Goal: Task Accomplishment & Management: Complete application form

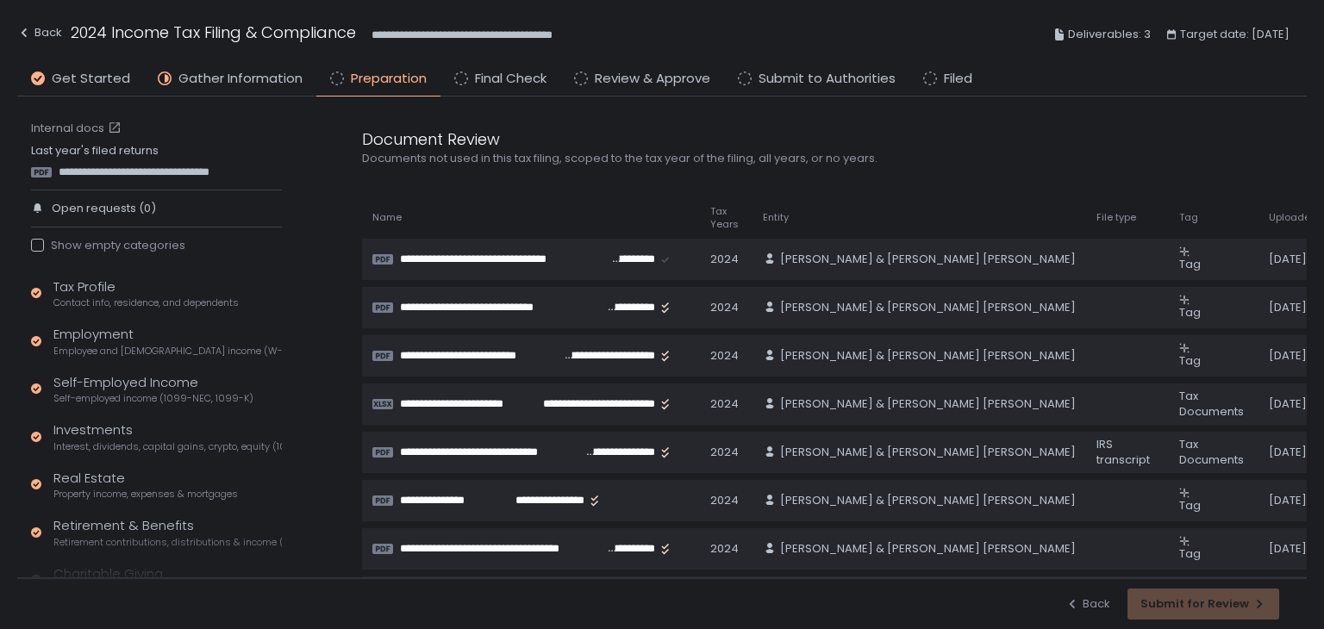
scroll to position [299, 0]
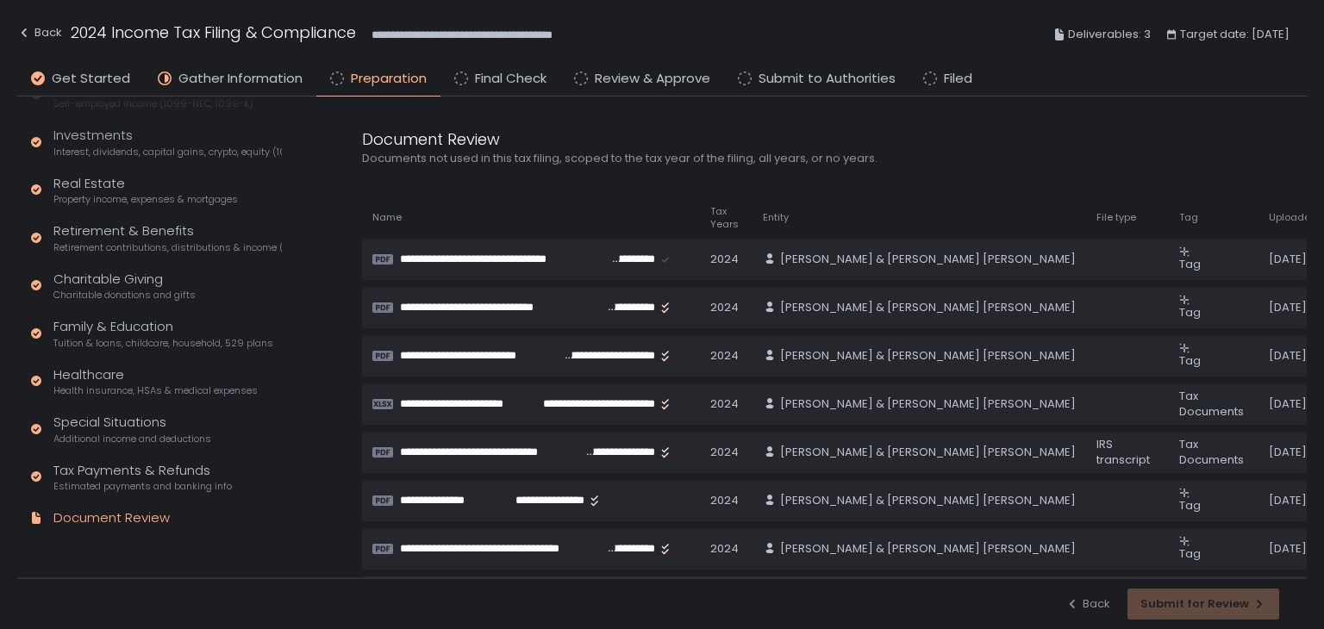
click at [1160, 597] on div "Back Submit for Review" at bounding box center [1173, 604] width 214 height 31
click at [54, 29] on div "Back" at bounding box center [39, 32] width 45 height 21
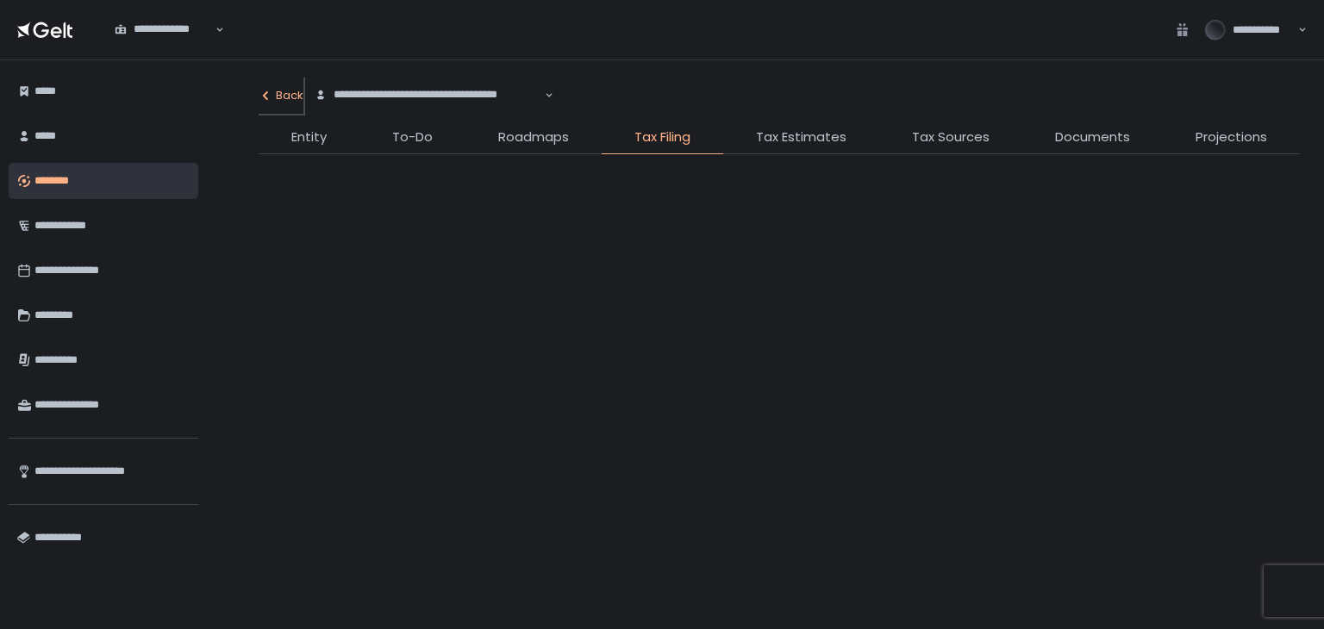
click at [291, 97] on div "**********" at bounding box center [662, 314] width 1324 height 629
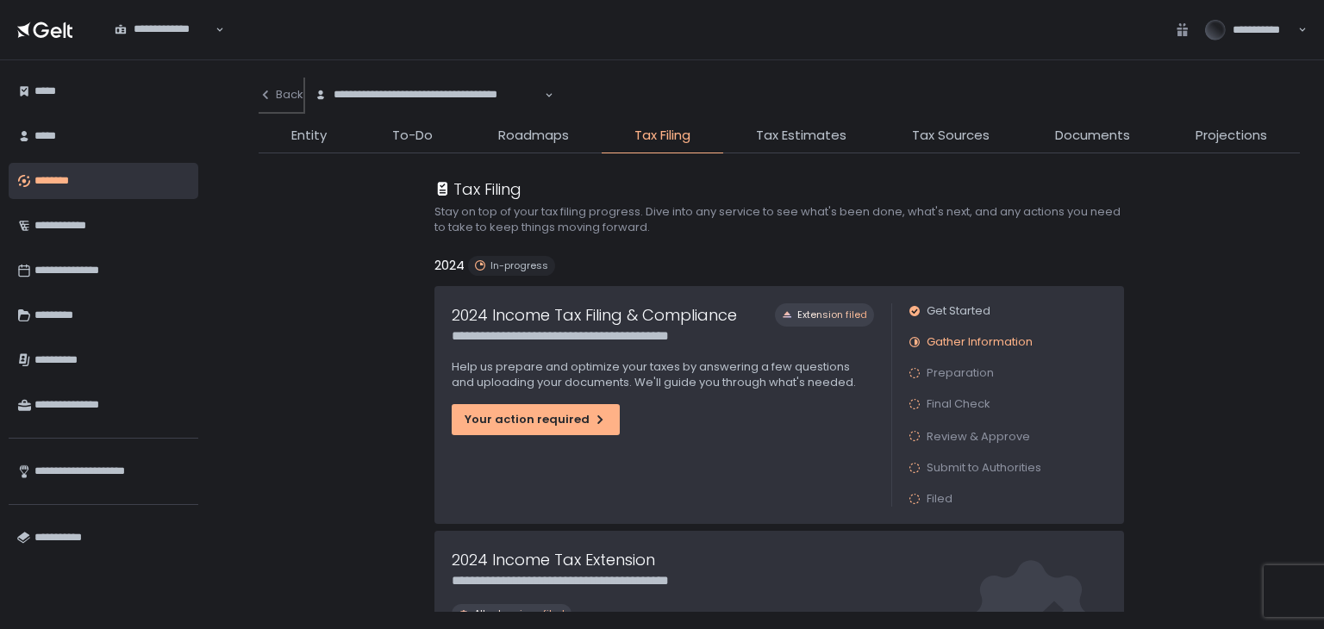
click at [284, 101] on div "Back" at bounding box center [281, 95] width 45 height 16
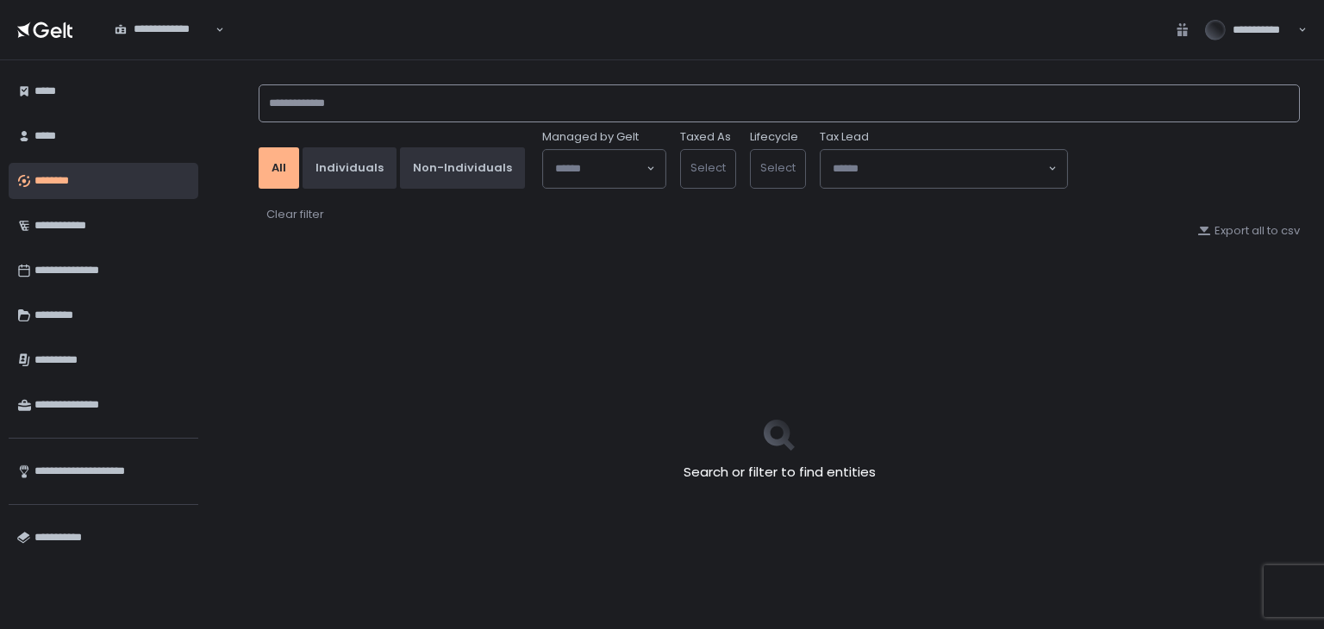
click at [301, 103] on input at bounding box center [779, 103] width 1041 height 38
type input "********"
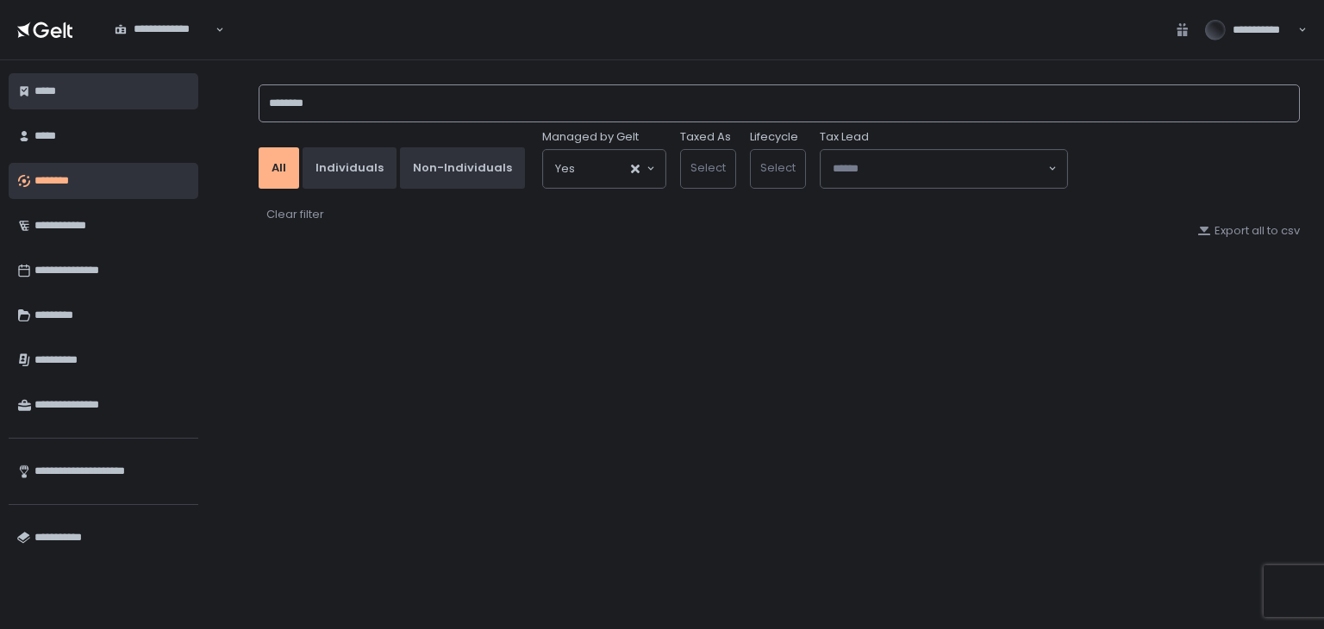
drag, startPoint x: 346, startPoint y: 103, endPoint x: 190, endPoint y: 111, distance: 156.3
click at [190, 108] on div "**********" at bounding box center [662, 344] width 1324 height 569
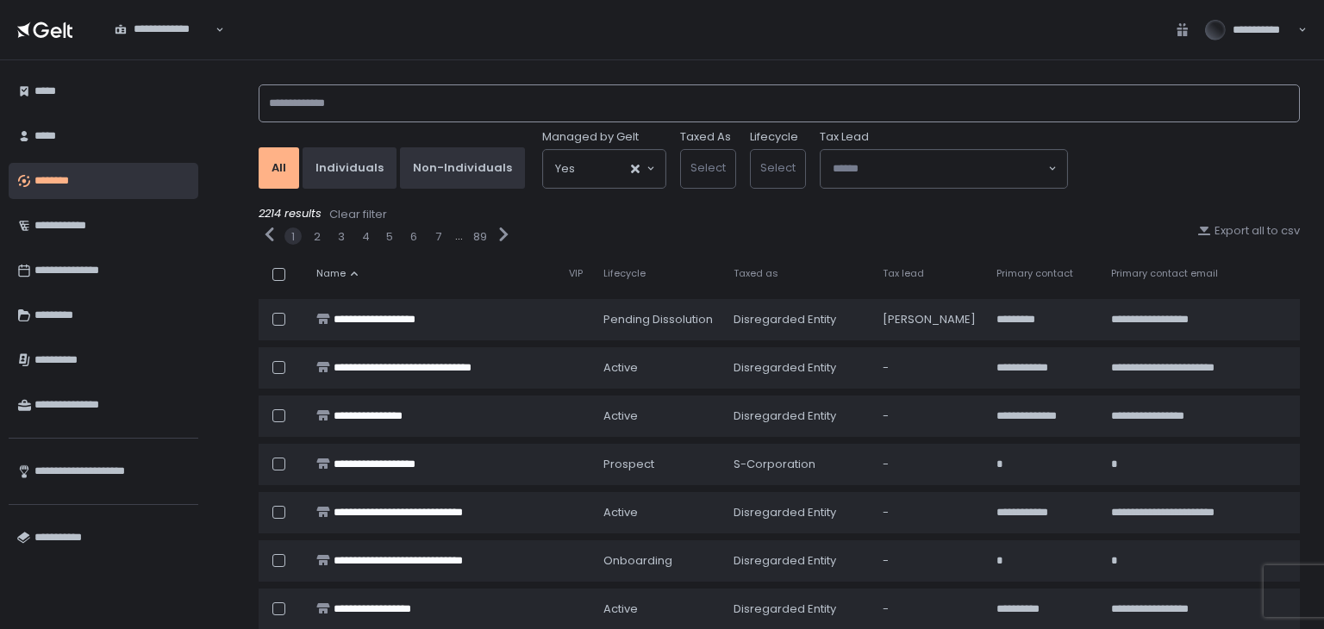
click at [338, 109] on input at bounding box center [779, 103] width 1041 height 38
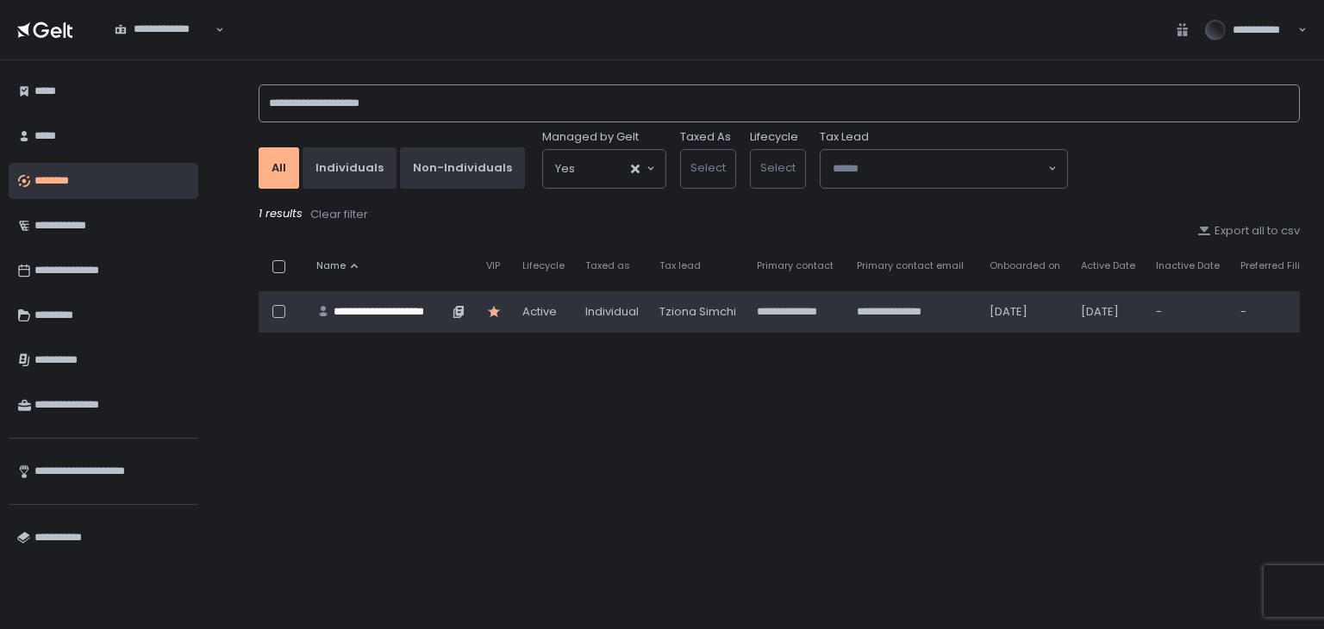
type input "**********"
click at [379, 309] on div "**********" at bounding box center [391, 312] width 115 height 16
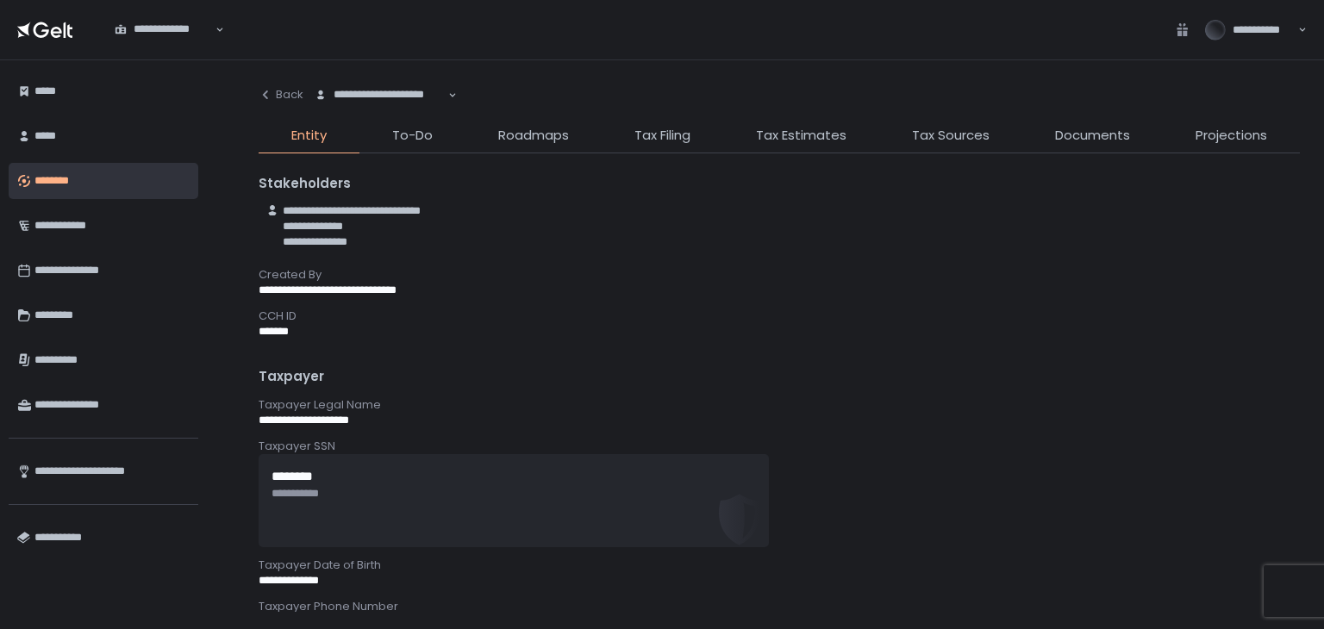
click at [616, 133] on li "Tax Filing" at bounding box center [663, 140] width 122 height 28
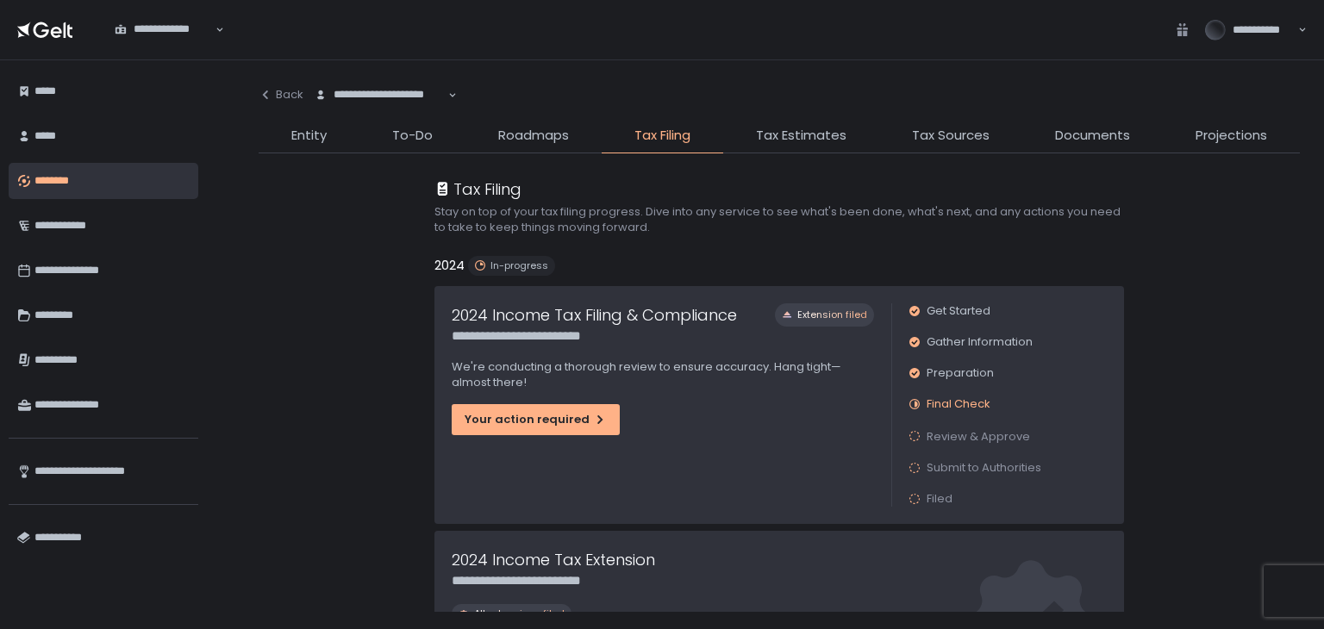
click at [277, 233] on div "**********" at bounding box center [779, 382] width 1041 height 459
click at [500, 412] on div "Your action required" at bounding box center [536, 420] width 142 height 16
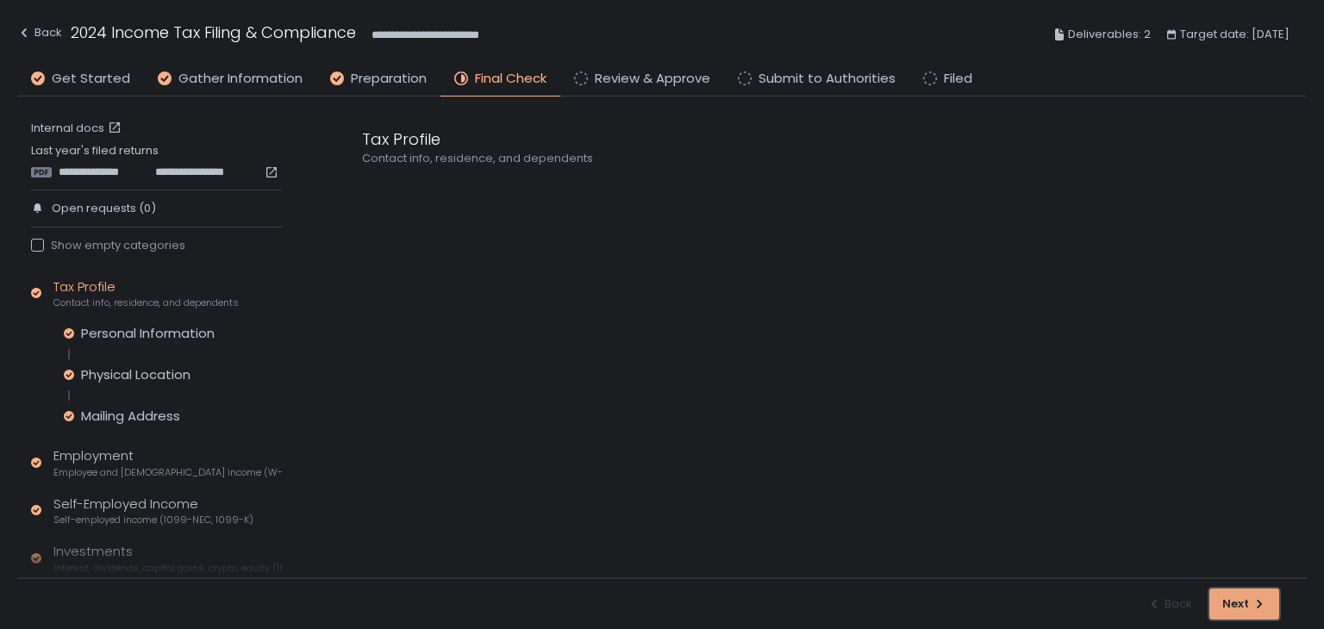
click at [1235, 601] on div "Next" at bounding box center [1244, 605] width 44 height 16
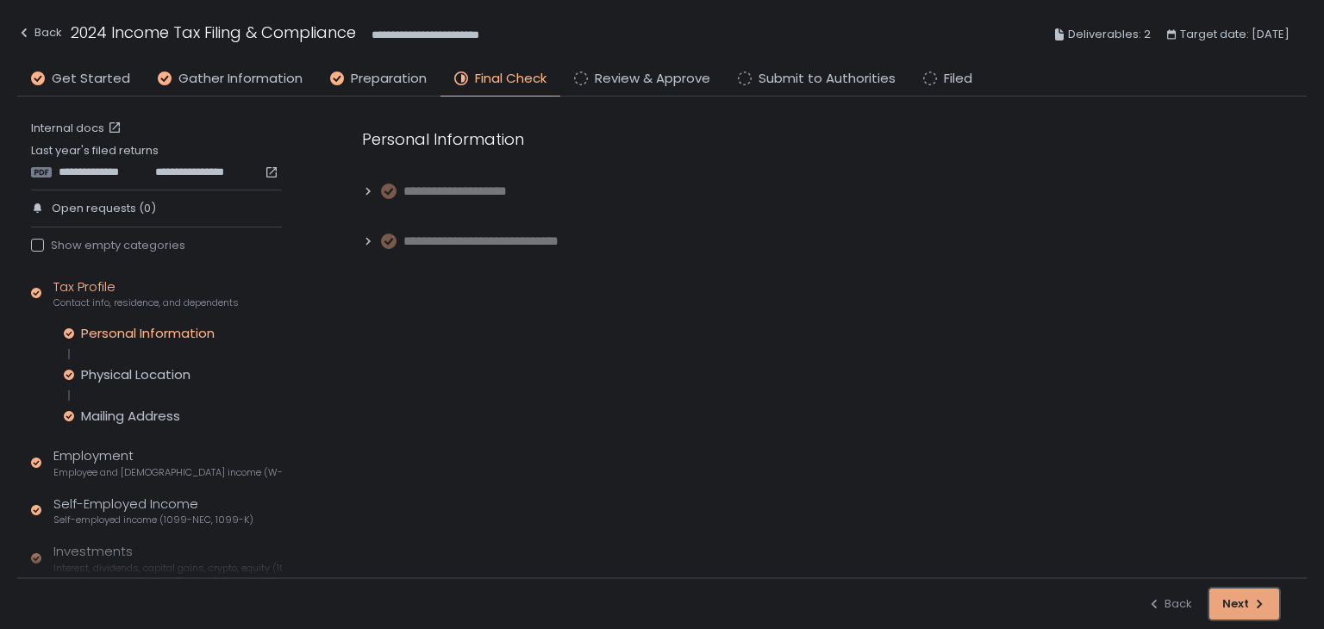
click at [1235, 601] on div "Next" at bounding box center [1244, 605] width 44 height 16
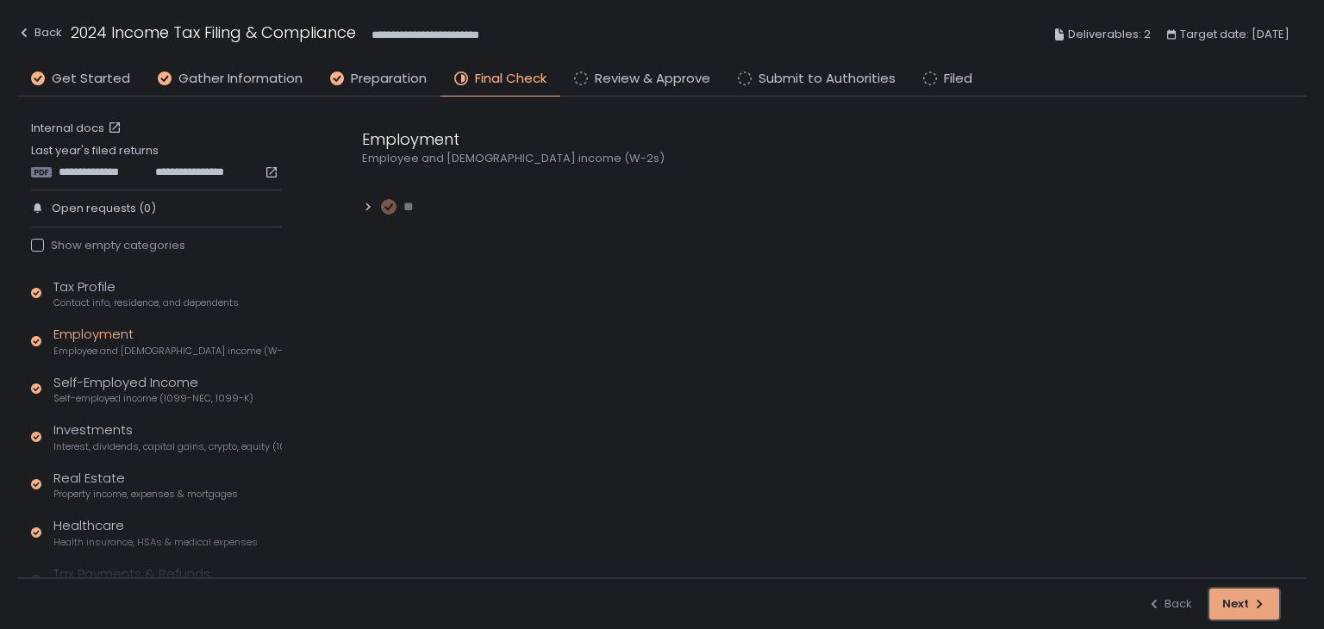
click at [1235, 601] on div "Next" at bounding box center [1244, 605] width 44 height 16
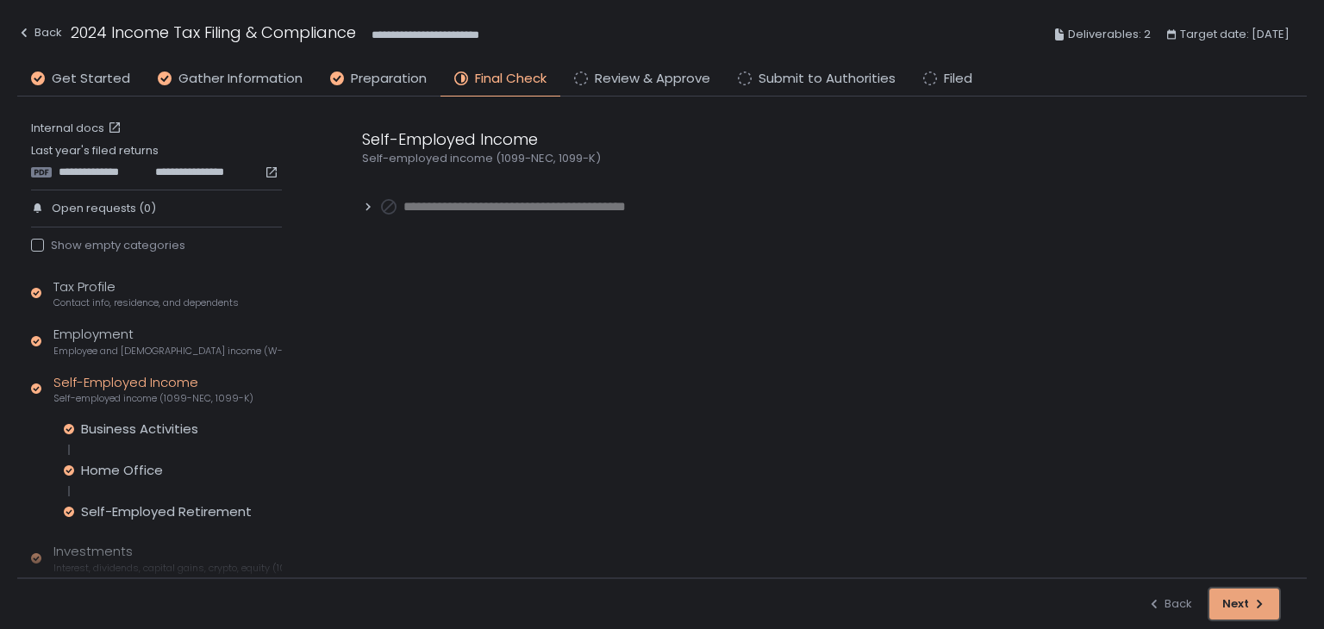
click at [1235, 601] on div "Next" at bounding box center [1244, 605] width 44 height 16
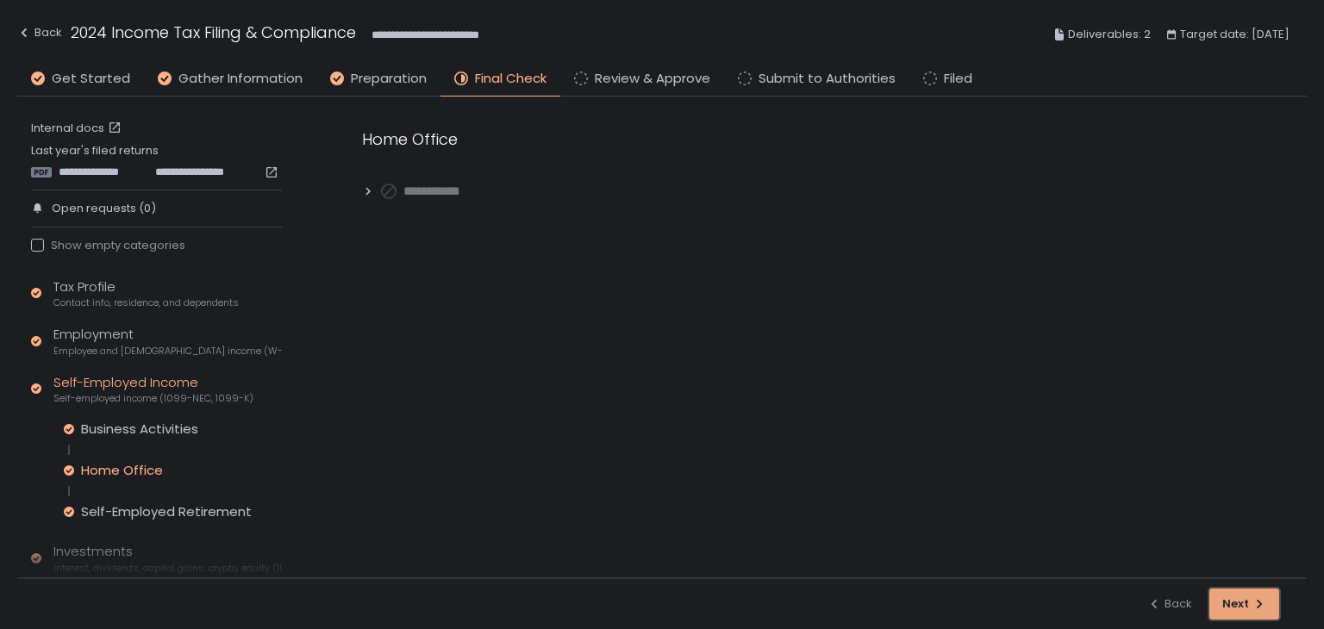
click at [1235, 601] on div "Next" at bounding box center [1244, 605] width 44 height 16
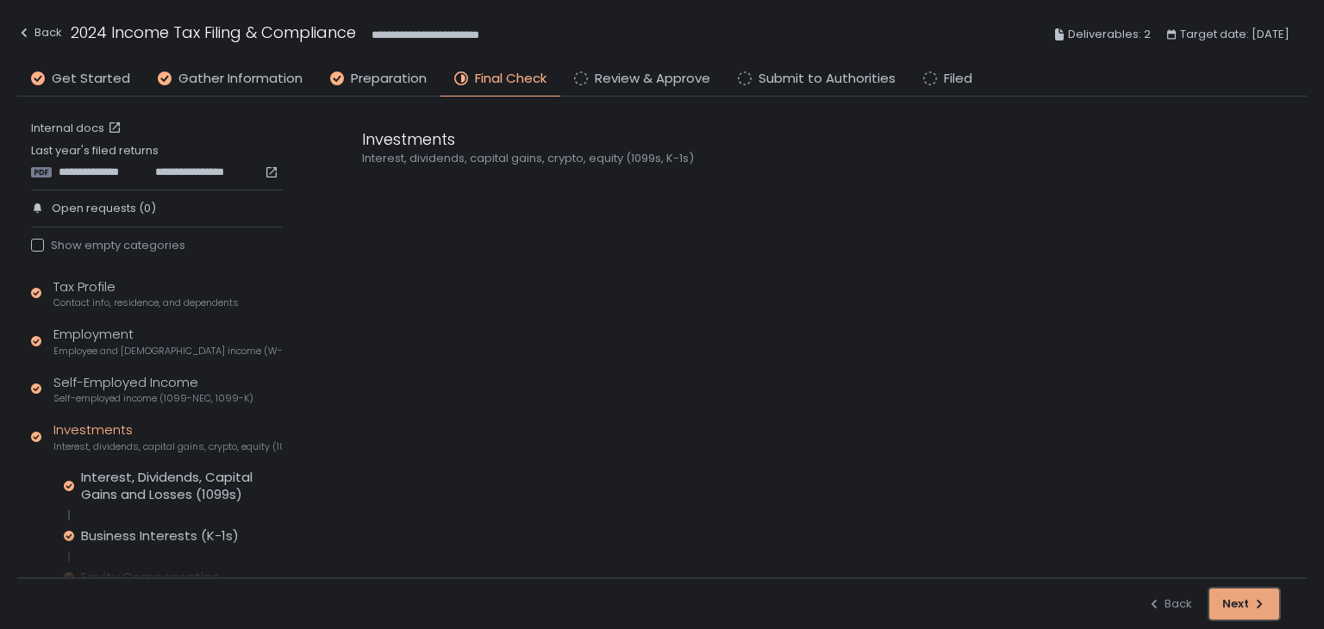
click at [1235, 601] on div "Next" at bounding box center [1244, 605] width 44 height 16
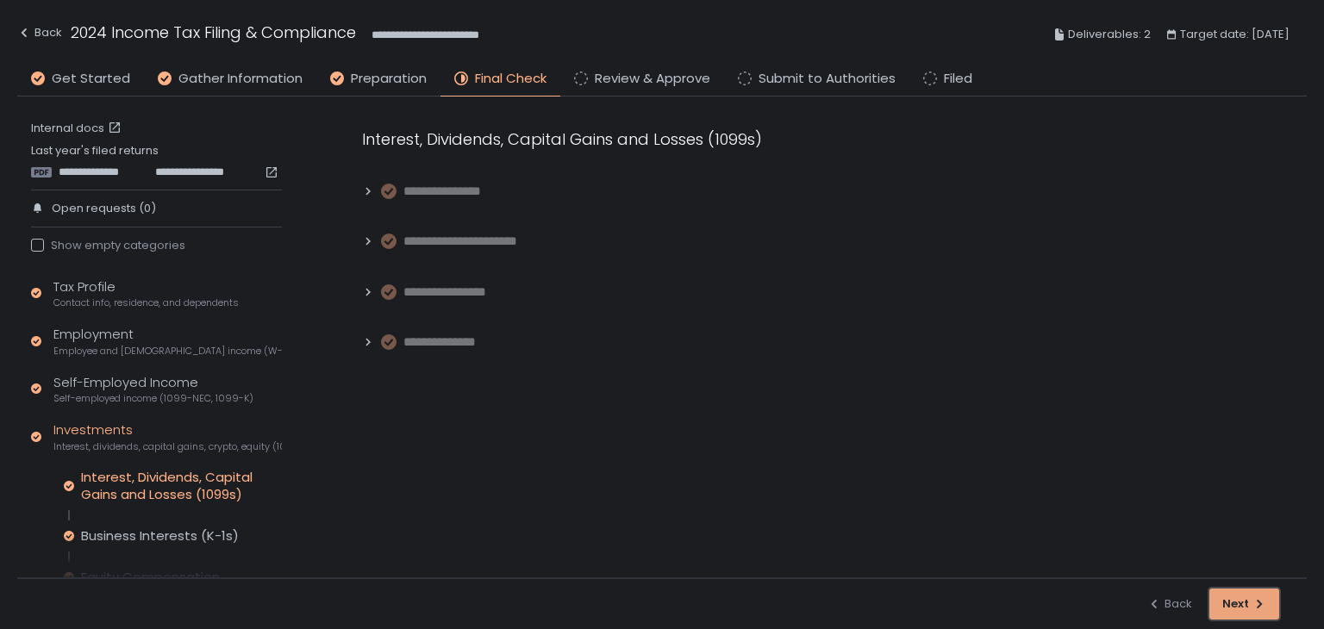
click at [1235, 601] on div "Next" at bounding box center [1244, 605] width 44 height 16
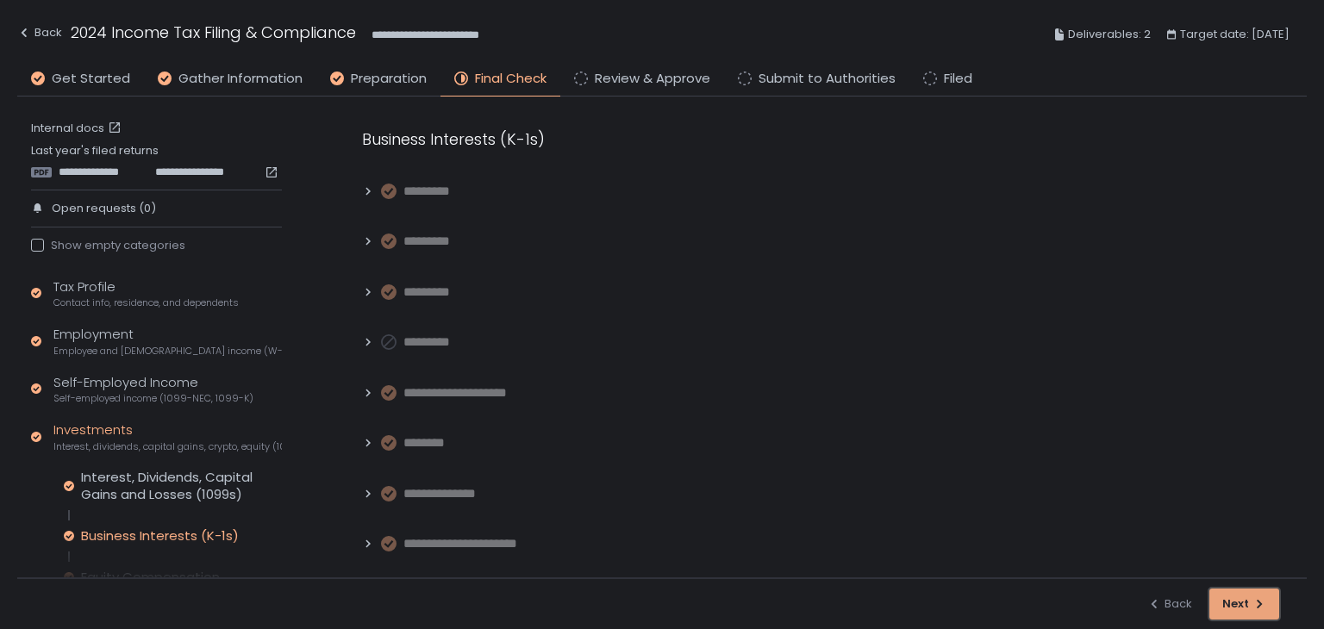
click at [1235, 601] on div "Next" at bounding box center [1244, 605] width 44 height 16
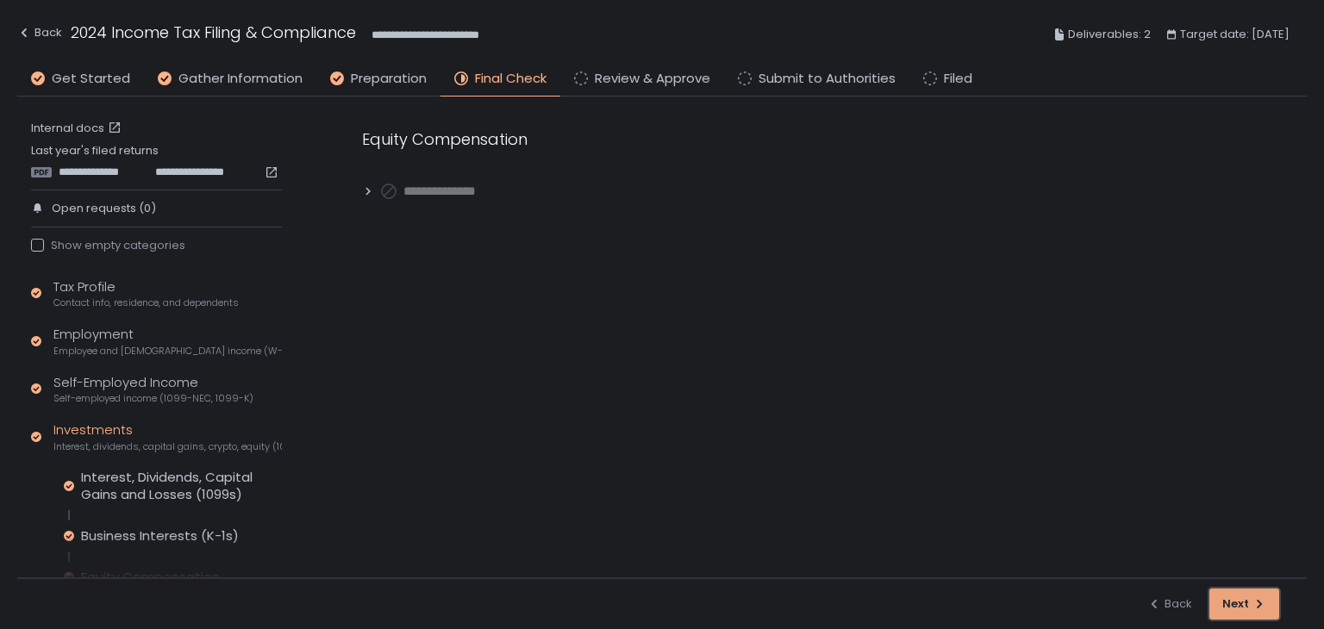
click at [1235, 601] on div "Next" at bounding box center [1244, 605] width 44 height 16
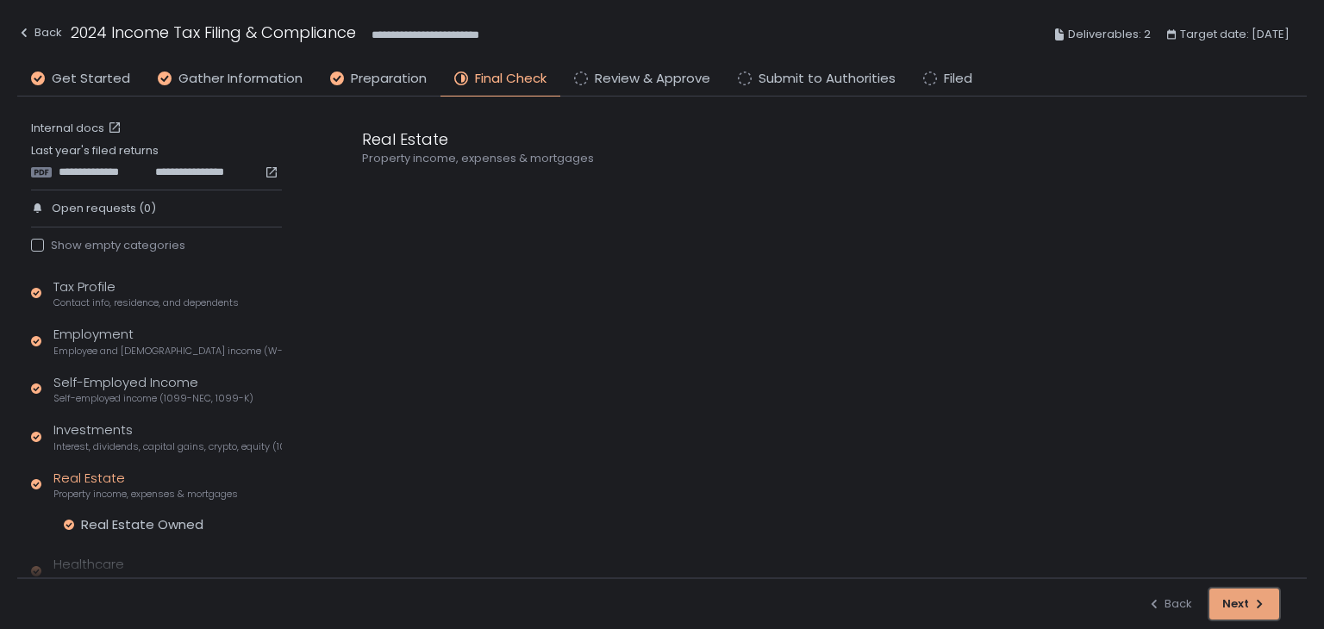
click at [1235, 601] on div "Next" at bounding box center [1244, 605] width 44 height 16
click at [1235, 597] on div "Next" at bounding box center [1244, 605] width 44 height 16
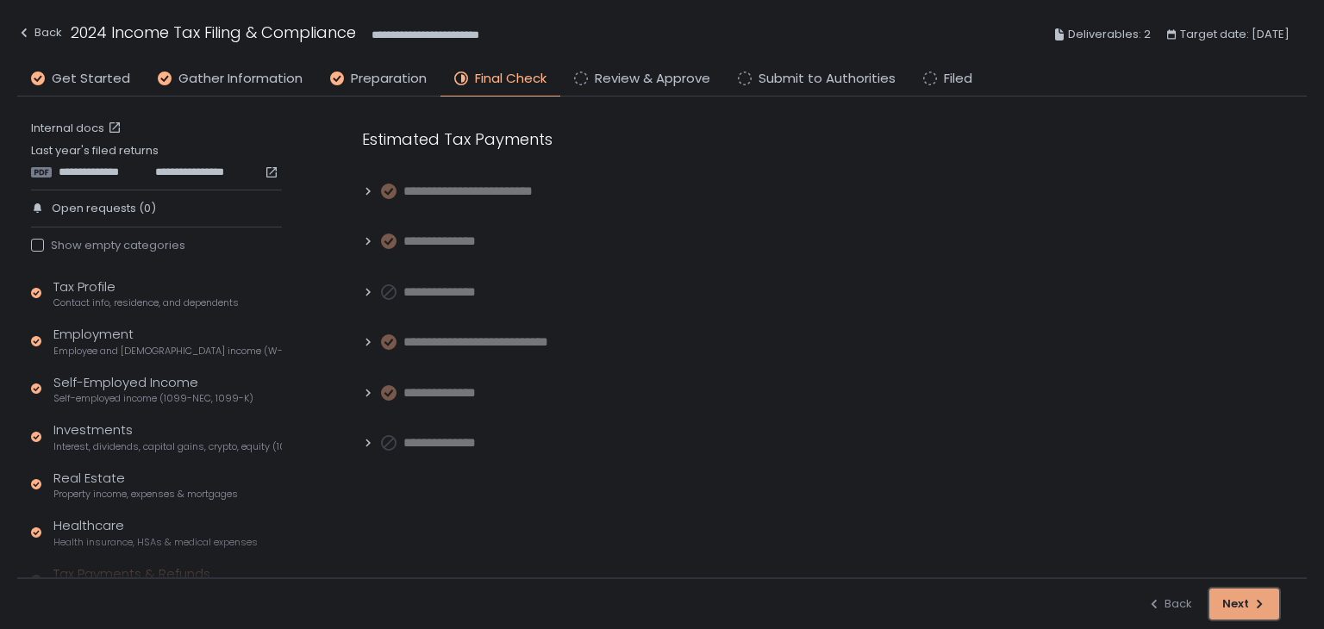
click at [1235, 597] on div "Next" at bounding box center [1244, 605] width 44 height 16
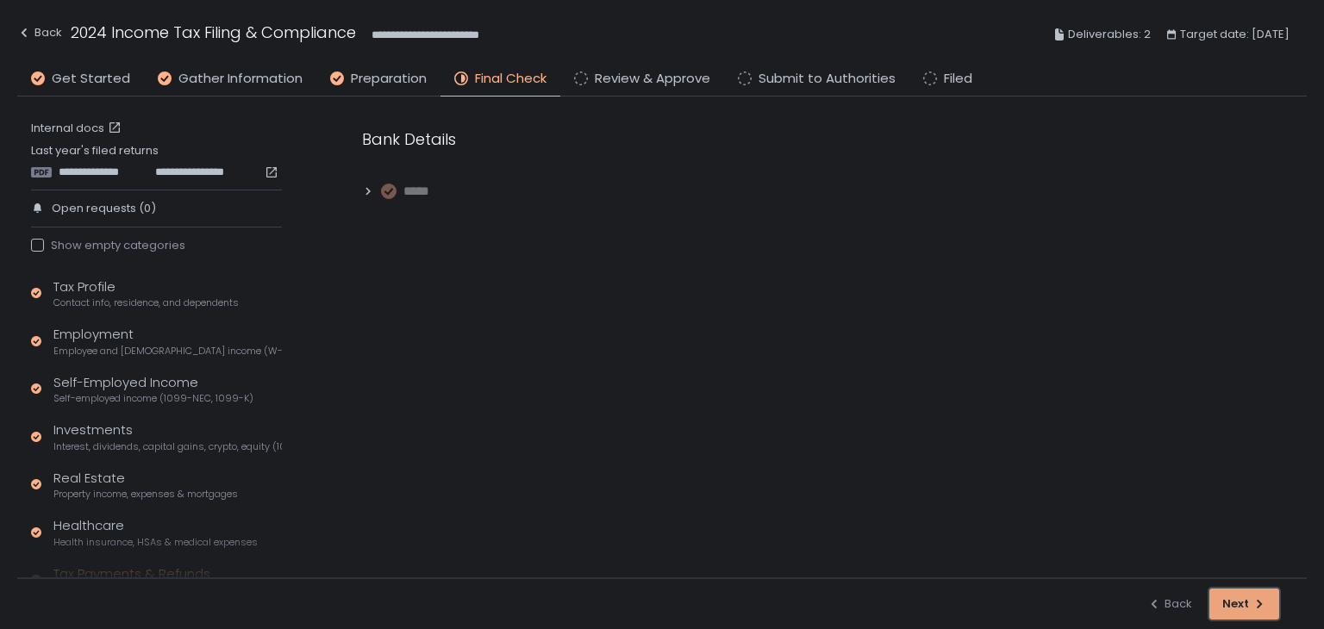
click at [1235, 597] on div "Next" at bounding box center [1244, 605] width 44 height 16
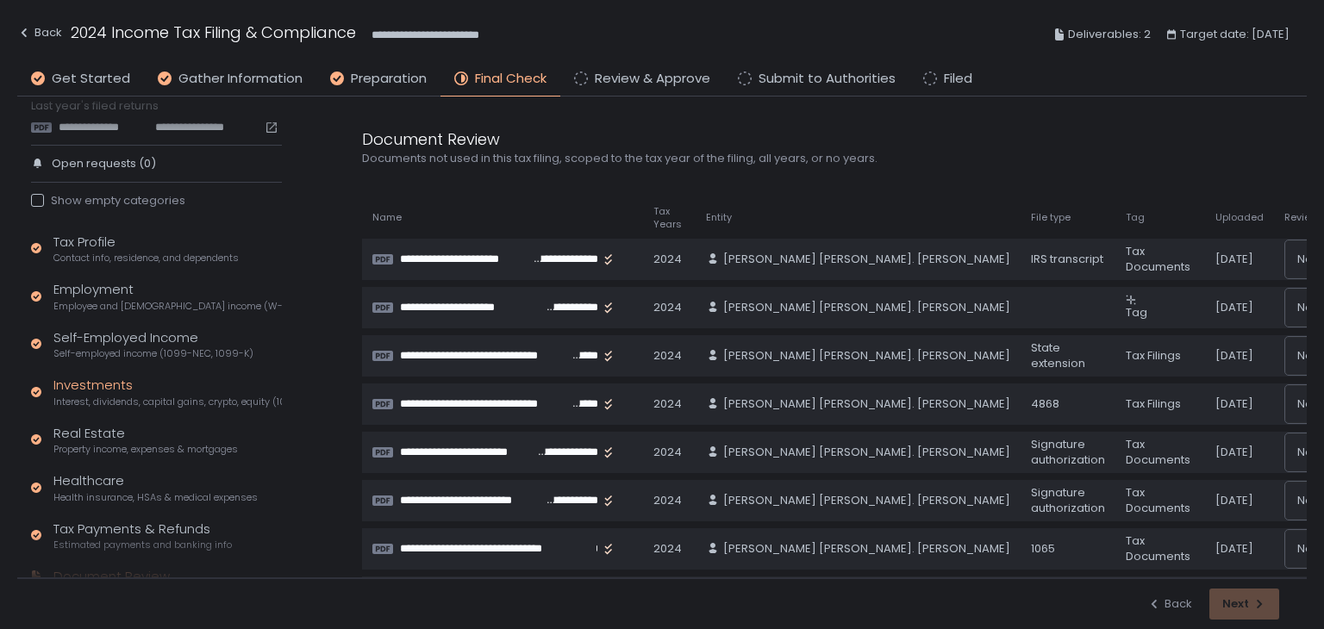
scroll to position [103, 0]
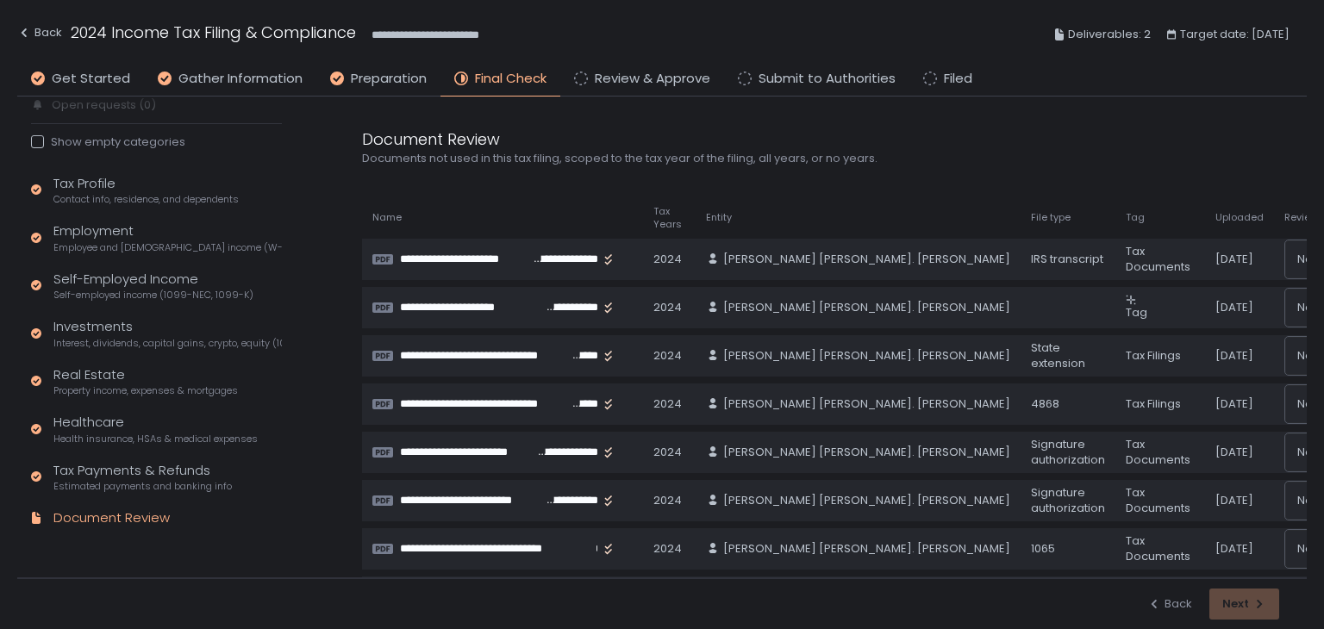
click at [1225, 611] on div "Back Next" at bounding box center [1213, 604] width 132 height 31
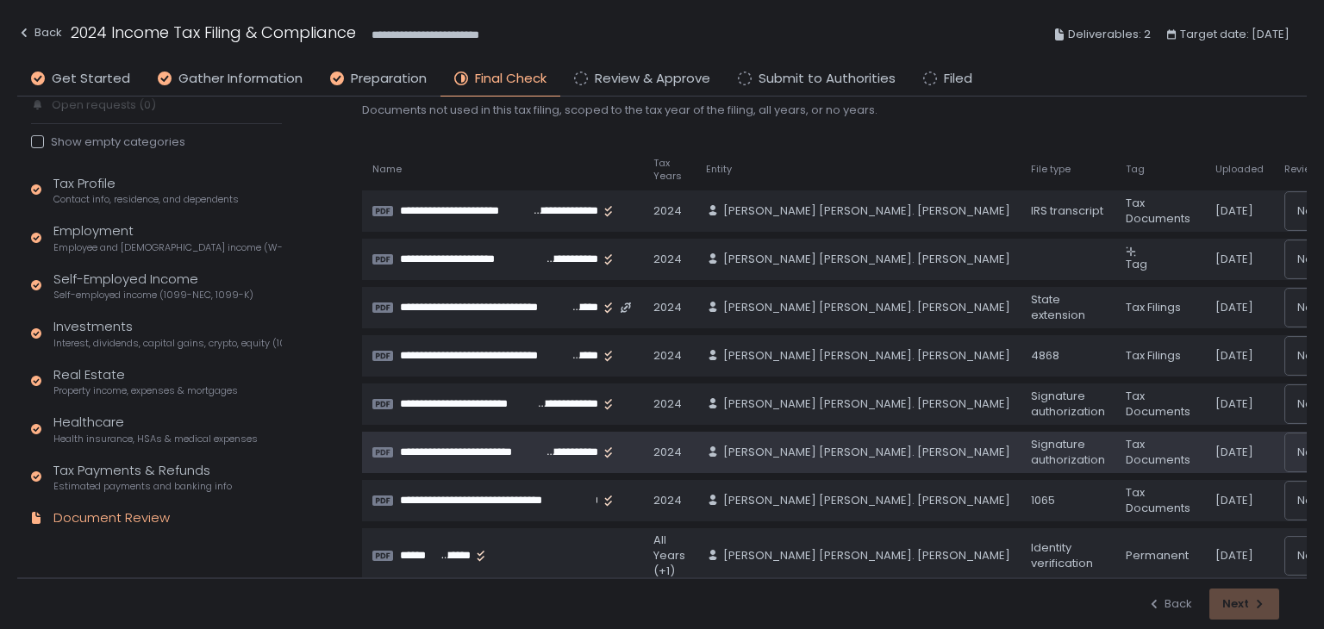
scroll to position [144, 0]
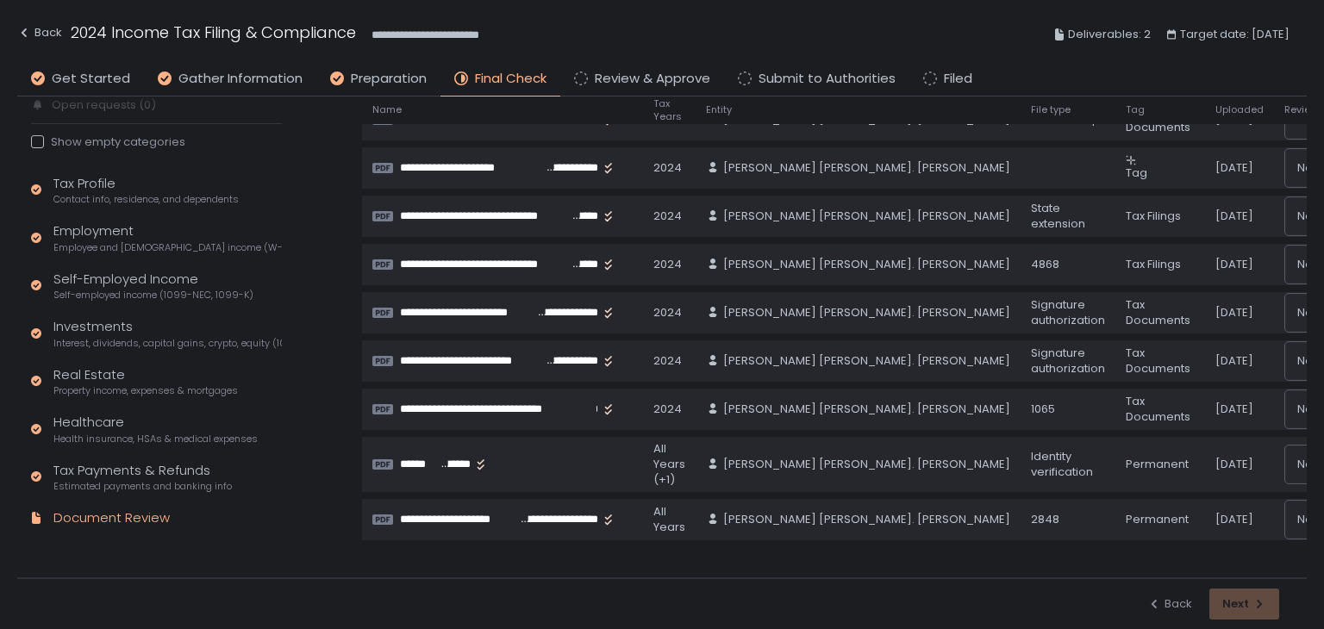
click at [1252, 602] on div "Back Next" at bounding box center [1213, 604] width 132 height 31
click at [1228, 603] on div "Back Next" at bounding box center [1213, 604] width 132 height 31
drag, startPoint x: 1176, startPoint y: 572, endPoint x: 1292, endPoint y: 572, distance: 116.4
click at [1292, 572] on div "**********" at bounding box center [817, 268] width 979 height 622
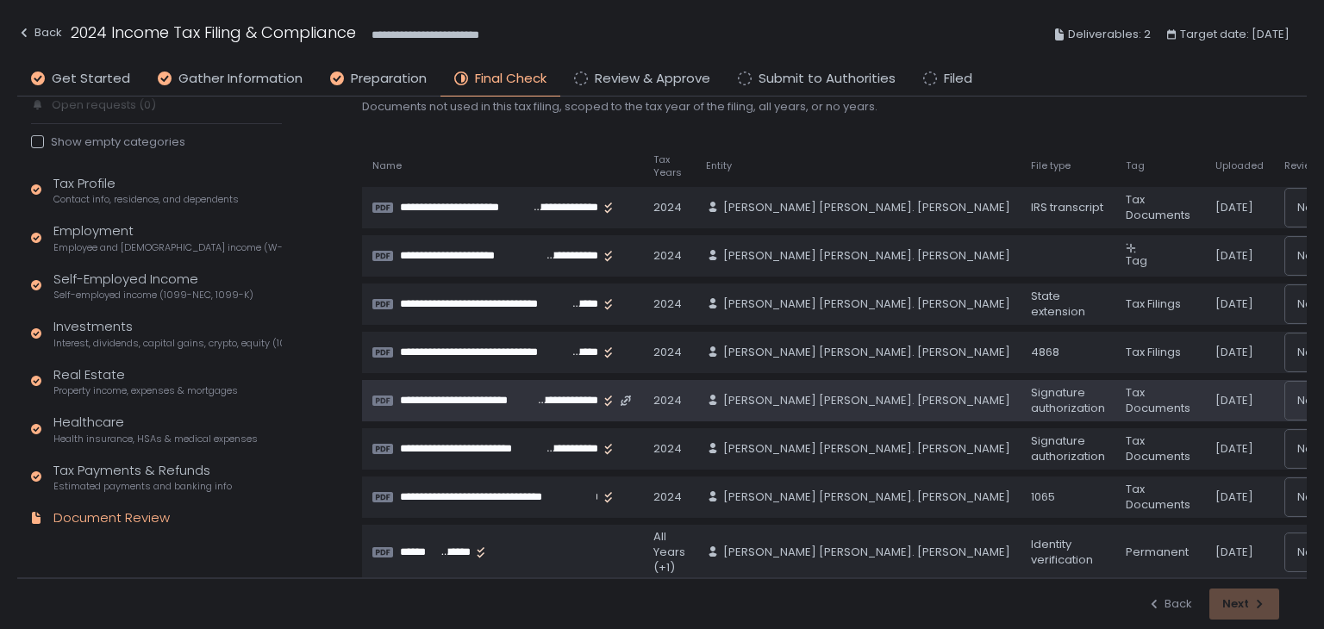
scroll to position [0, 0]
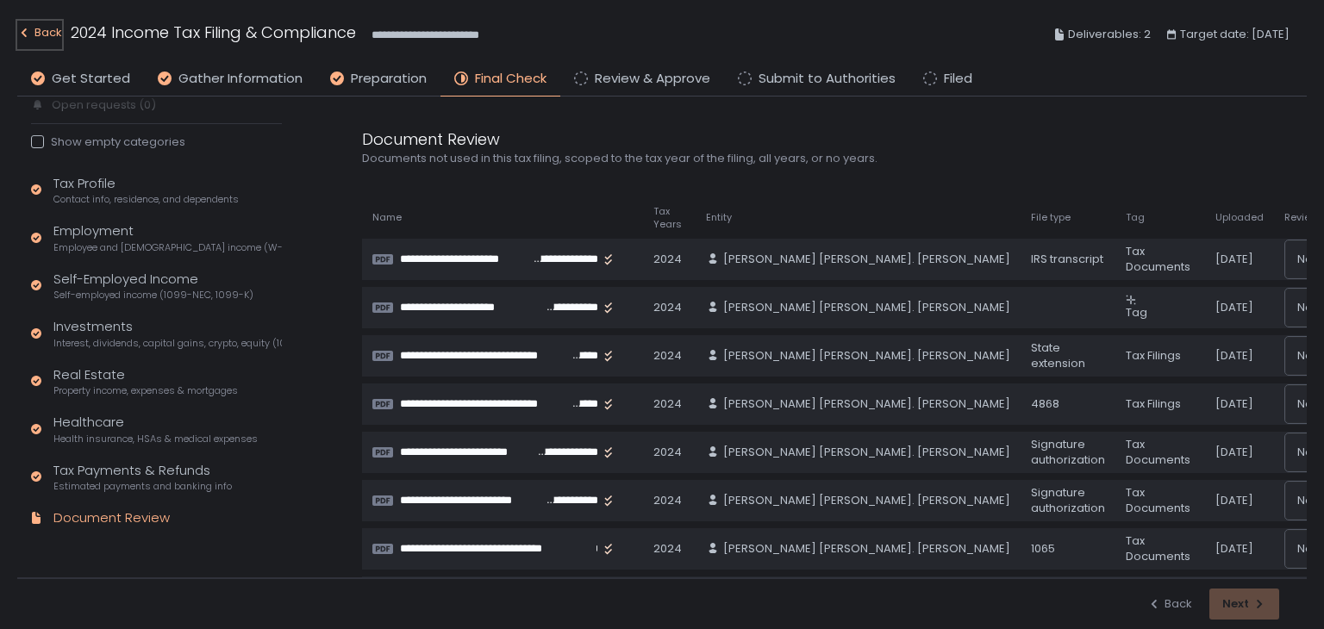
click at [52, 28] on div "Back" at bounding box center [39, 32] width 45 height 21
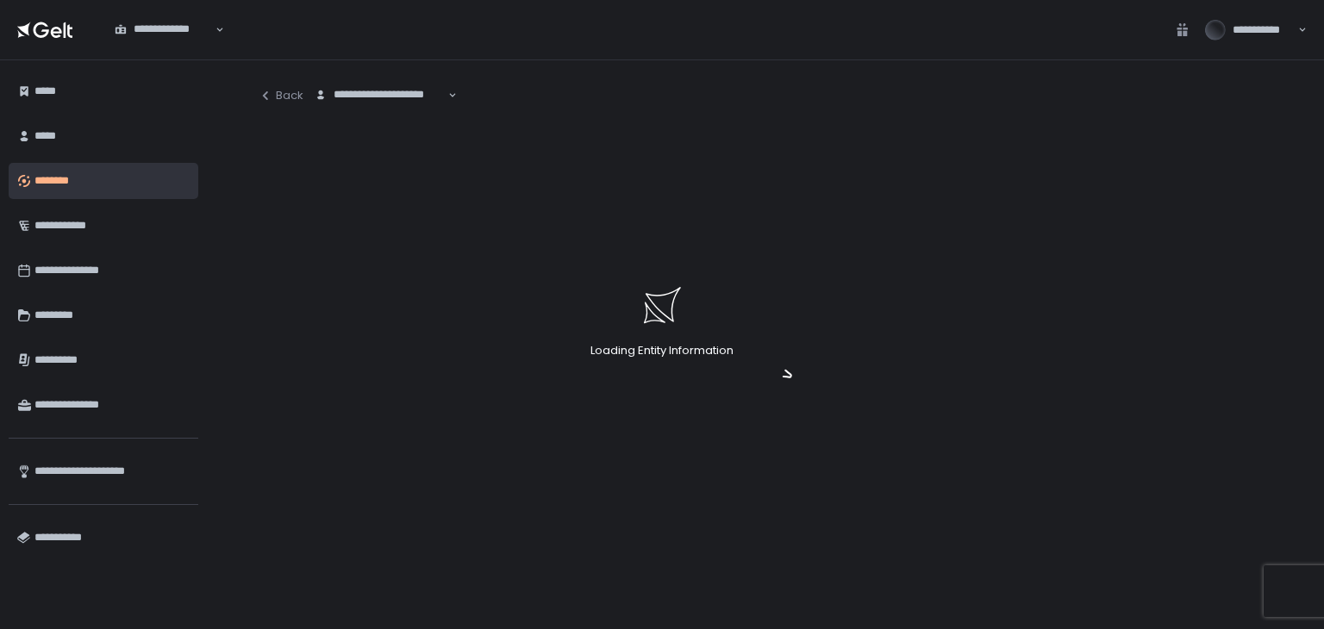
click at [297, 97] on div "Loading Entity Information" at bounding box center [662, 314] width 1324 height 629
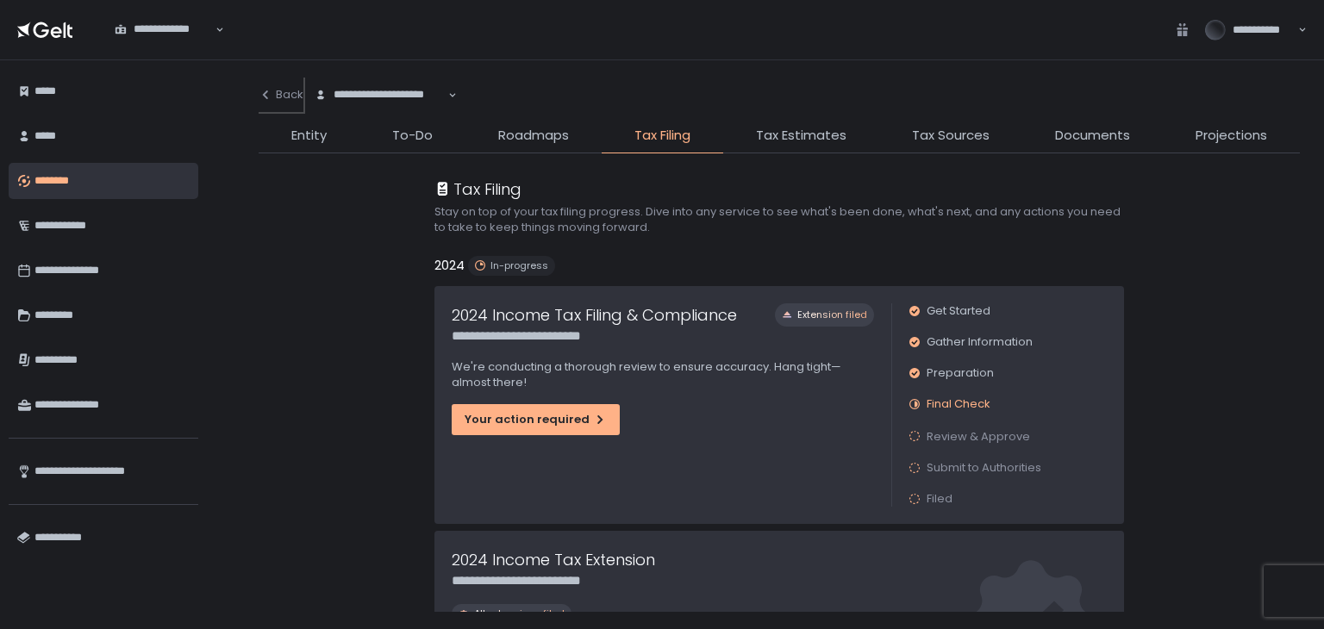
click at [294, 95] on div "Back" at bounding box center [281, 95] width 45 height 16
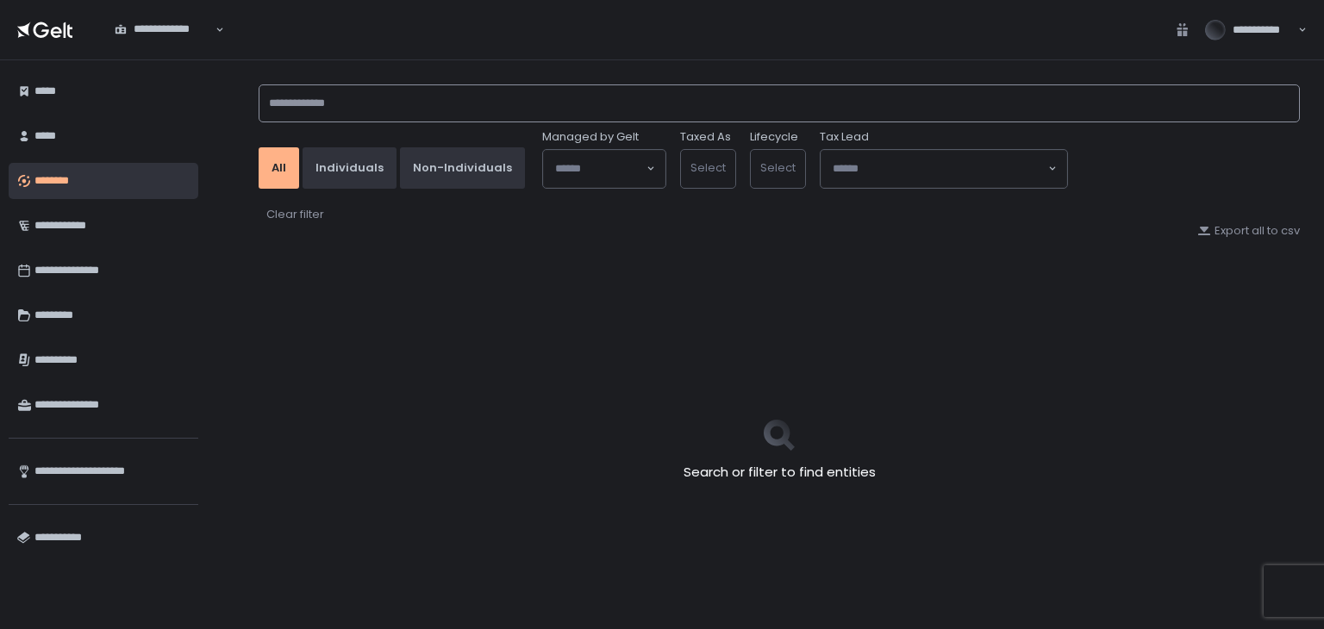
click at [344, 95] on input at bounding box center [779, 103] width 1041 height 38
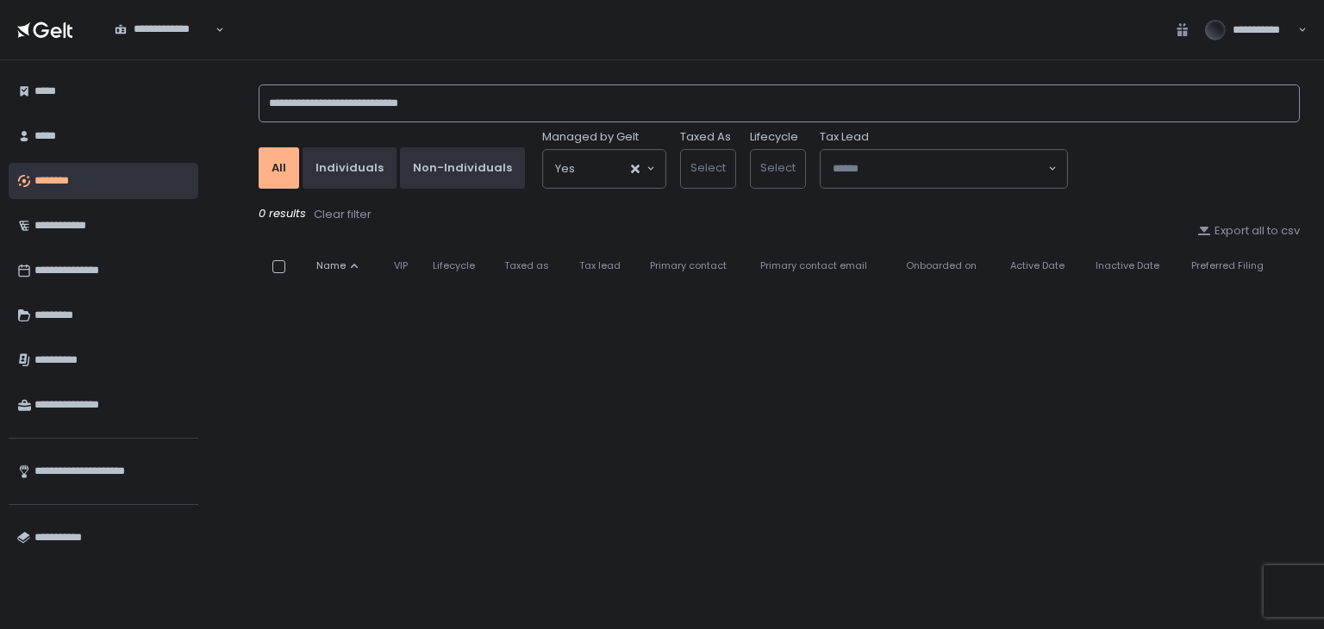
drag, startPoint x: 486, startPoint y: 108, endPoint x: 351, endPoint y: 94, distance: 136.0
click at [351, 94] on input "**********" at bounding box center [779, 103] width 1041 height 38
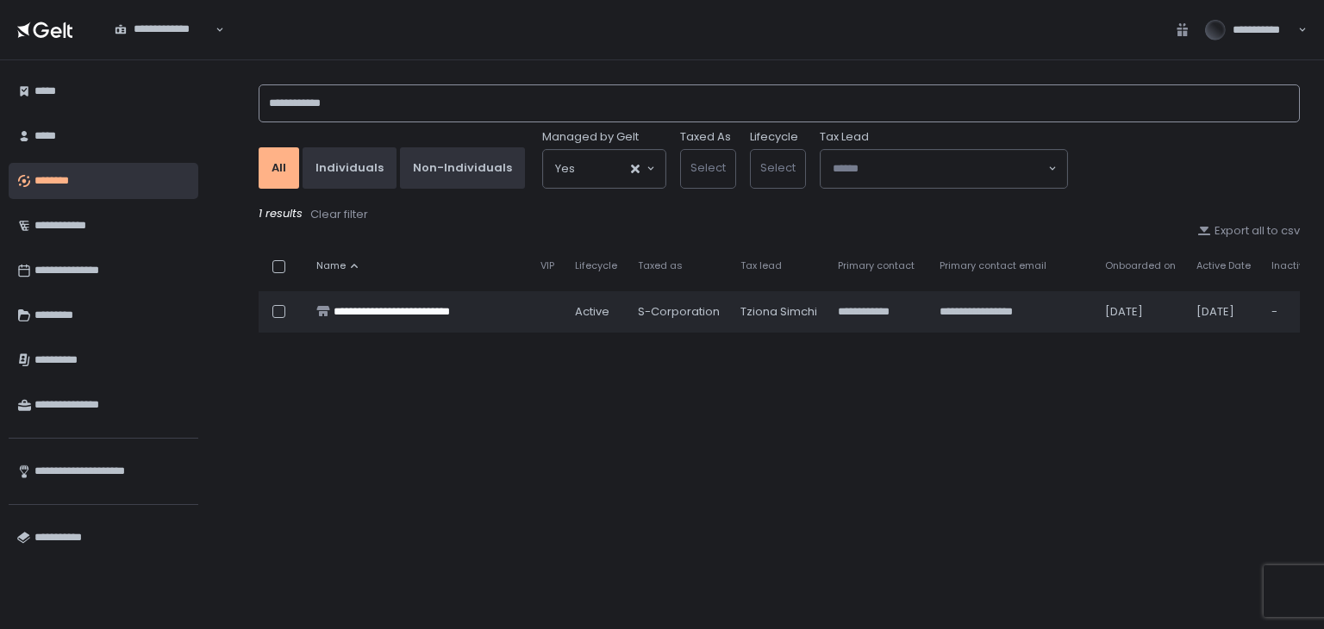
click at [362, 105] on input "**********" at bounding box center [779, 103] width 1041 height 38
drag, startPoint x: 296, startPoint y: 99, endPoint x: 192, endPoint y: 108, distance: 103.8
click at [193, 108] on div "**********" at bounding box center [662, 344] width 1324 height 569
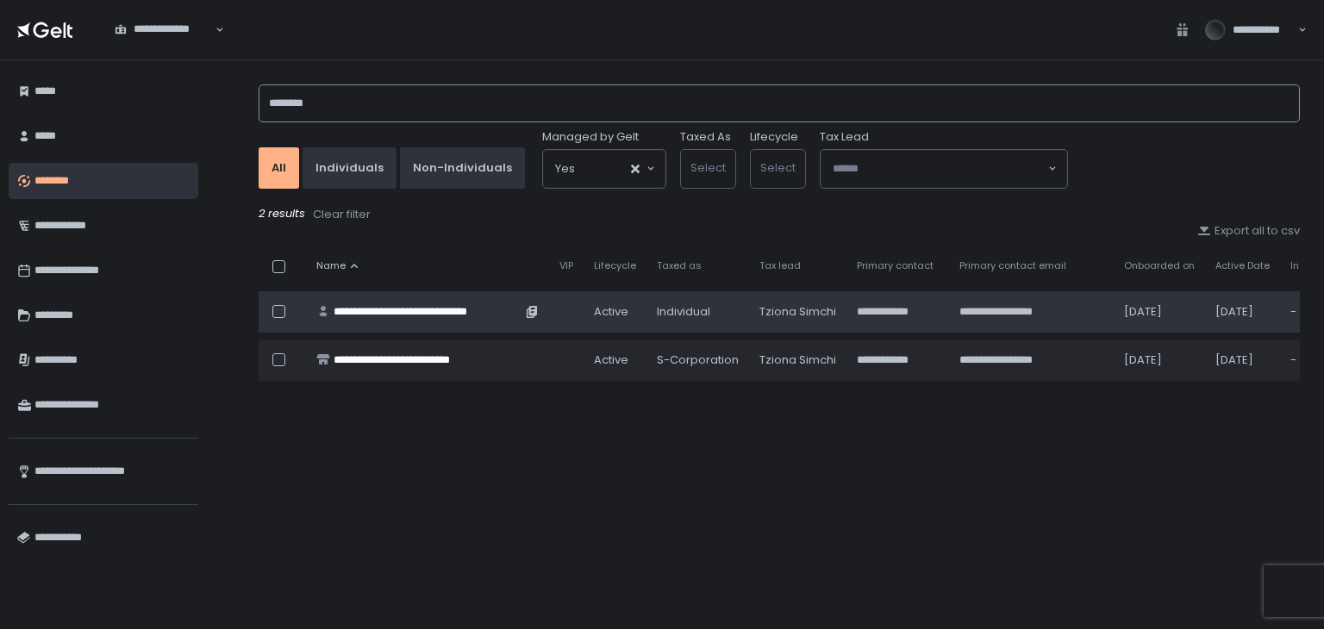
type input "********"
click at [449, 304] on div "**********" at bounding box center [428, 312] width 188 height 16
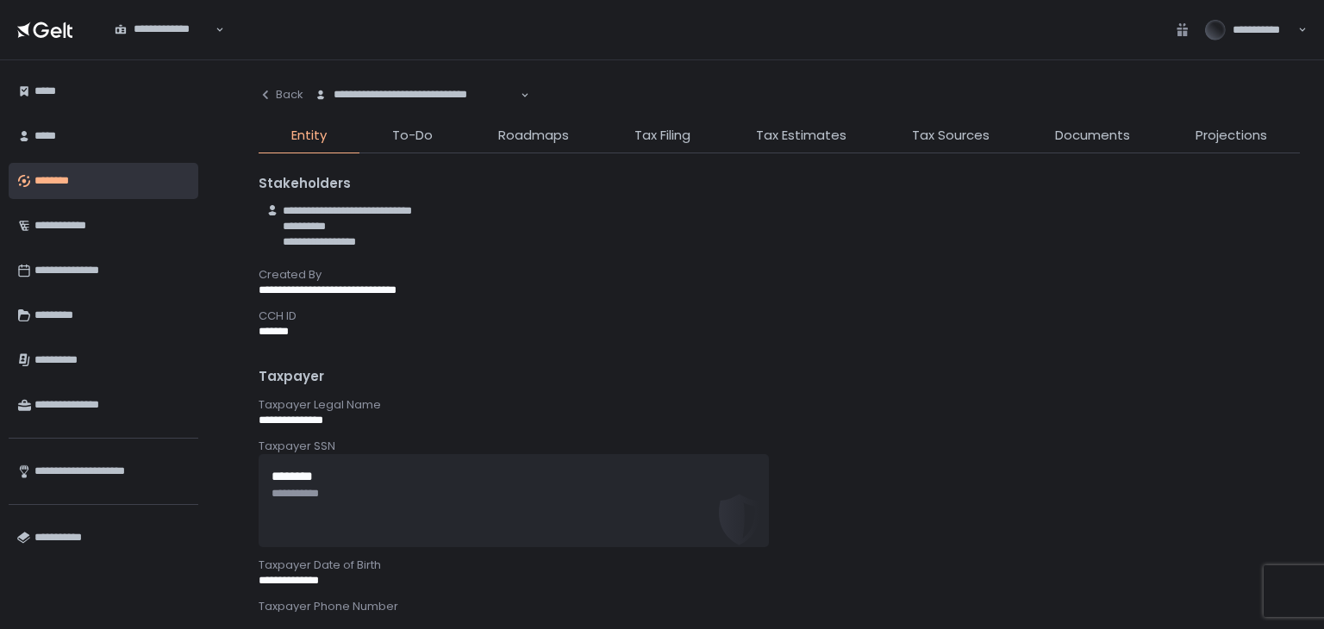
click at [648, 124] on div "**********" at bounding box center [779, 345] width 1041 height 534
click at [648, 135] on span "Tax Filing" at bounding box center [662, 136] width 56 height 20
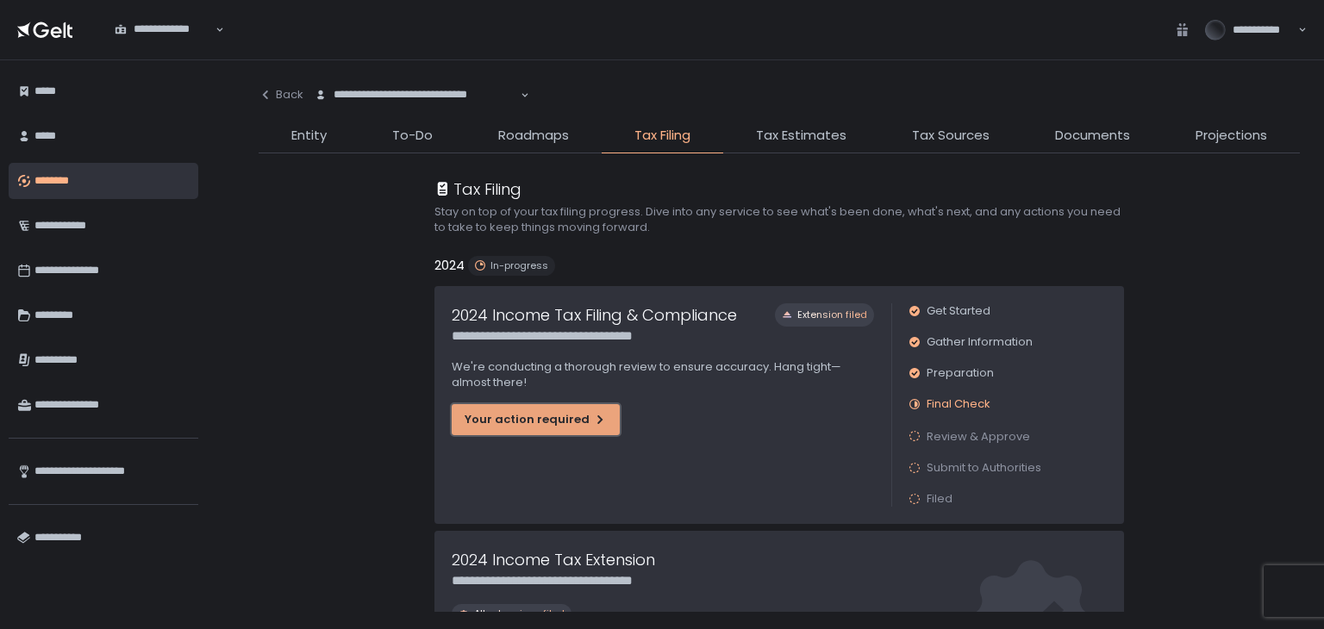
click at [537, 422] on div "Your action required" at bounding box center [536, 420] width 142 height 16
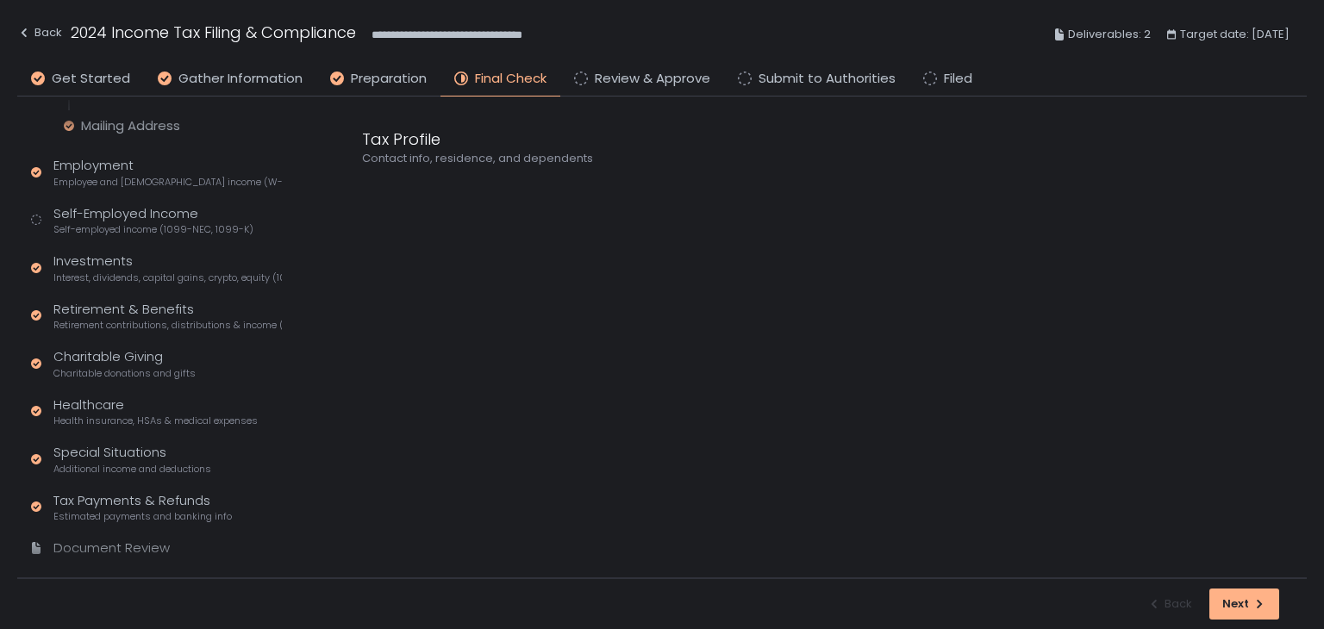
scroll to position [321, 0]
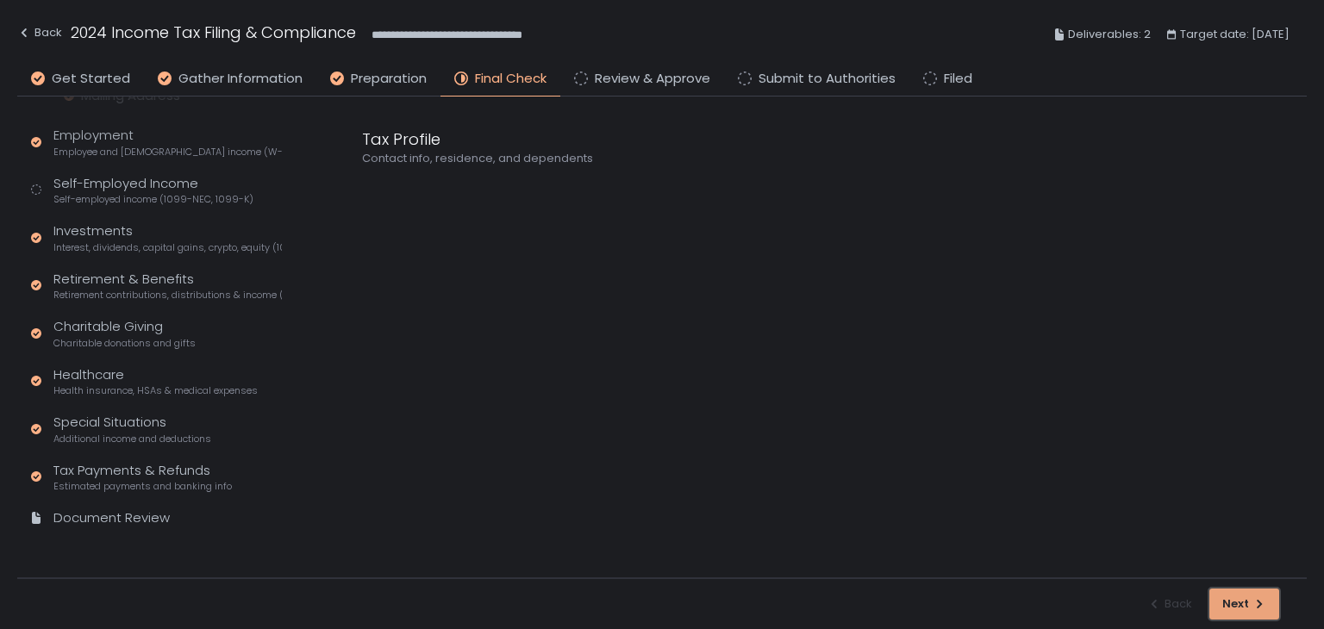
click at [1235, 597] on div "Next" at bounding box center [1244, 605] width 44 height 16
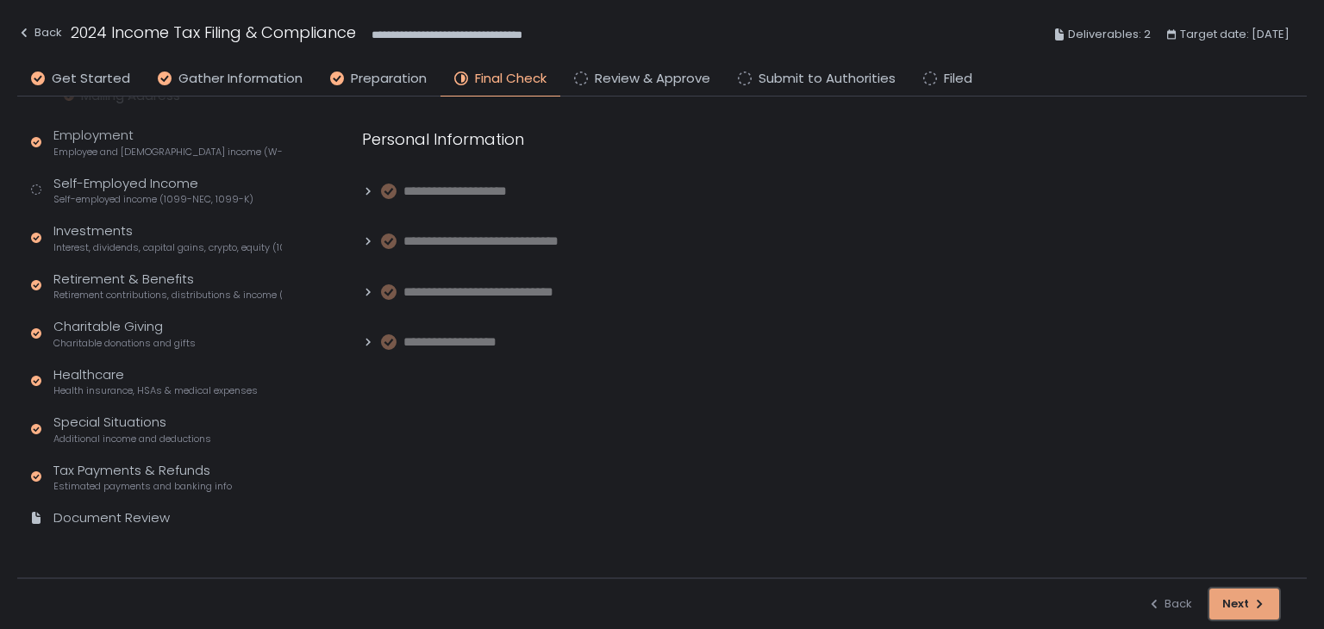
click at [1235, 597] on div "Next" at bounding box center [1244, 605] width 44 height 16
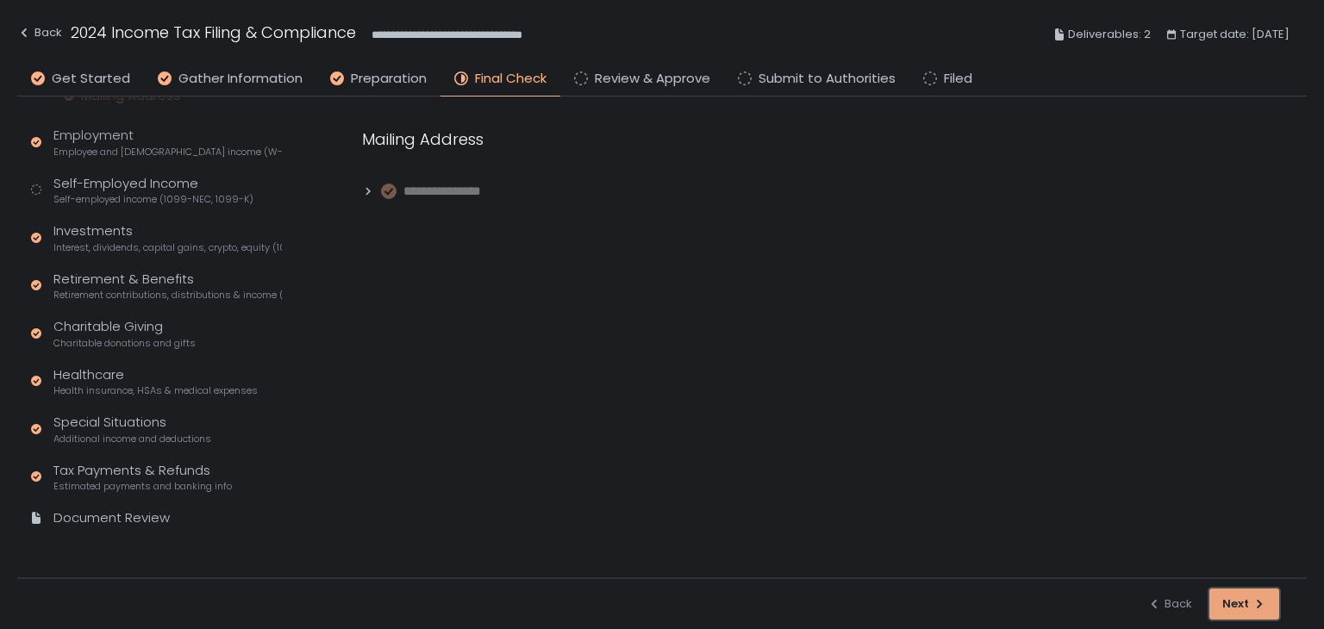
click at [1235, 597] on div "Next" at bounding box center [1244, 605] width 44 height 16
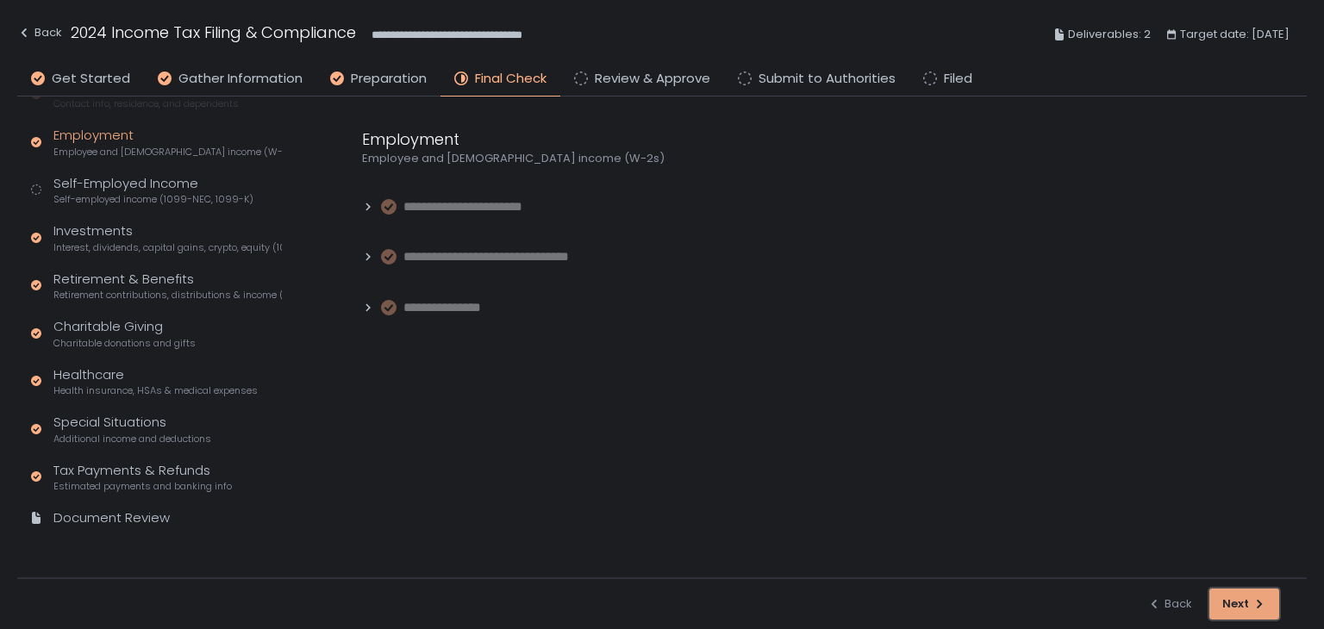
scroll to position [198, 0]
click at [1235, 597] on div "Next" at bounding box center [1244, 605] width 44 height 16
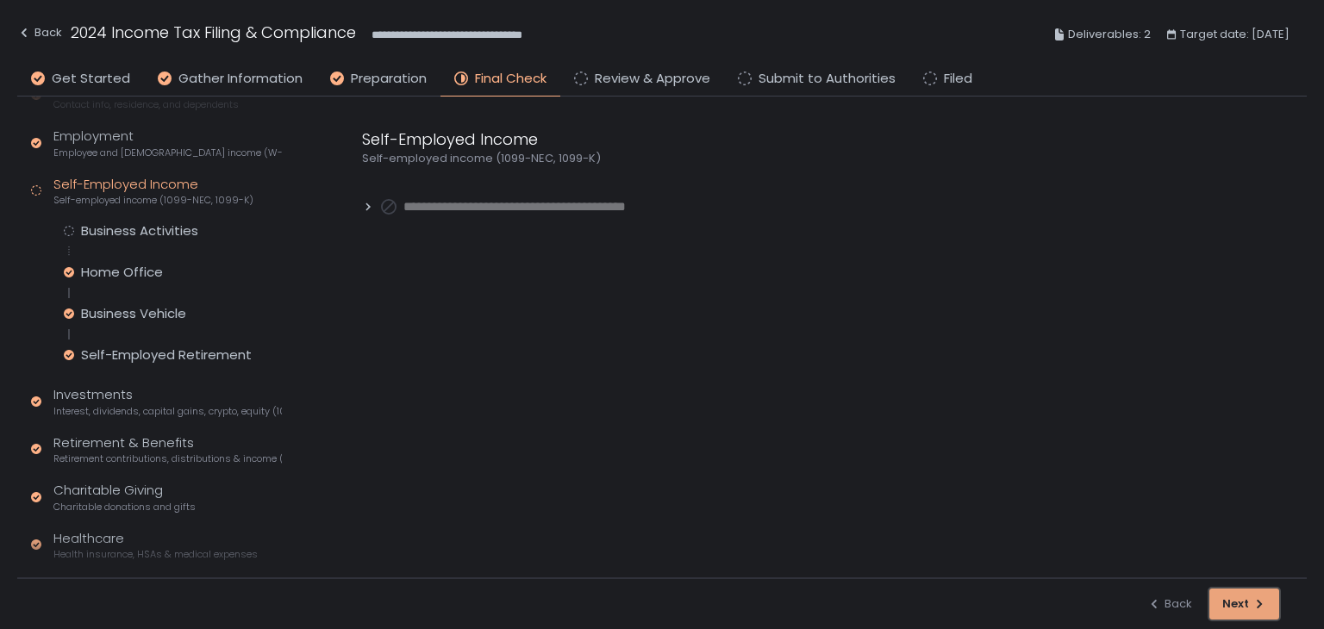
click at [1235, 597] on div "Next" at bounding box center [1244, 605] width 44 height 16
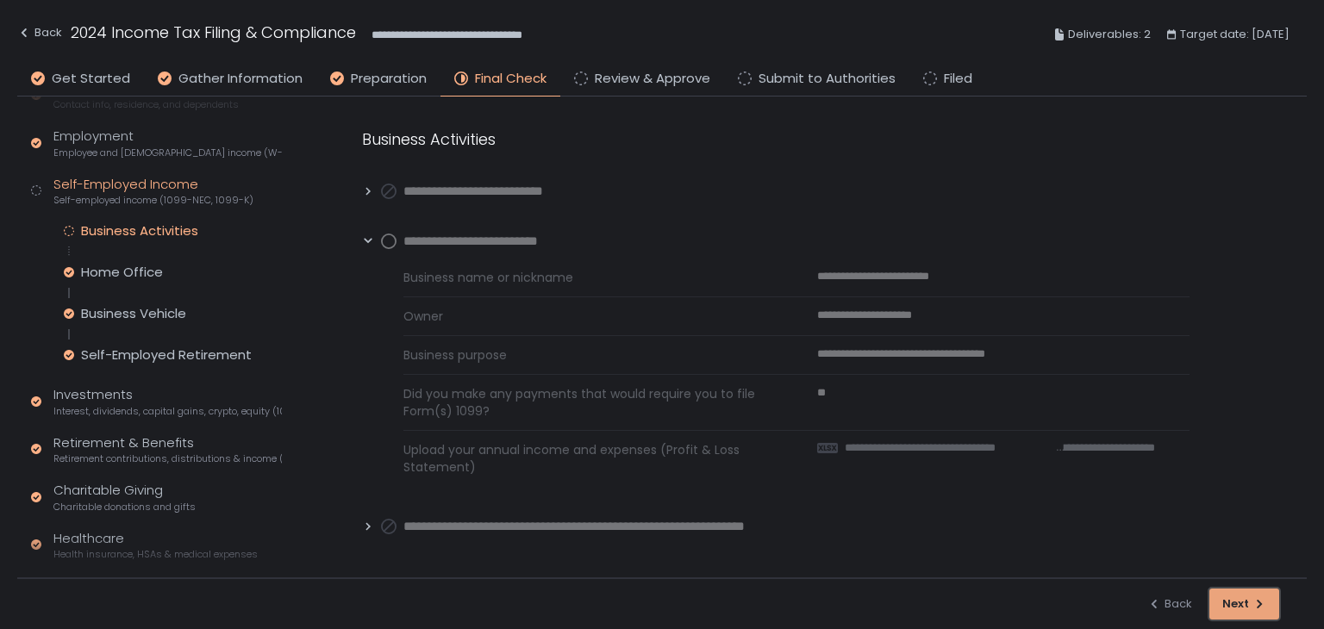
click at [1235, 597] on div "Next" at bounding box center [1244, 605] width 44 height 16
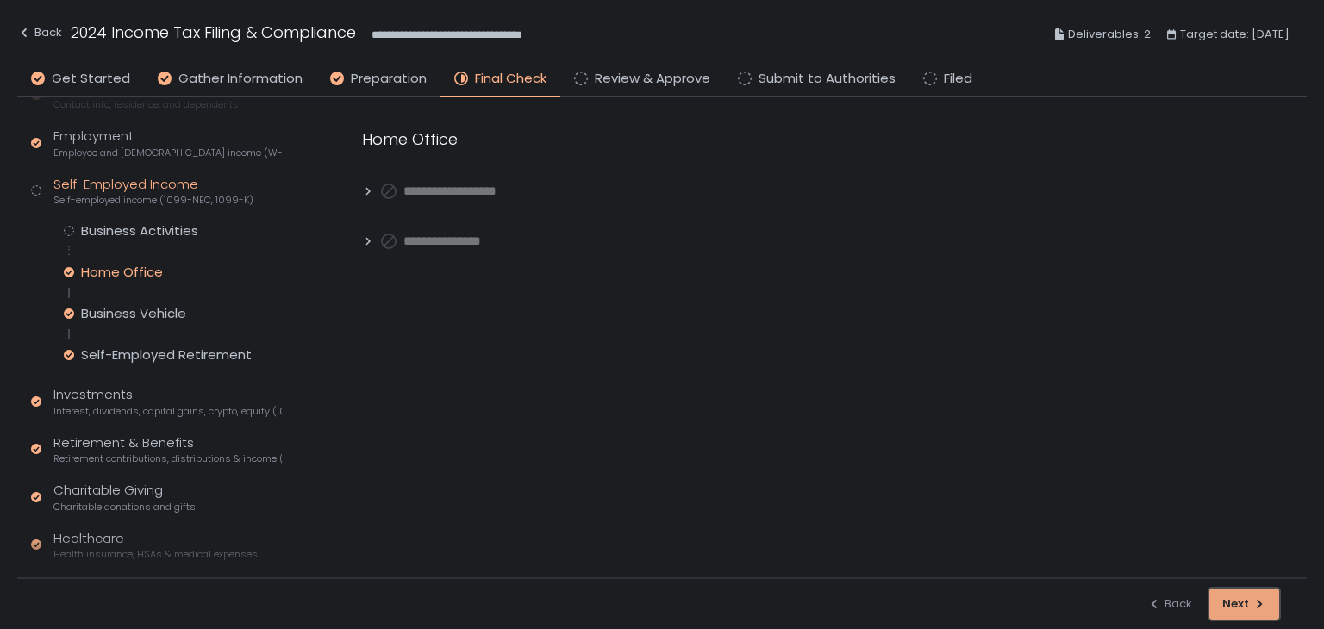
click at [1235, 597] on div "Next" at bounding box center [1244, 605] width 44 height 16
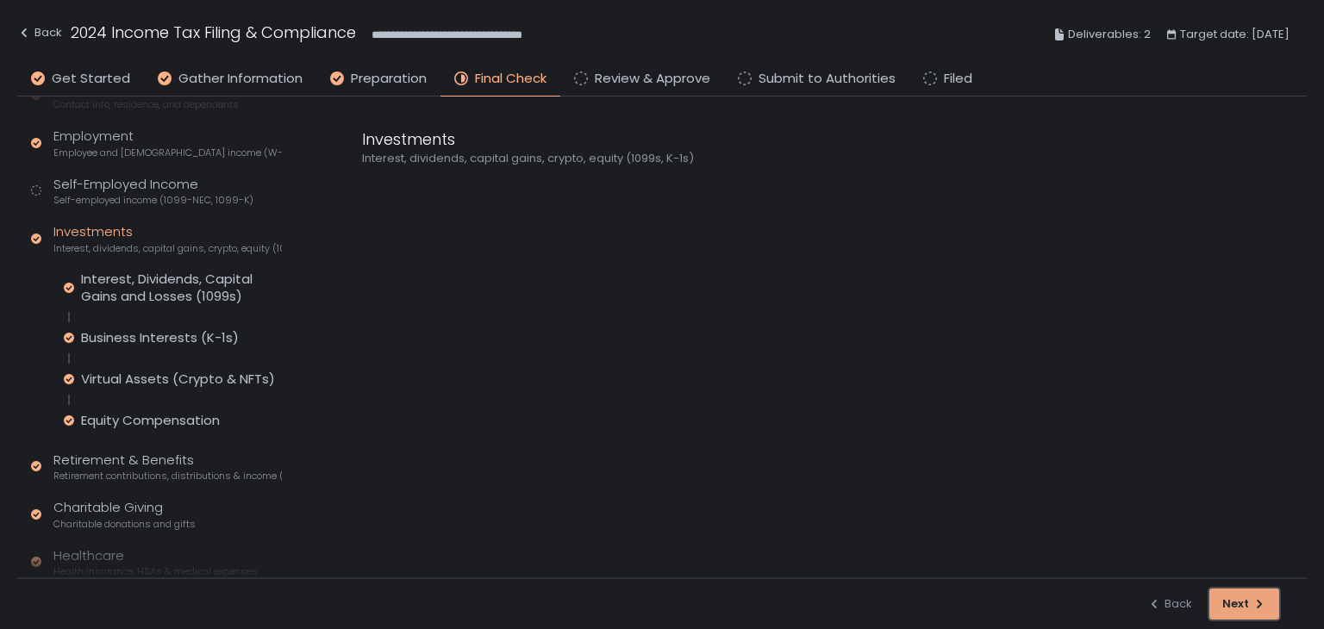
click at [1235, 597] on div "Next" at bounding box center [1244, 605] width 44 height 16
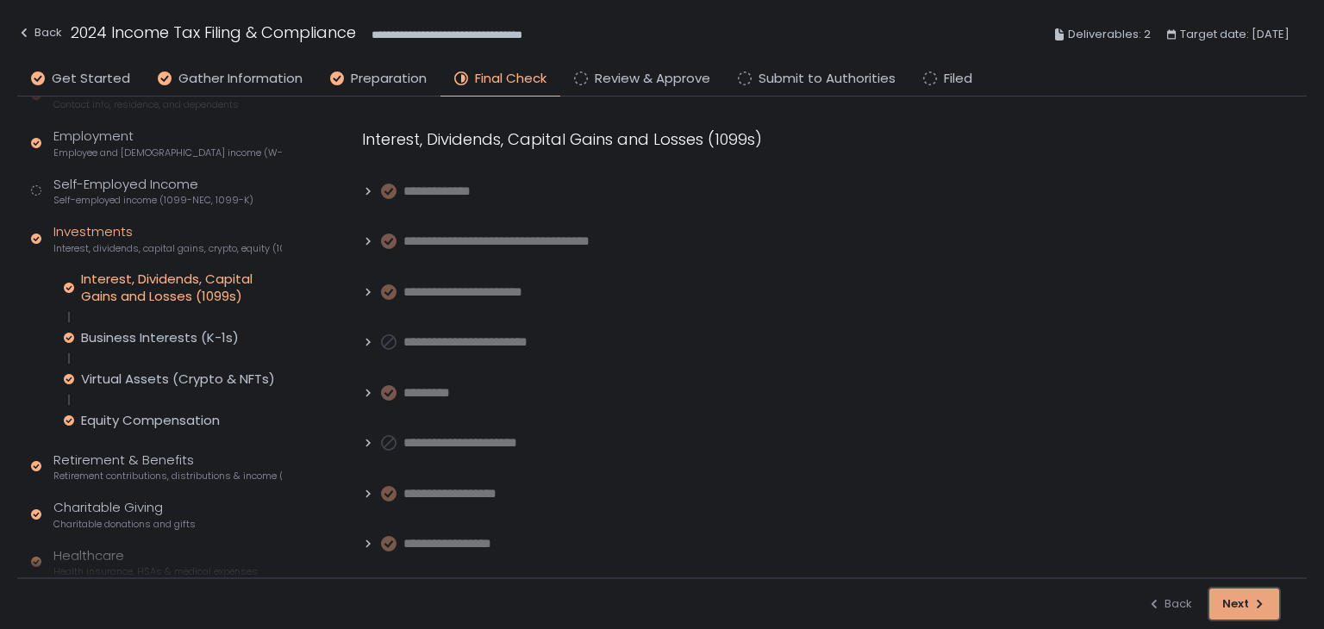
click at [1235, 597] on div "Next" at bounding box center [1244, 605] width 44 height 16
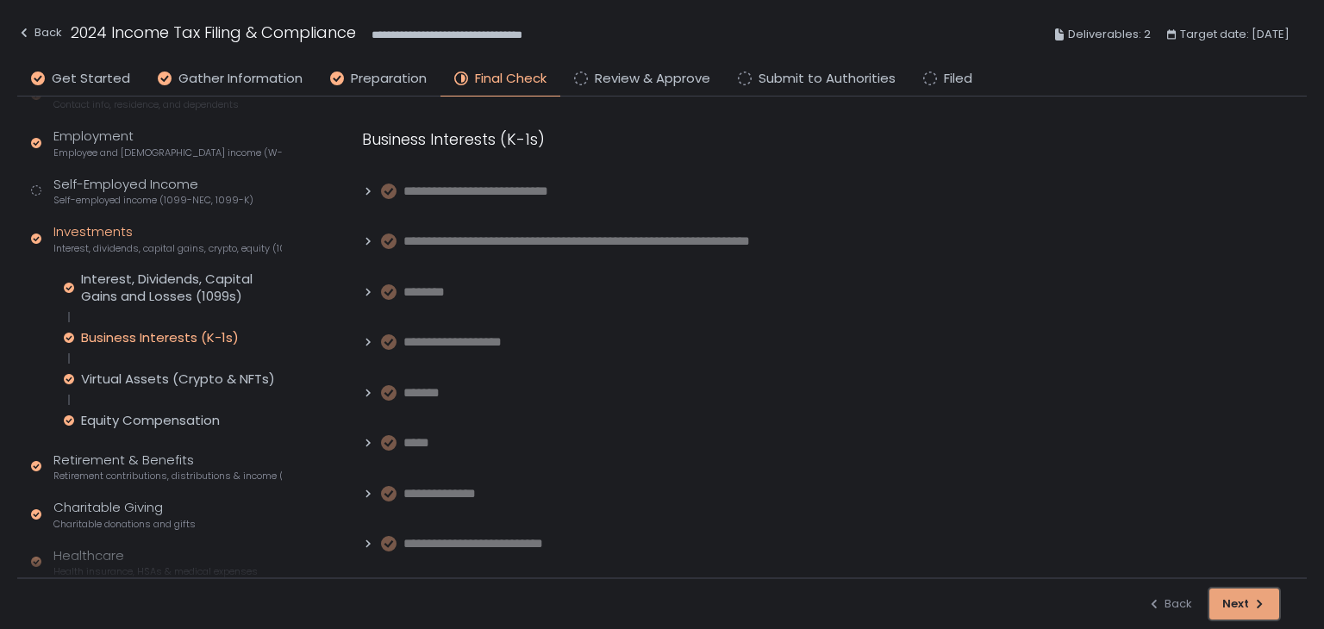
click at [1235, 597] on div "Next" at bounding box center [1244, 605] width 44 height 16
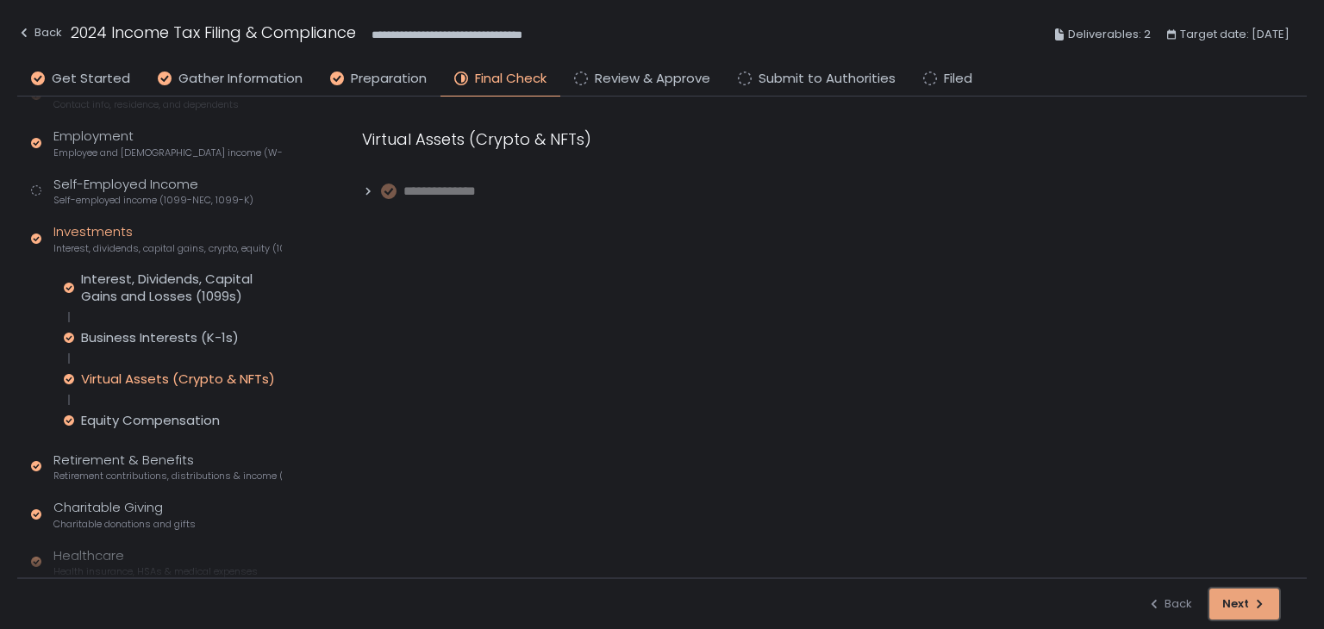
click at [1235, 597] on div "Next" at bounding box center [1244, 605] width 44 height 16
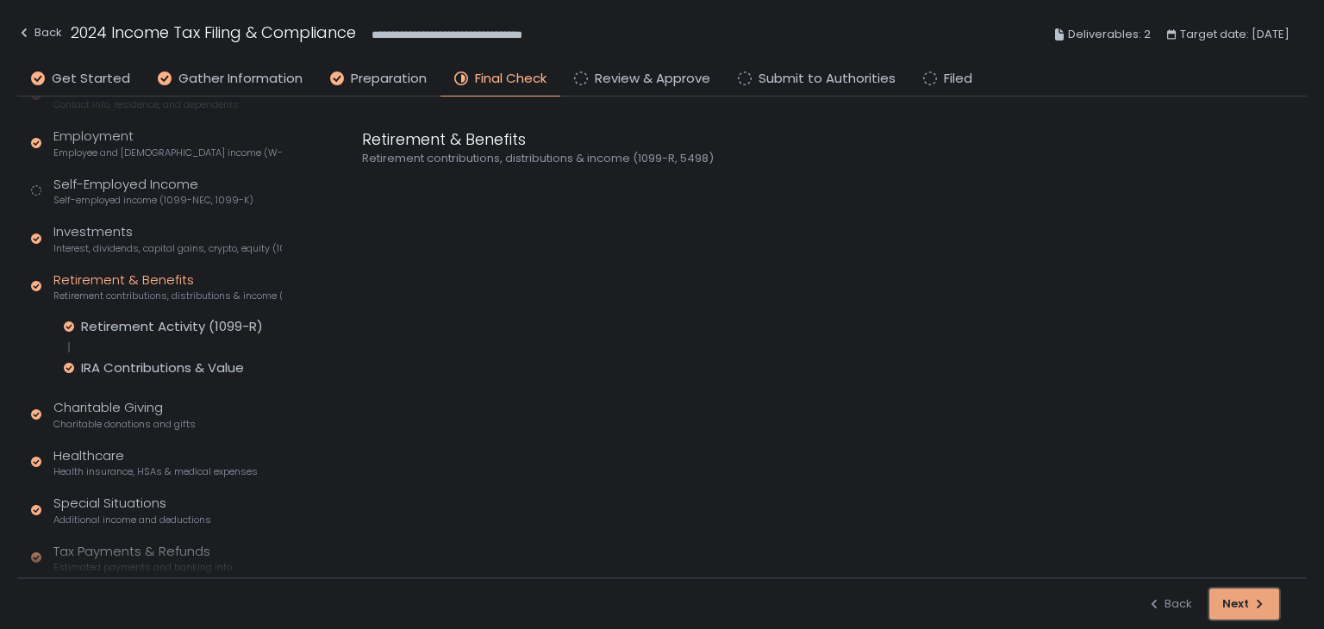
click at [1235, 597] on div "Next" at bounding box center [1244, 605] width 44 height 16
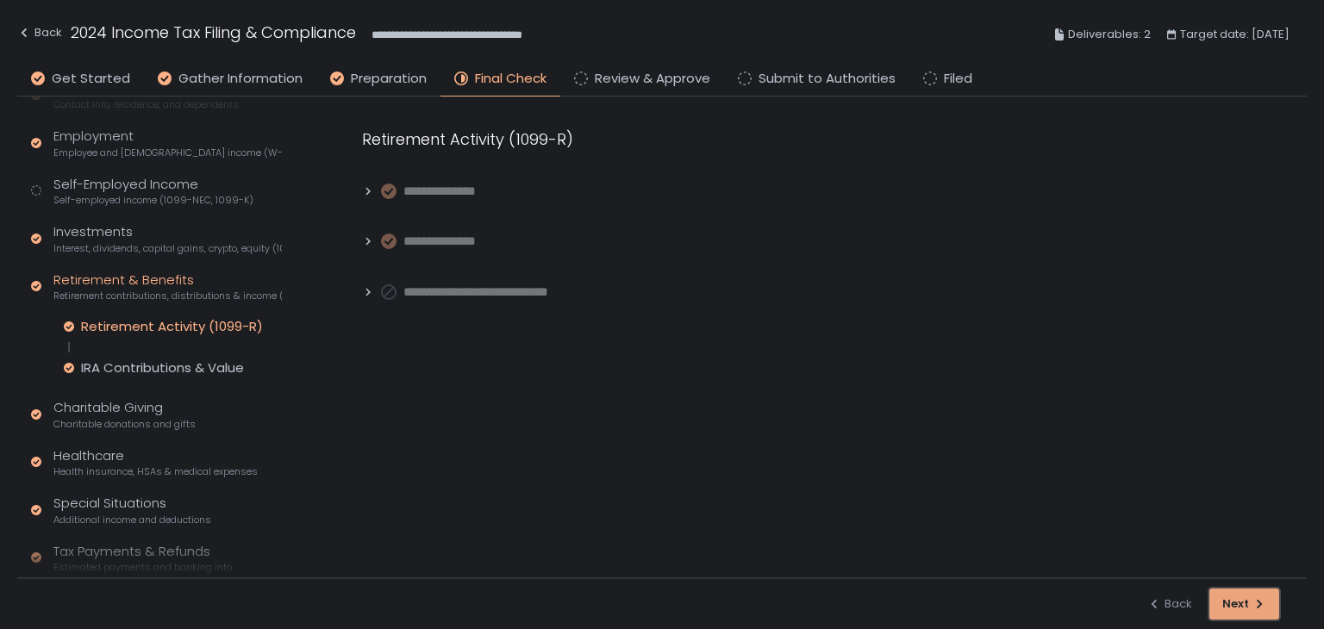
click at [1235, 597] on div "Next" at bounding box center [1244, 605] width 44 height 16
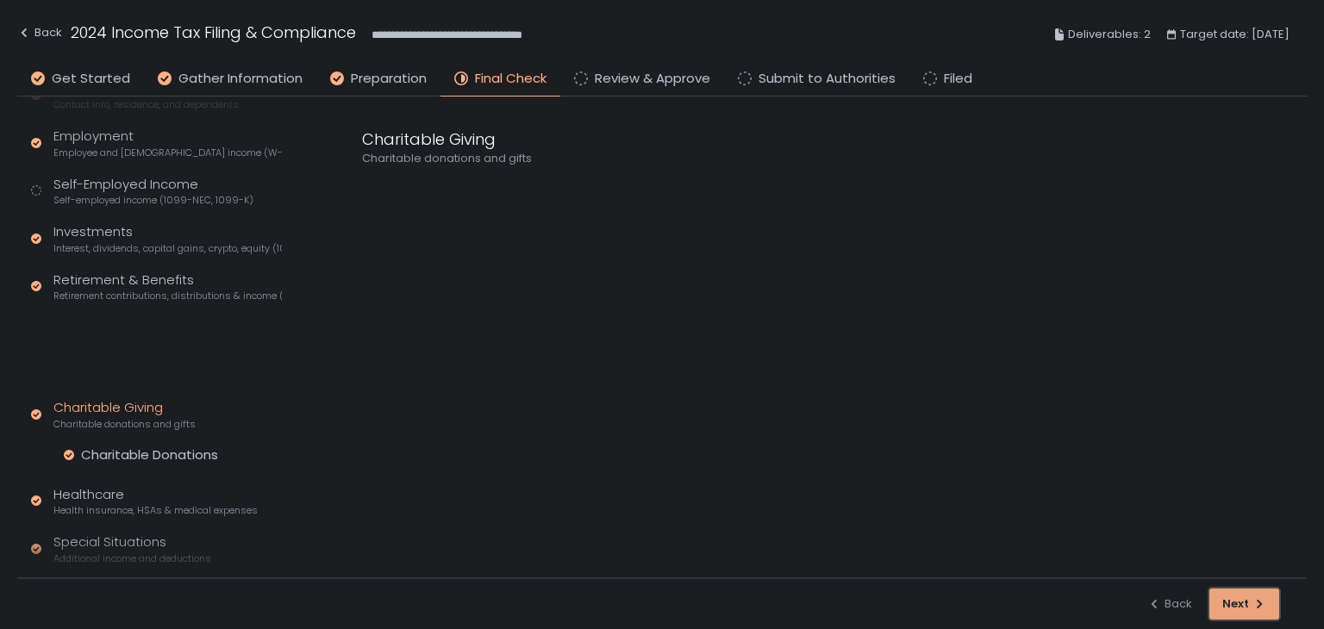
click at [1235, 597] on div "Next" at bounding box center [1244, 605] width 44 height 16
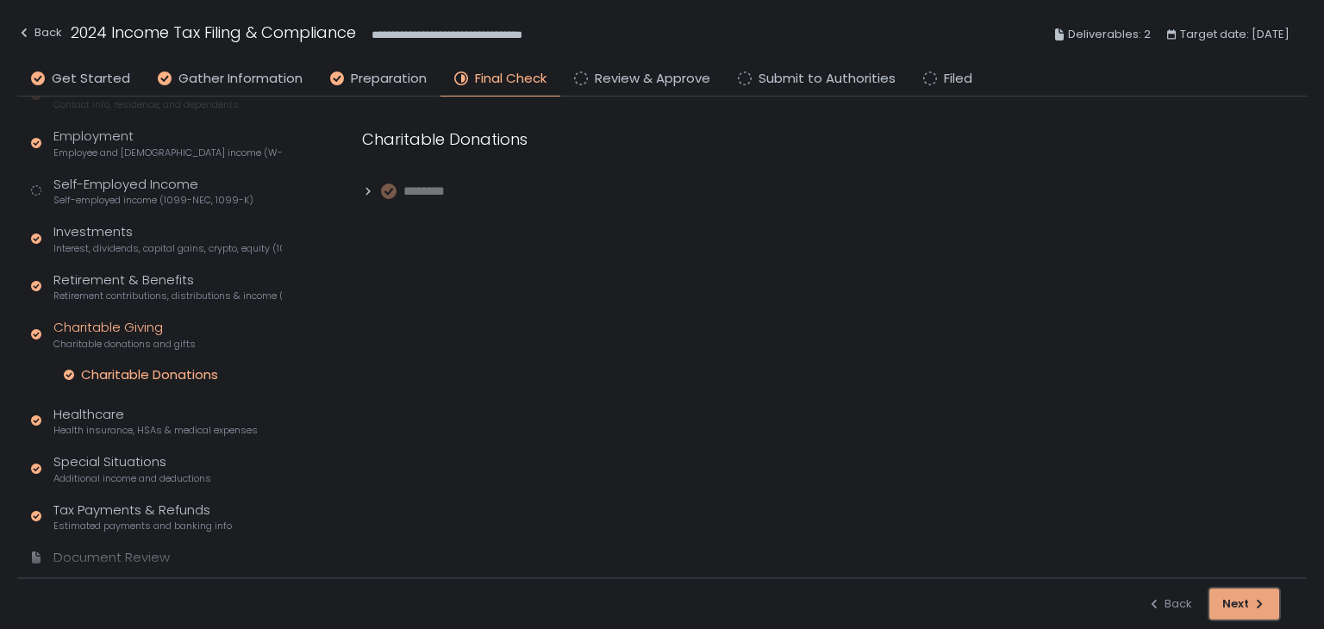
click at [1235, 597] on div "Next" at bounding box center [1244, 605] width 44 height 16
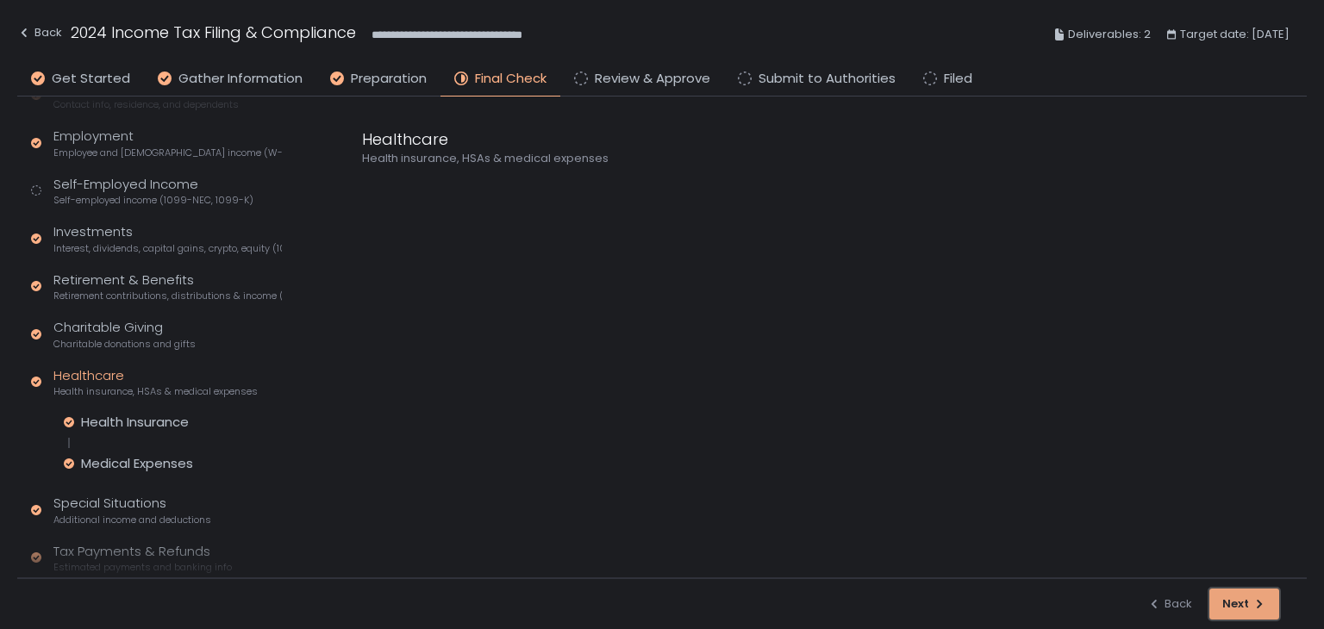
click at [1235, 597] on div "Next" at bounding box center [1244, 605] width 44 height 16
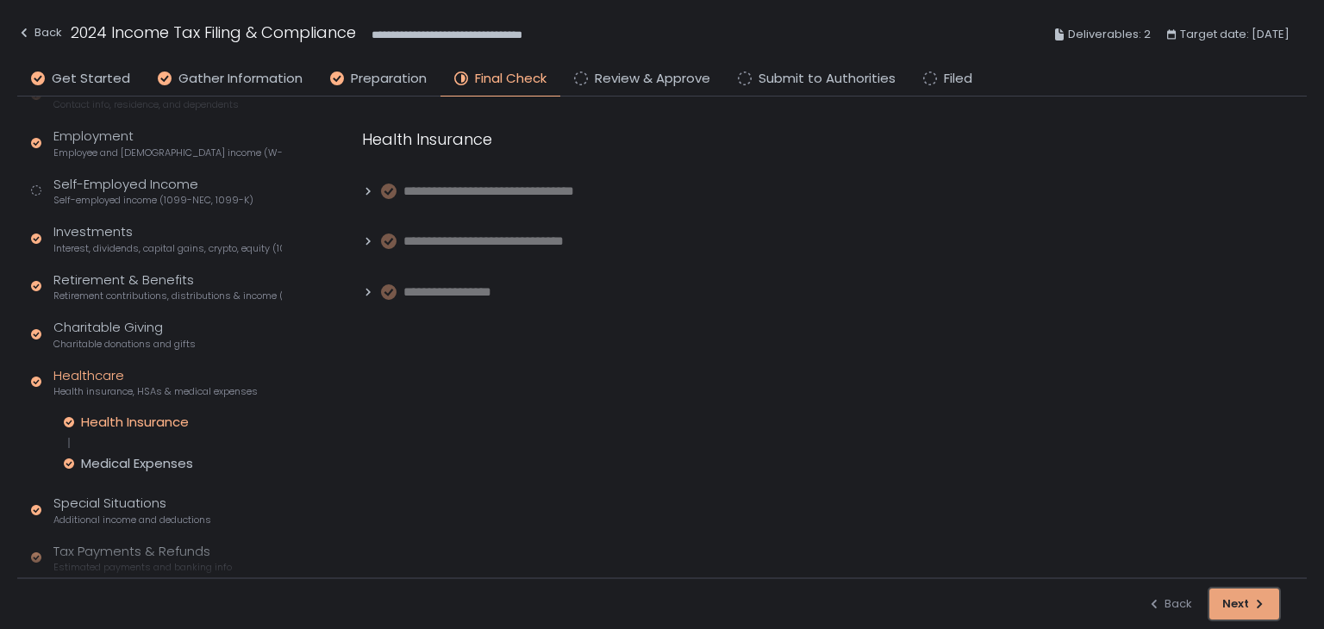
click at [1235, 597] on div "Next" at bounding box center [1244, 605] width 44 height 16
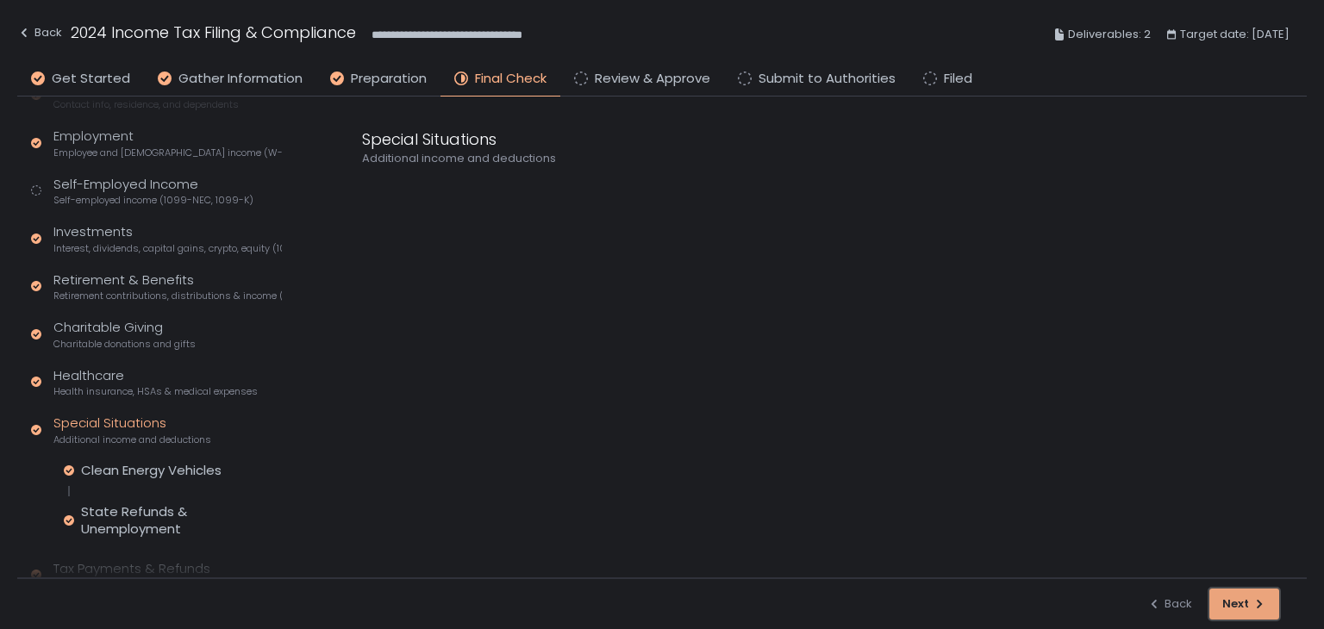
click at [1235, 597] on div "Next" at bounding box center [1244, 605] width 44 height 16
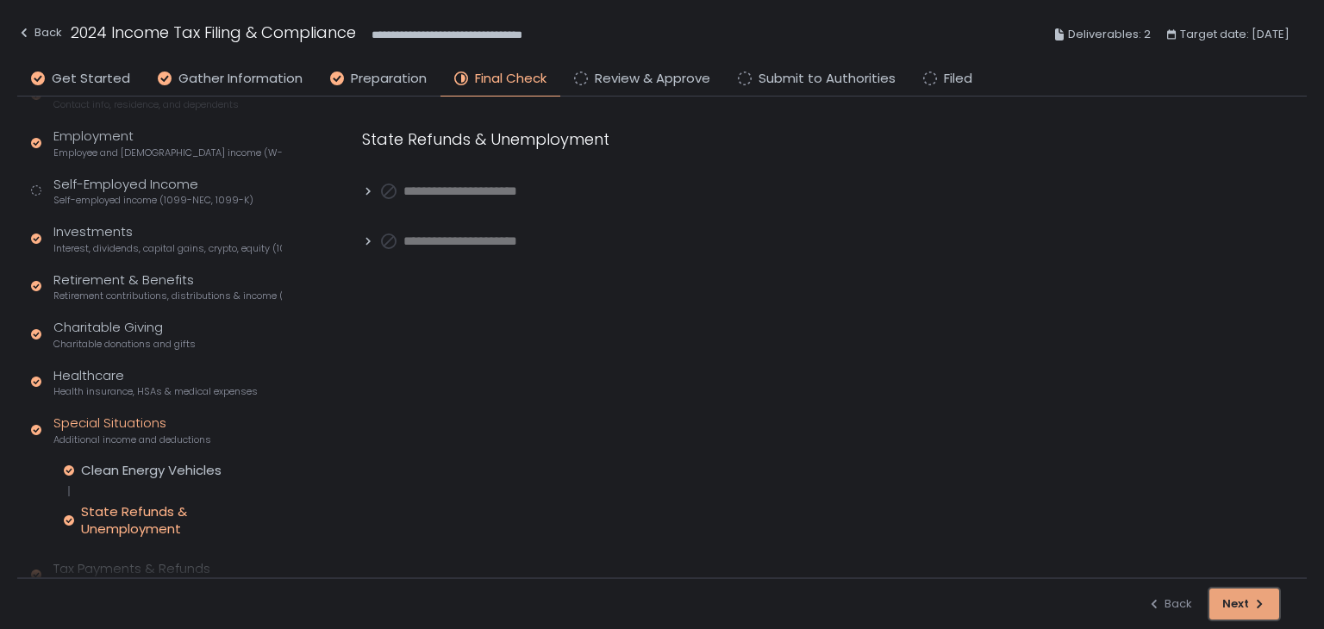
click at [1235, 597] on div "Next" at bounding box center [1244, 605] width 44 height 16
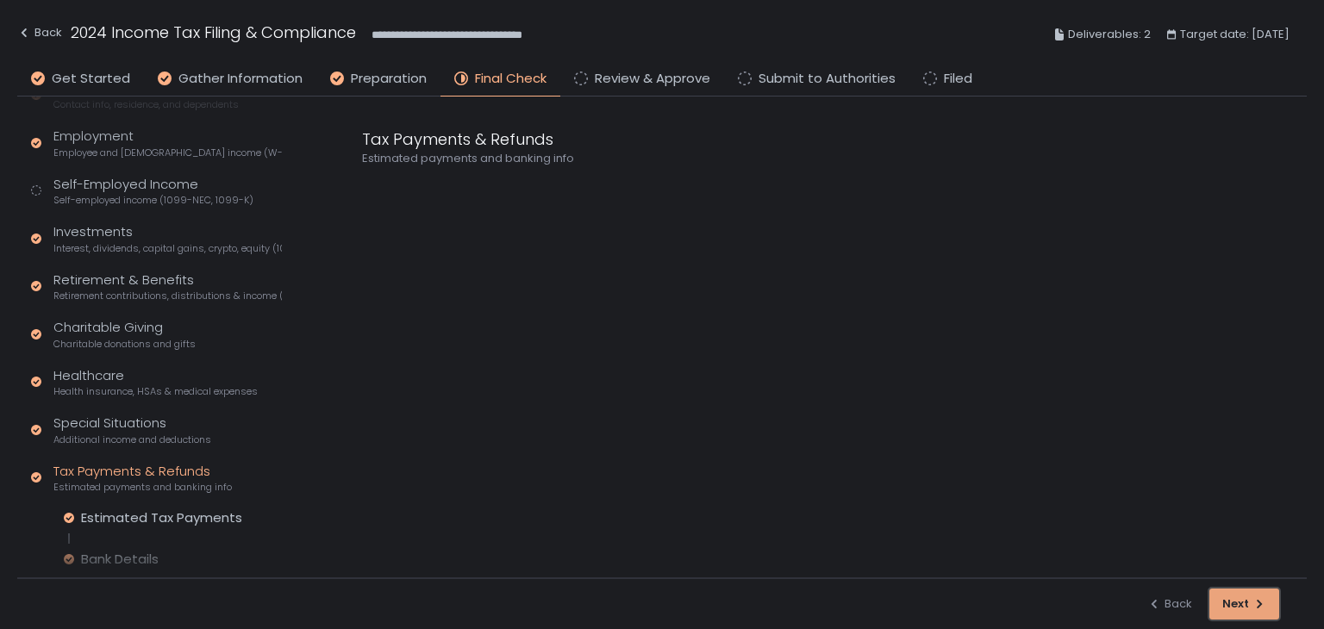
click at [1235, 597] on div "Next" at bounding box center [1244, 605] width 44 height 16
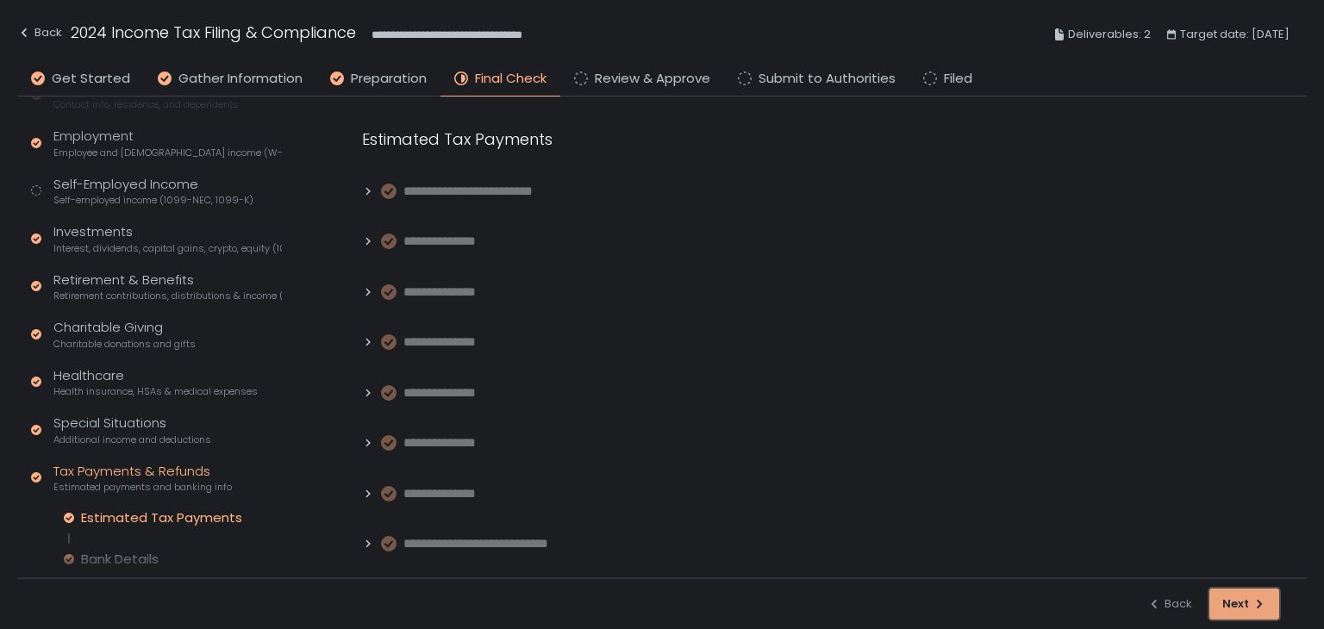
click at [1235, 597] on div "Next" at bounding box center [1244, 605] width 44 height 16
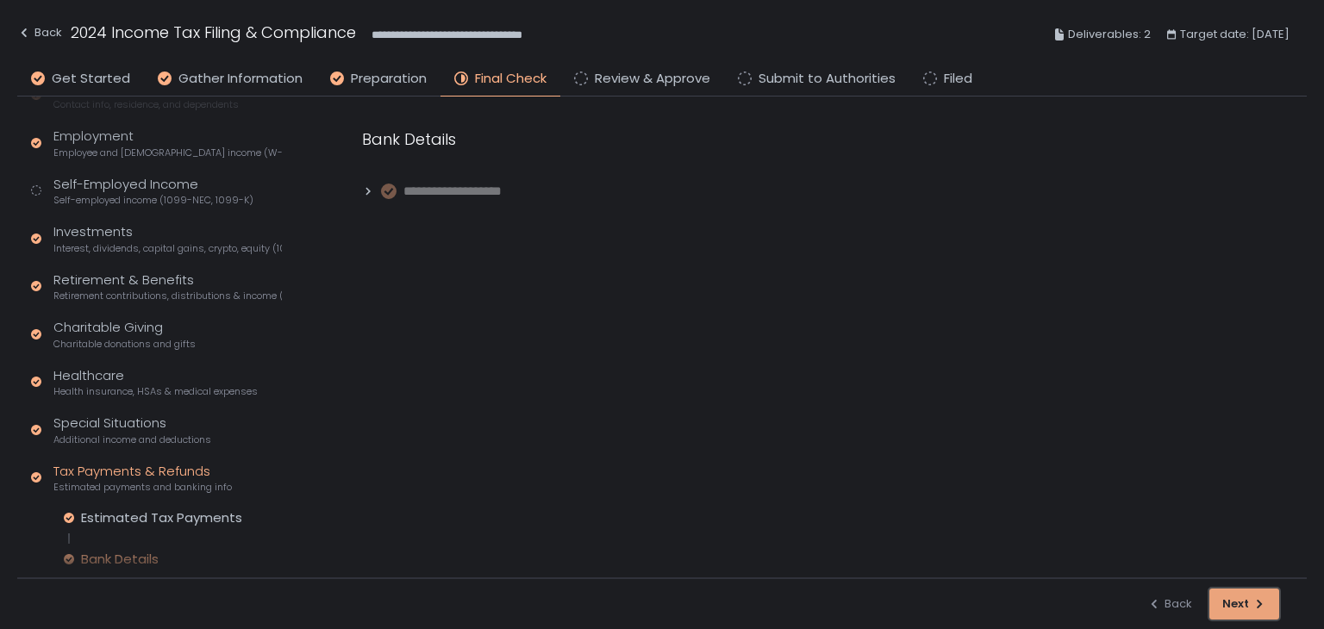
click at [1235, 597] on div "Next" at bounding box center [1244, 605] width 44 height 16
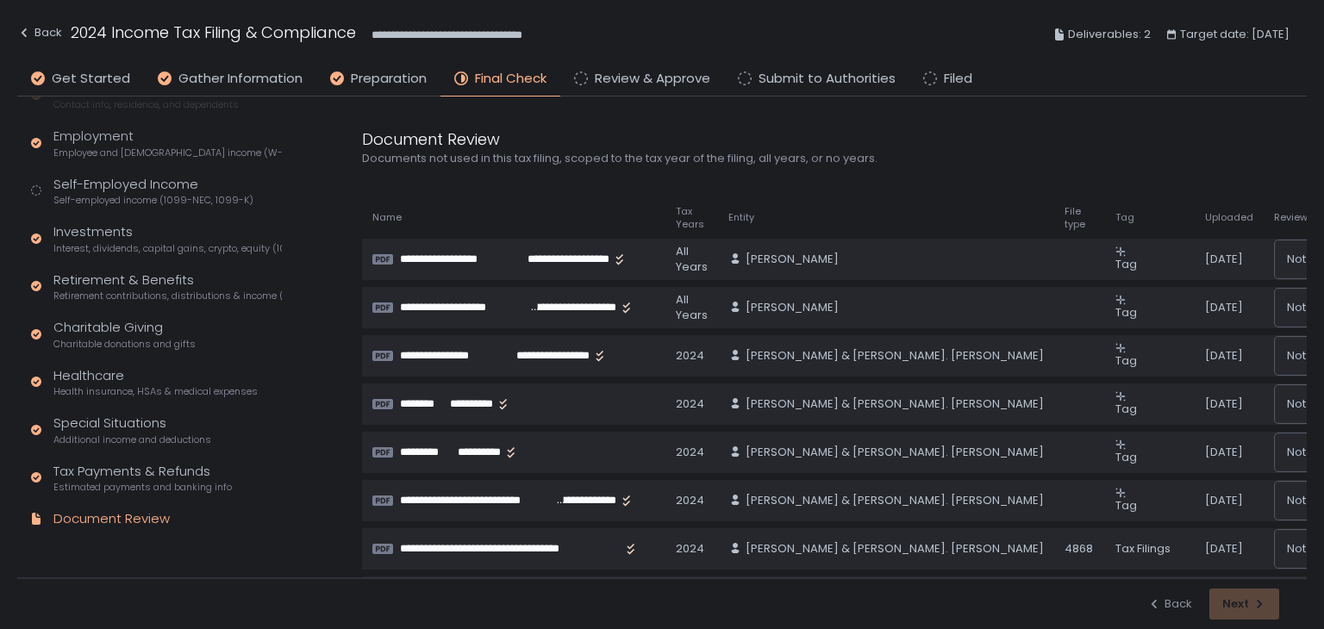
click at [1235, 597] on div "Back Next" at bounding box center [1213, 604] width 132 height 31
click at [53, 28] on div "Back" at bounding box center [39, 32] width 45 height 21
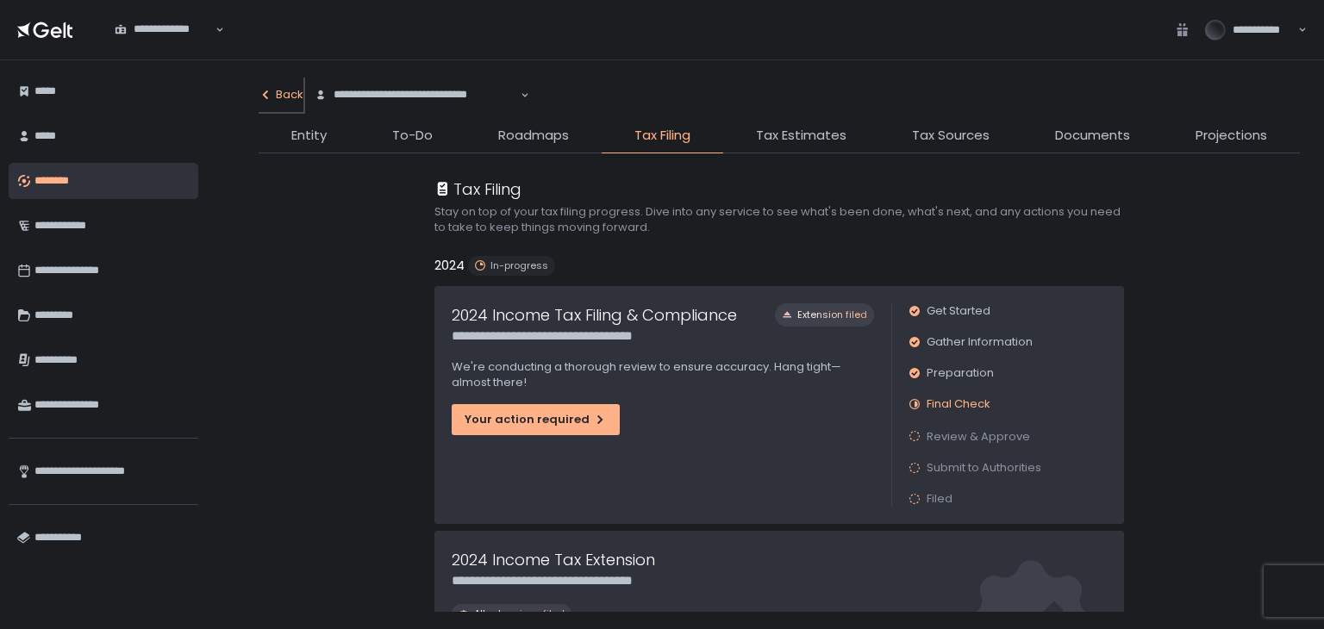
click at [283, 98] on div "Back" at bounding box center [281, 95] width 45 height 16
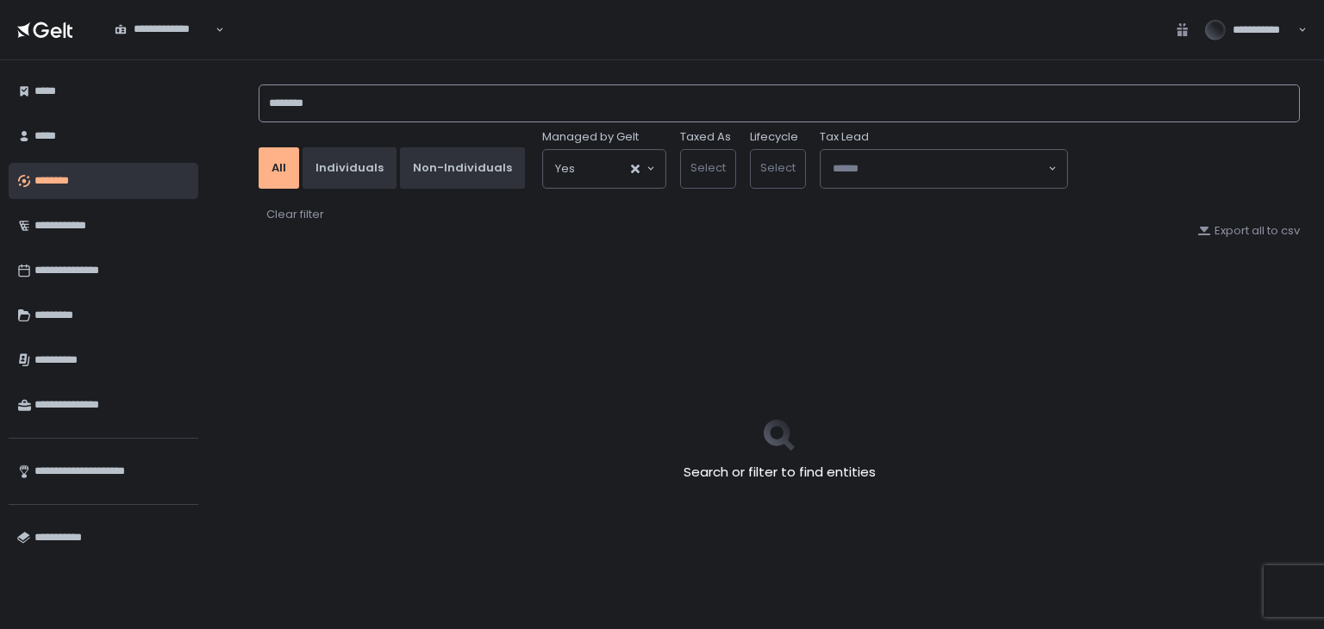
click at [322, 97] on input "********" at bounding box center [779, 103] width 1041 height 38
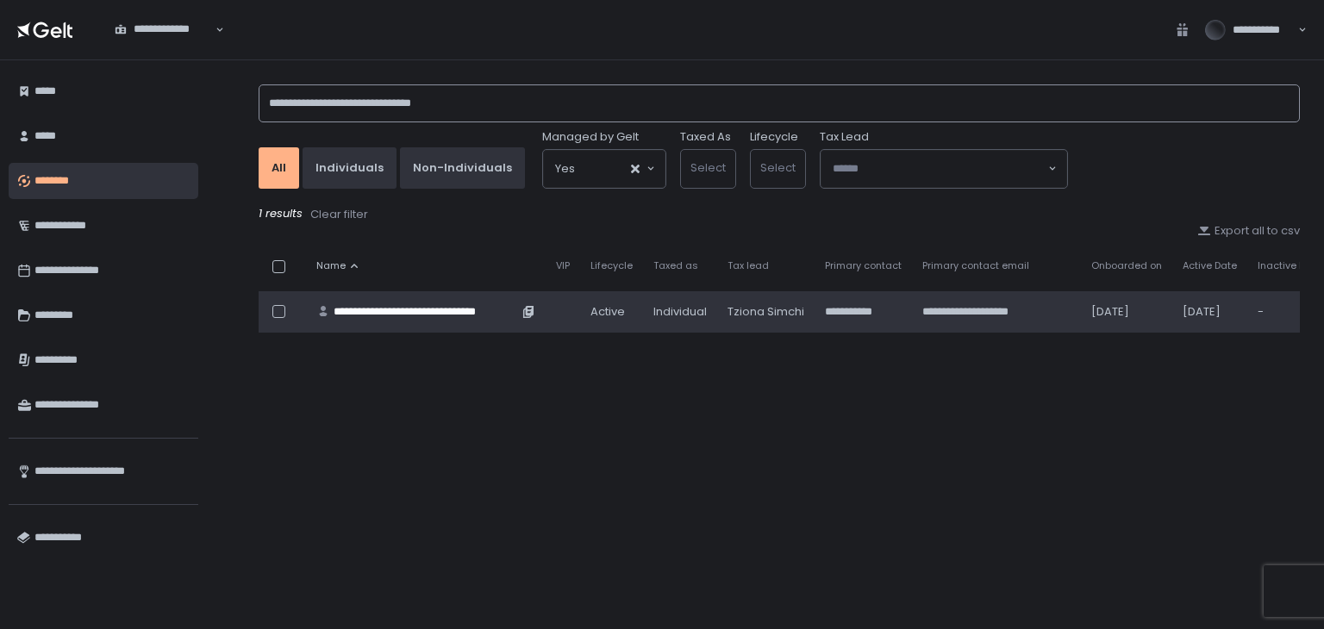
type input "**********"
click at [429, 309] on div "**********" at bounding box center [426, 312] width 184 height 16
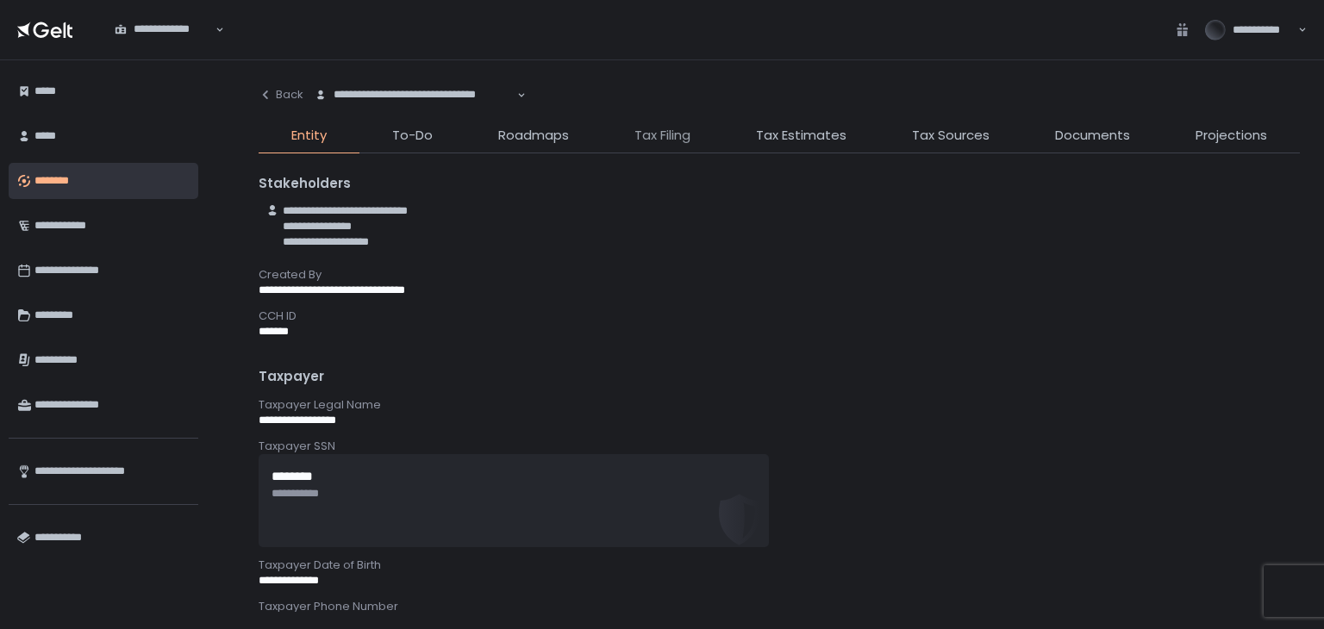
click at [662, 131] on span "Tax Filing" at bounding box center [662, 136] width 56 height 20
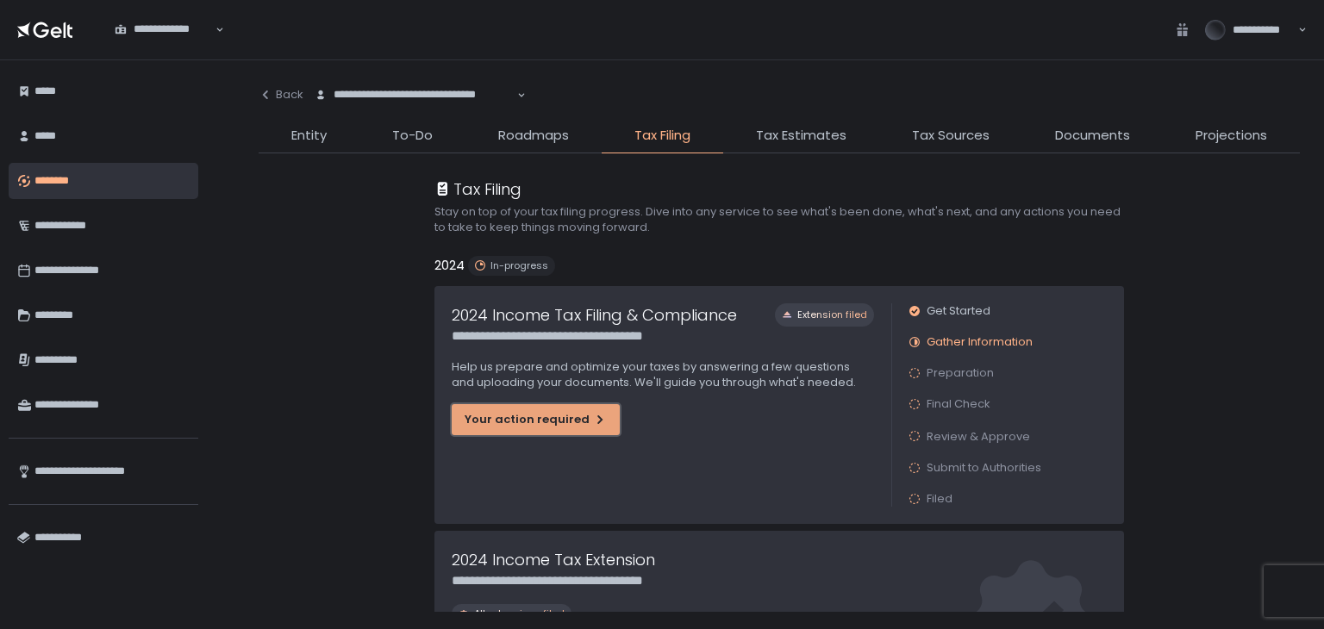
click at [574, 419] on div "Your action required" at bounding box center [536, 420] width 142 height 16
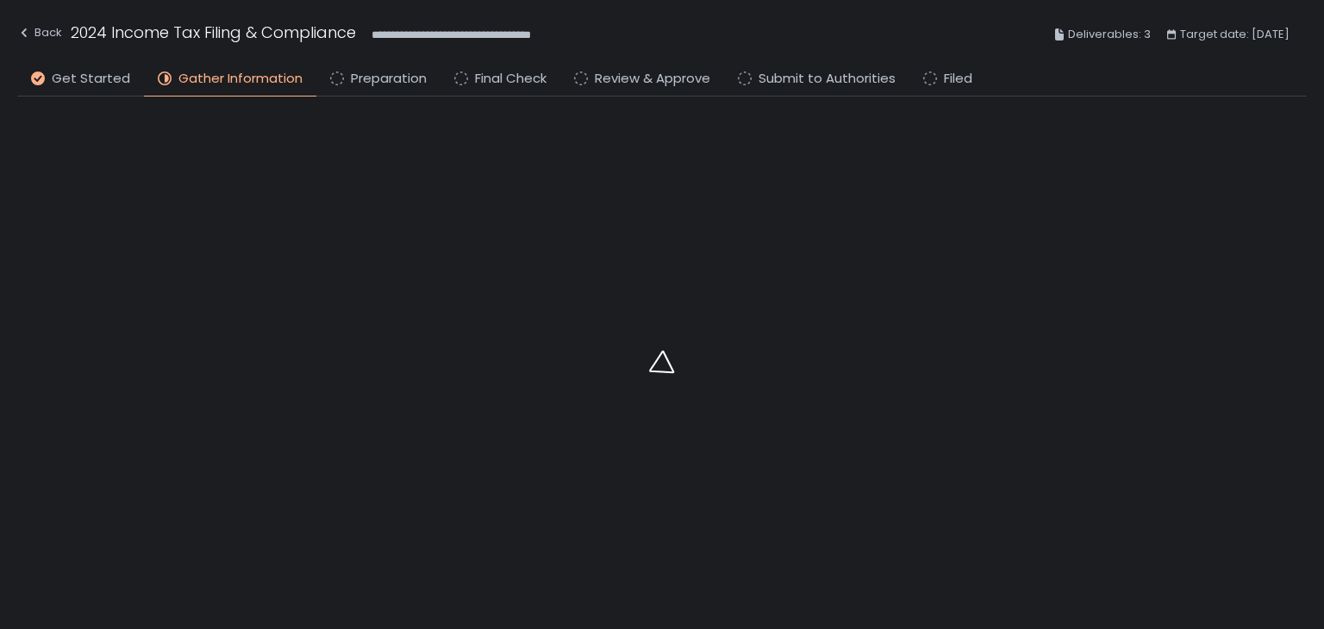
click at [341, 79] on li "Preparation" at bounding box center [378, 83] width 124 height 28
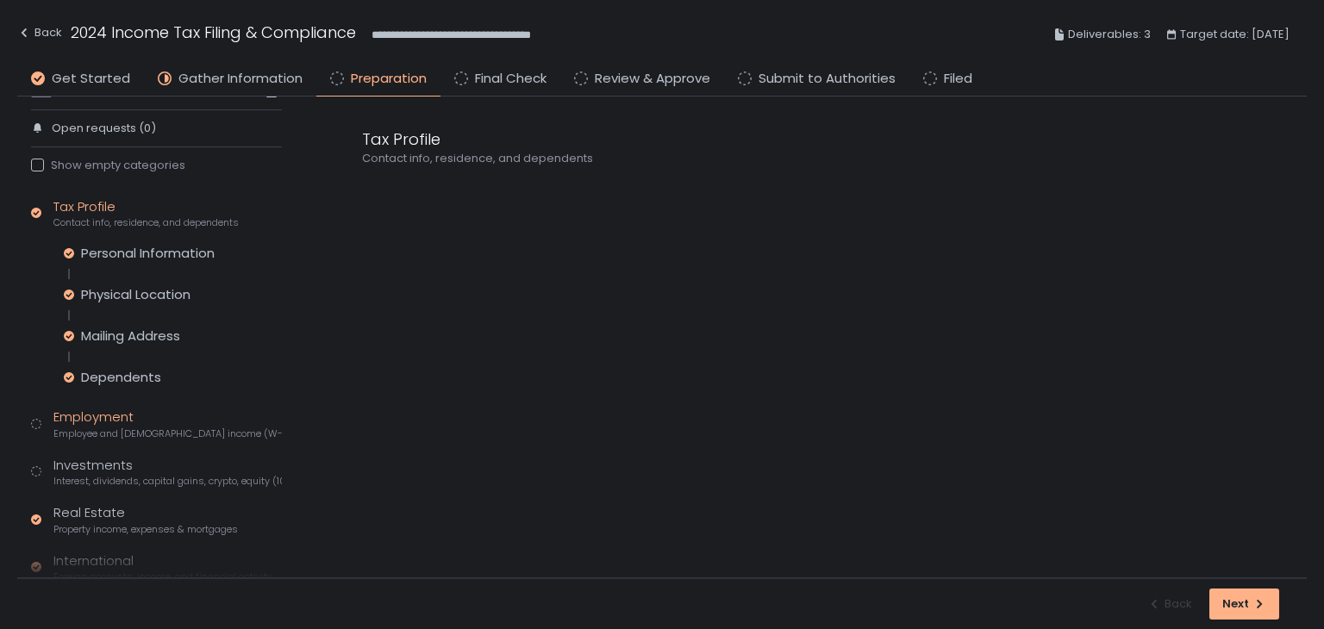
scroll to position [218, 0]
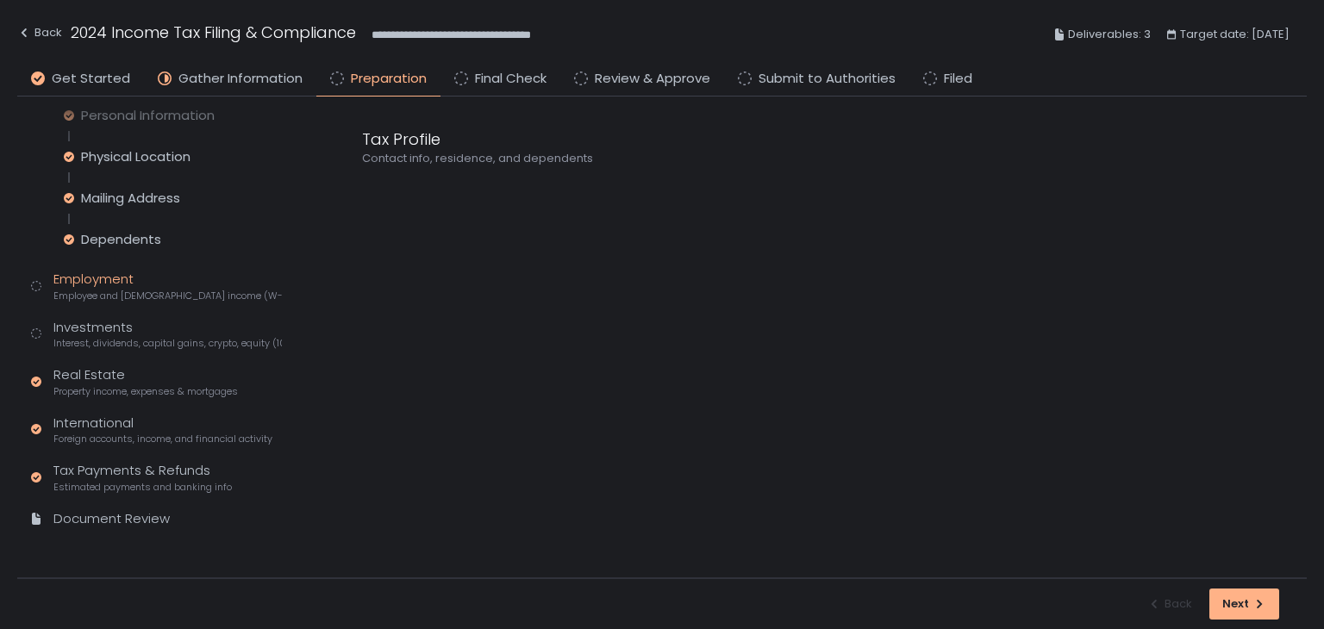
click at [114, 290] on span "Employee and [DEMOGRAPHIC_DATA] income (W-2s)" at bounding box center [167, 296] width 228 height 13
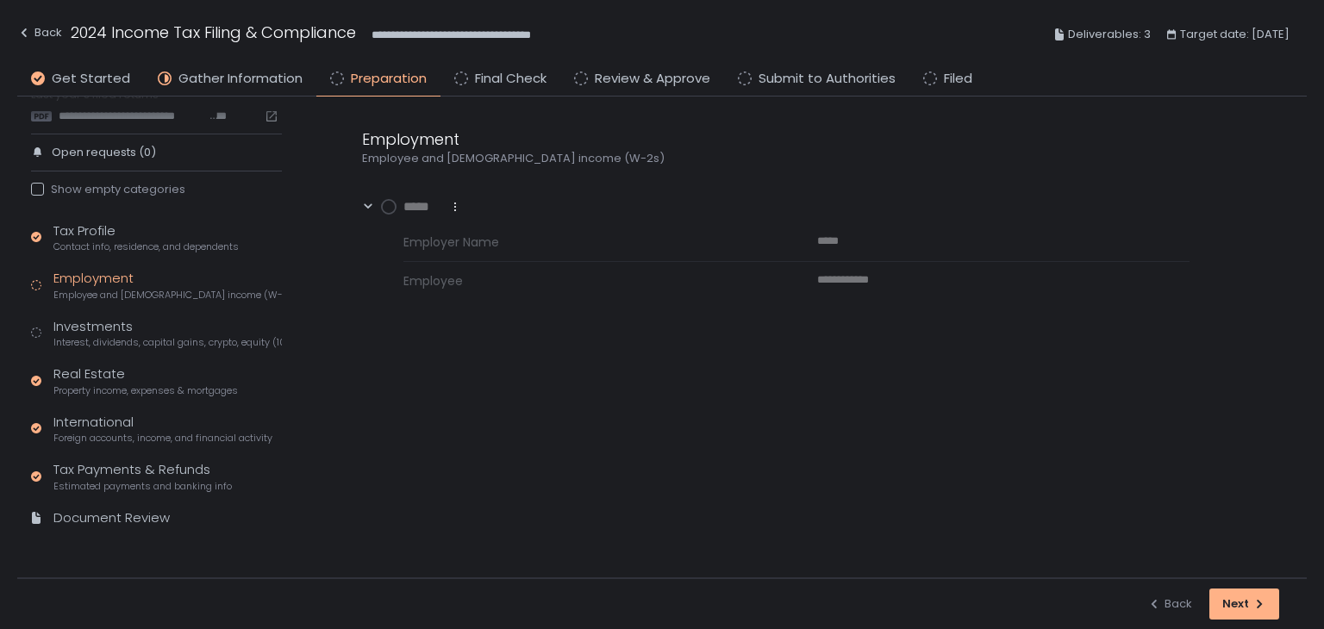
scroll to position [55, 0]
click at [141, 328] on div "Investments Interest, dividends, capital gains, crypto, equity (1099s, K-1s)" at bounding box center [167, 334] width 228 height 33
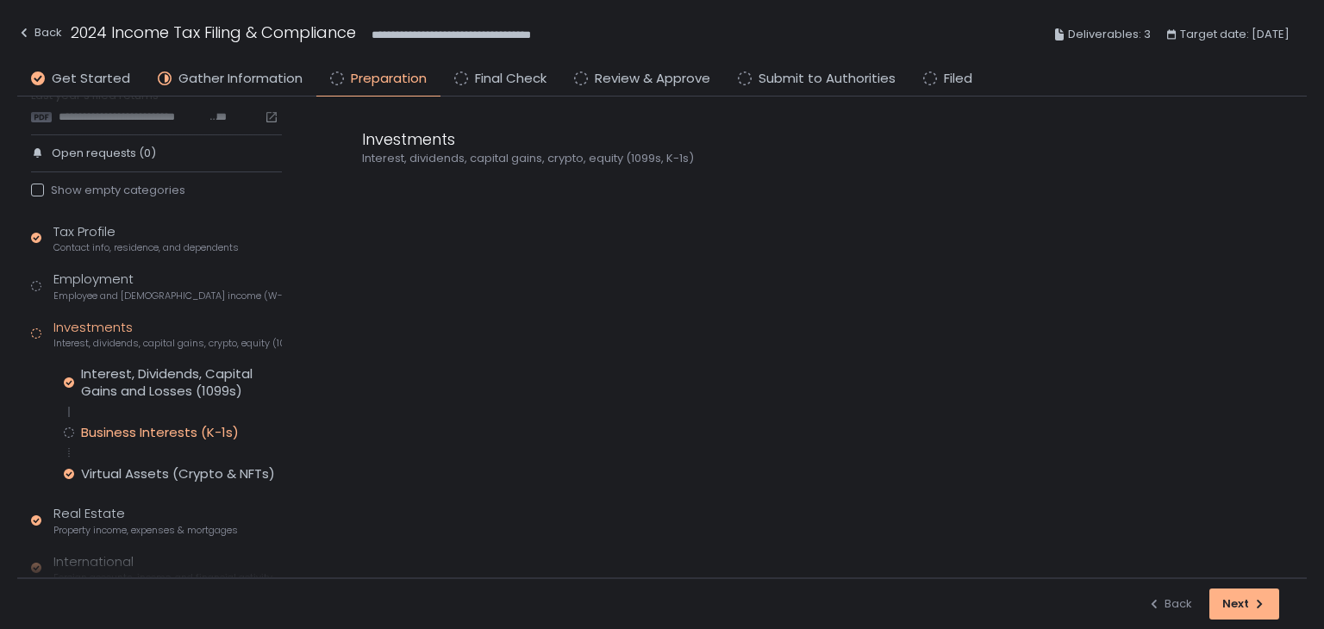
click at [136, 429] on div "Business Interests (K-1s)" at bounding box center [160, 432] width 158 height 17
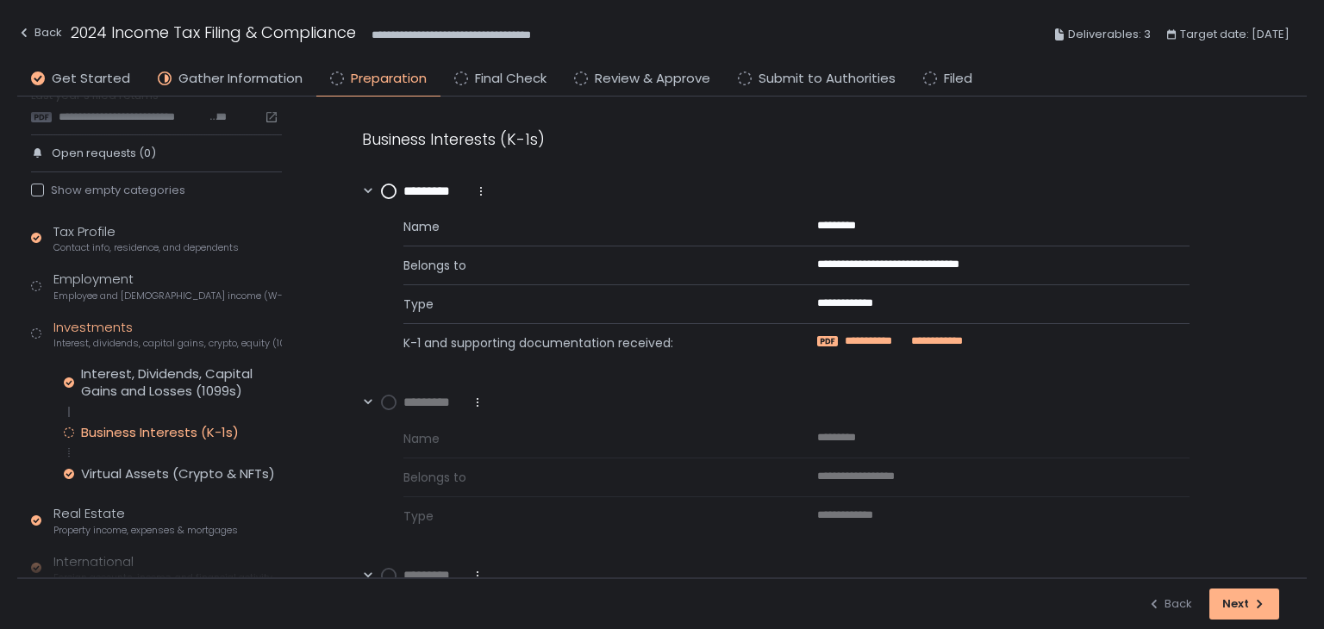
click at [845, 339] on span "**********" at bounding box center [876, 342] width 63 height 16
click at [382, 184] on icon at bounding box center [389, 192] width 16 height 16
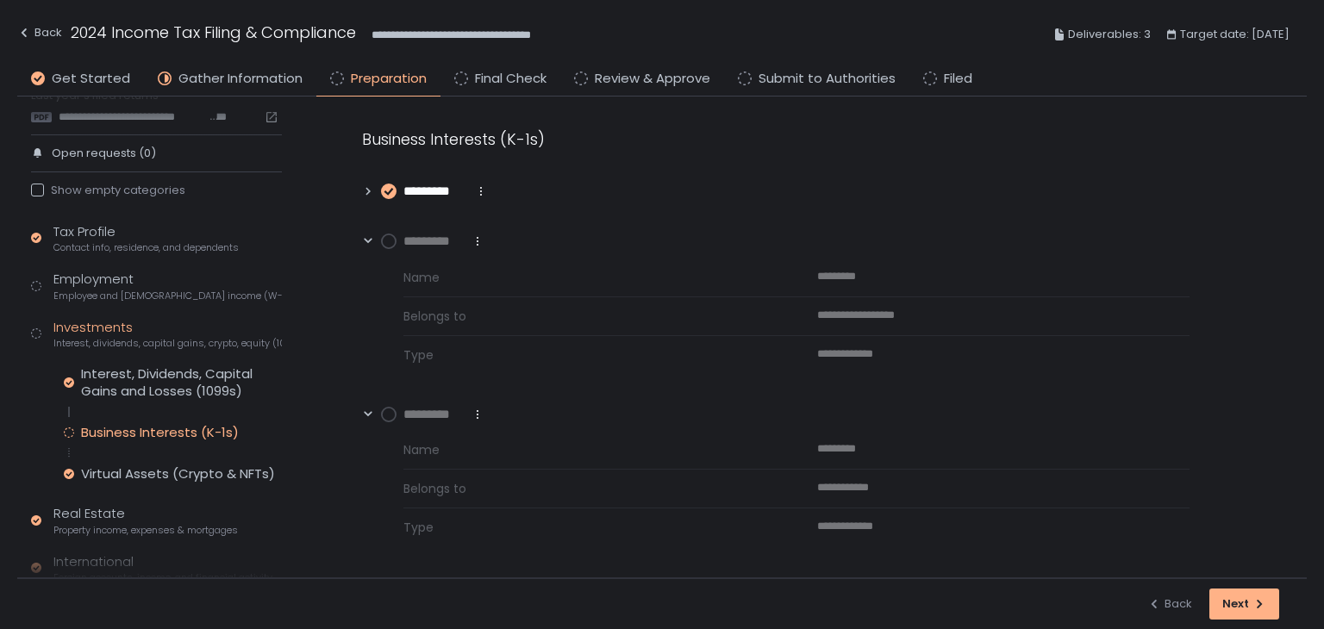
click at [384, 240] on circle at bounding box center [389, 241] width 14 height 14
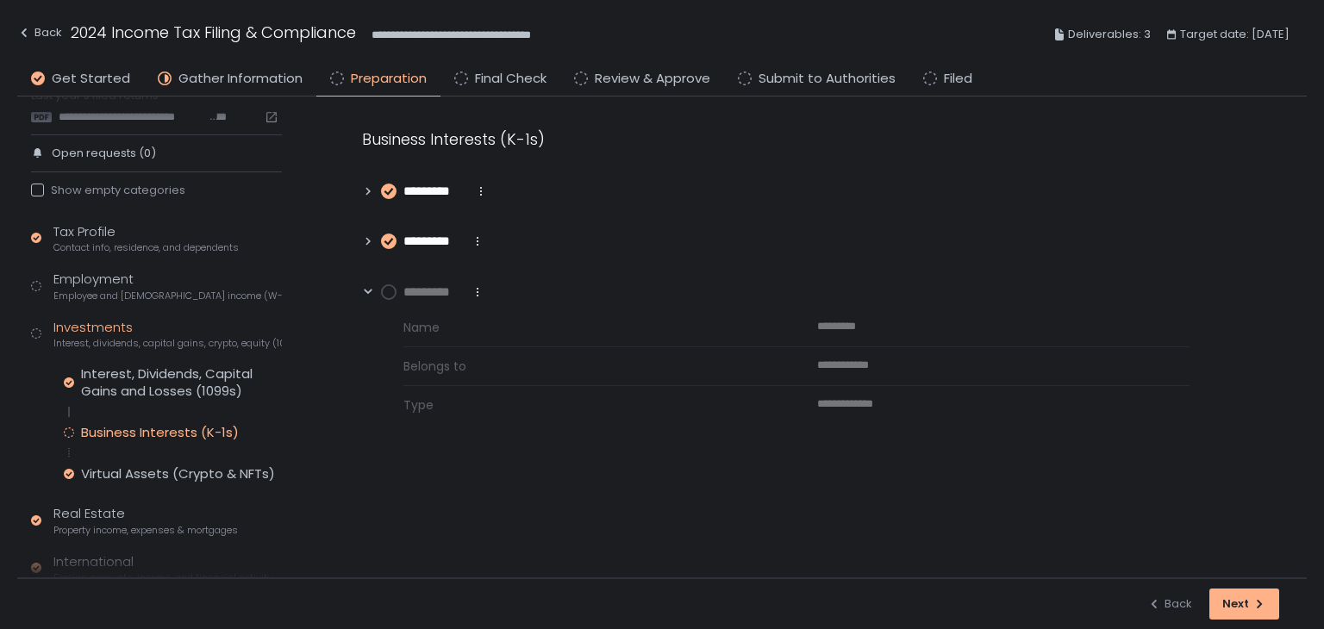
click at [393, 291] on circle at bounding box center [389, 292] width 14 height 14
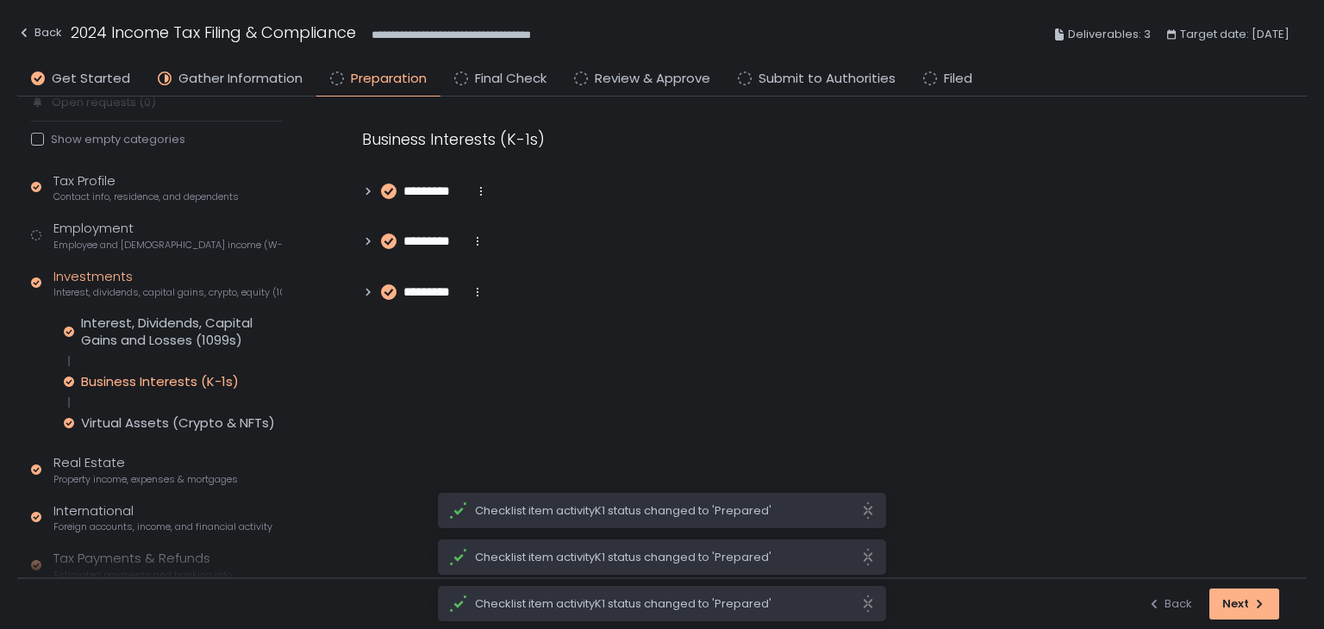
scroll to position [22, 0]
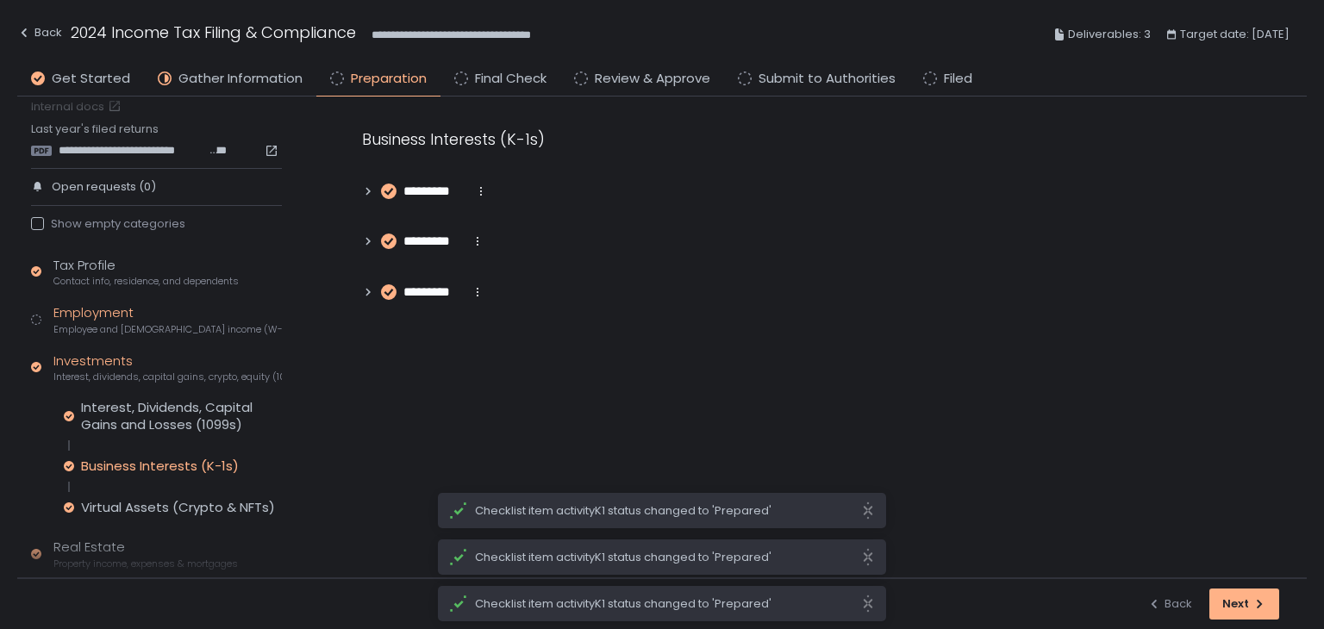
click at [127, 330] on span "Employee and [DEMOGRAPHIC_DATA] income (W-2s)" at bounding box center [167, 329] width 228 height 13
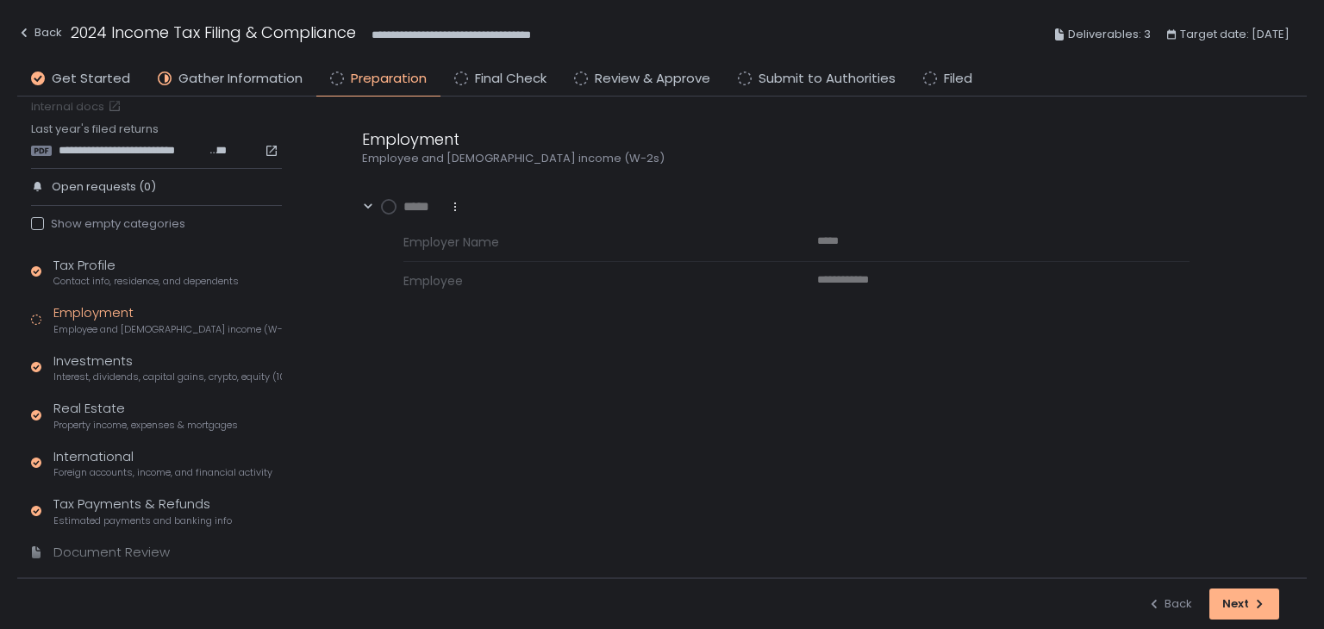
click at [387, 209] on circle at bounding box center [389, 207] width 14 height 14
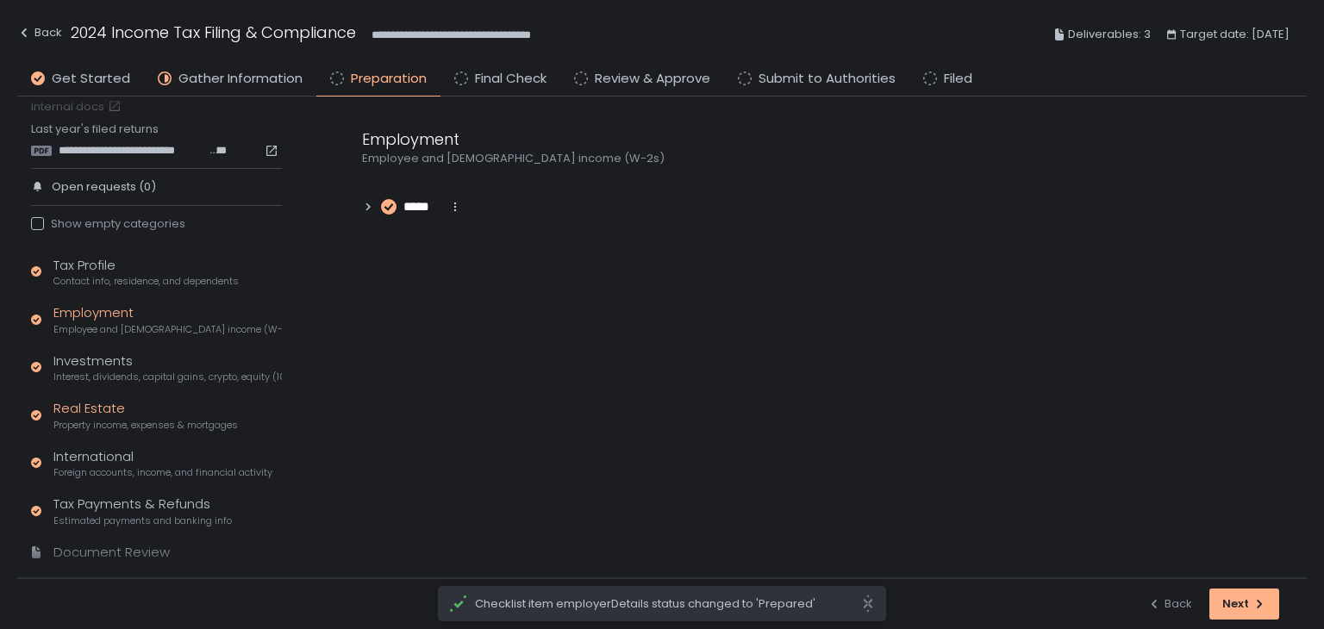
click at [138, 419] on span "Property income, expenses & mortgages" at bounding box center [145, 425] width 184 height 13
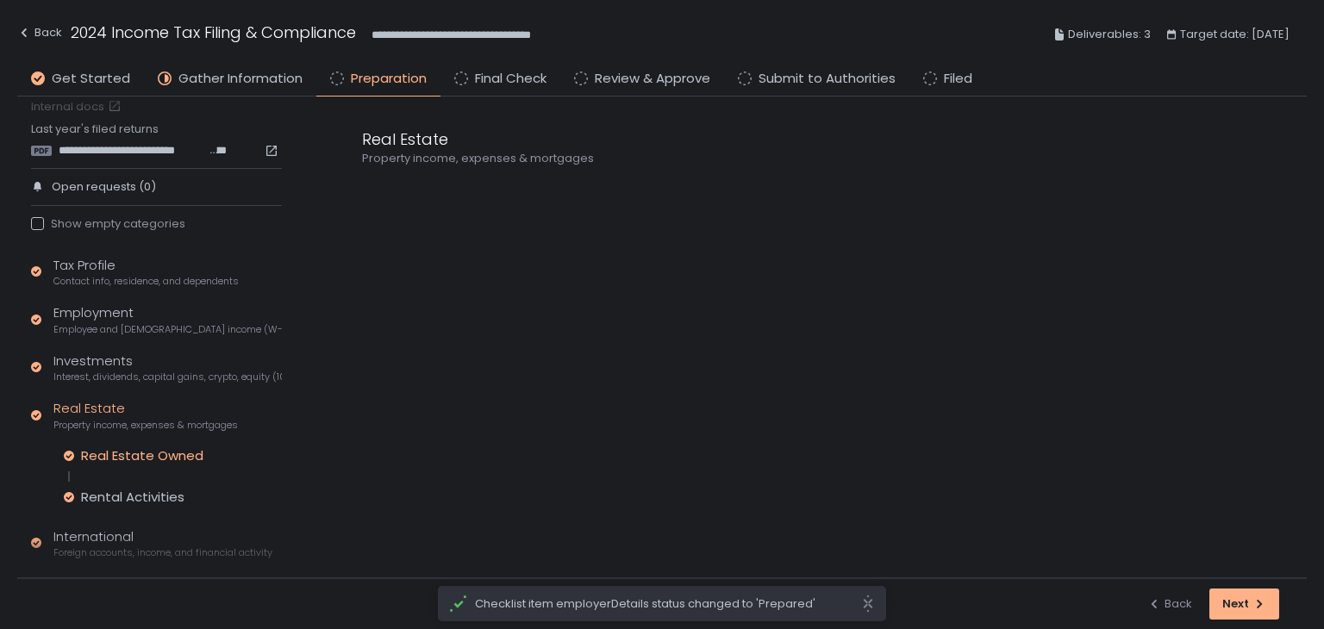
click at [143, 447] on div "Real Estate Owned" at bounding box center [142, 455] width 122 height 17
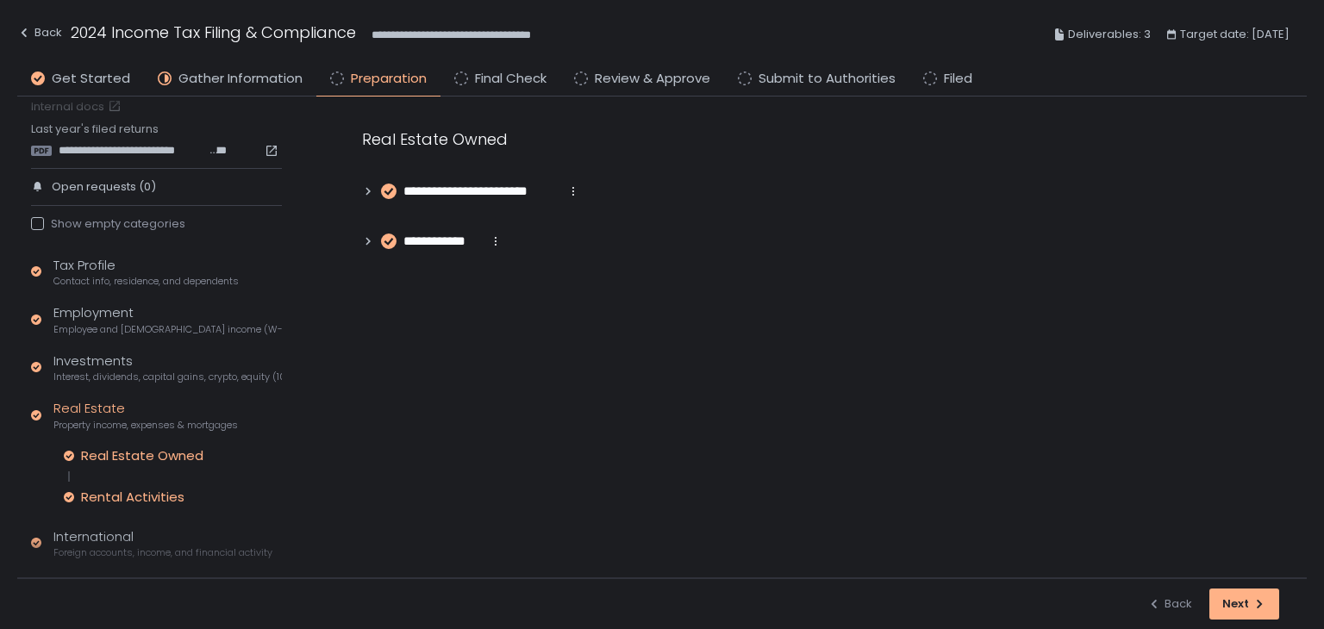
click at [153, 493] on div "Rental Activities" at bounding box center [132, 497] width 103 height 17
click at [90, 371] on span "Interest, dividends, capital gains, crypto, equity (1099s, K-1s)" at bounding box center [167, 377] width 228 height 13
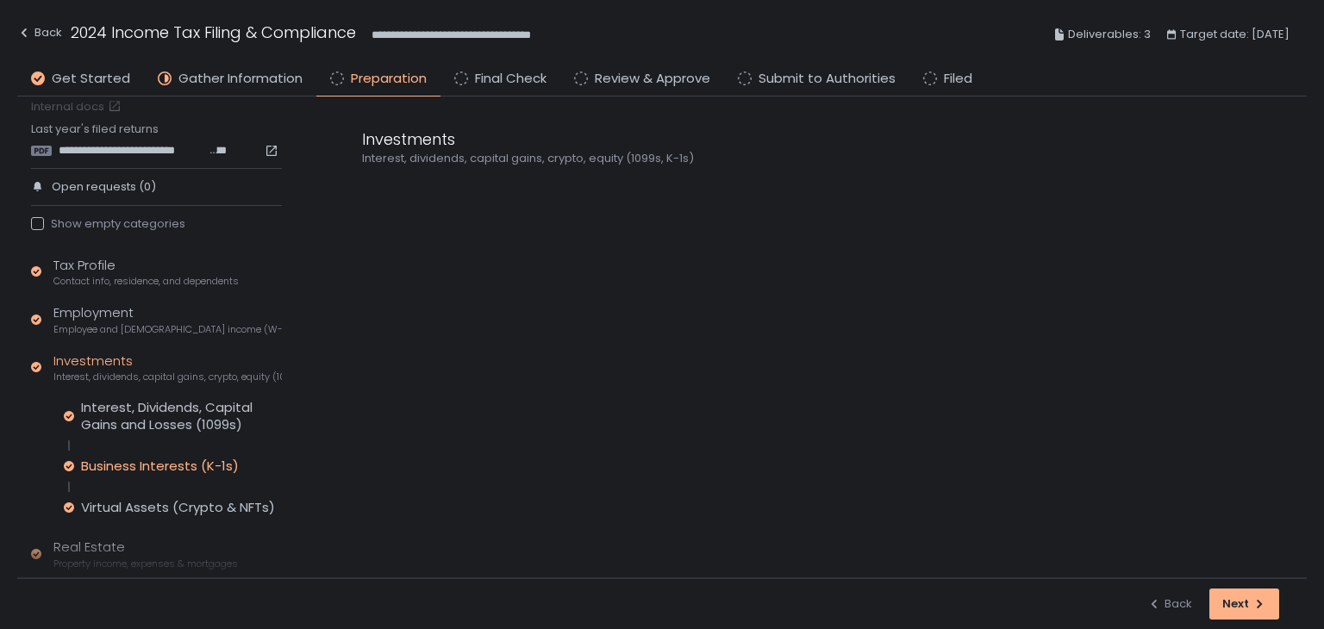
click at [110, 459] on div "Business Interests (K-1s)" at bounding box center [160, 466] width 158 height 17
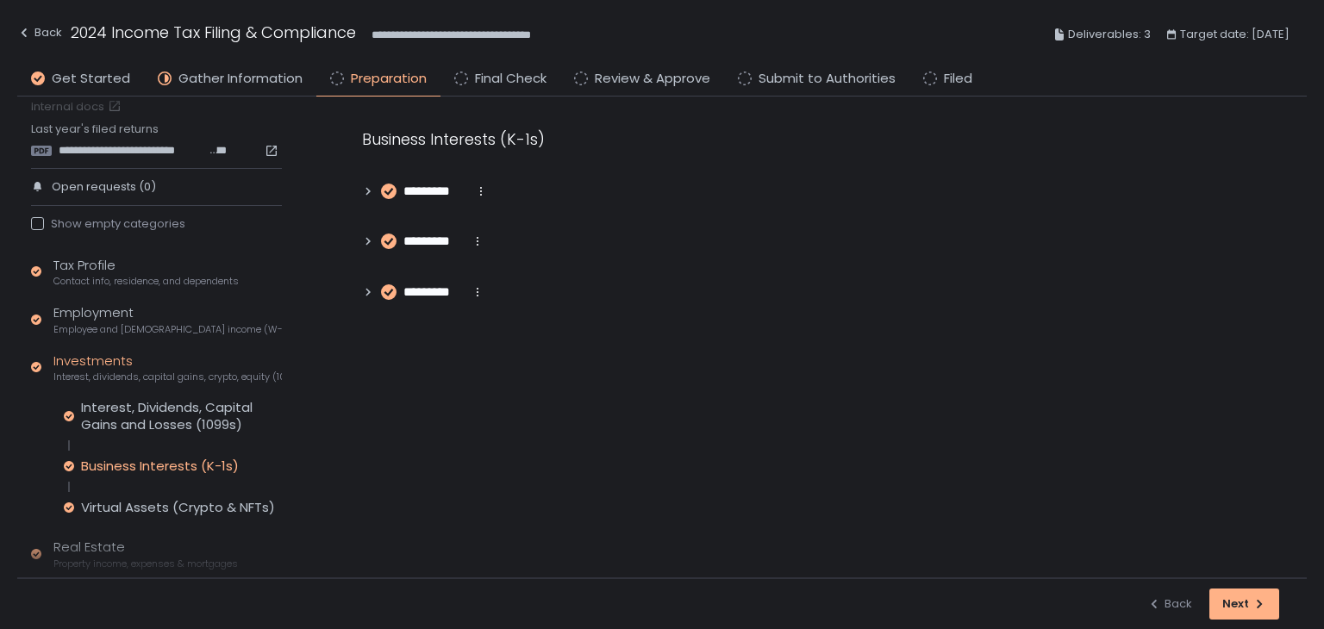
click at [371, 194] on icon at bounding box center [368, 191] width 12 height 12
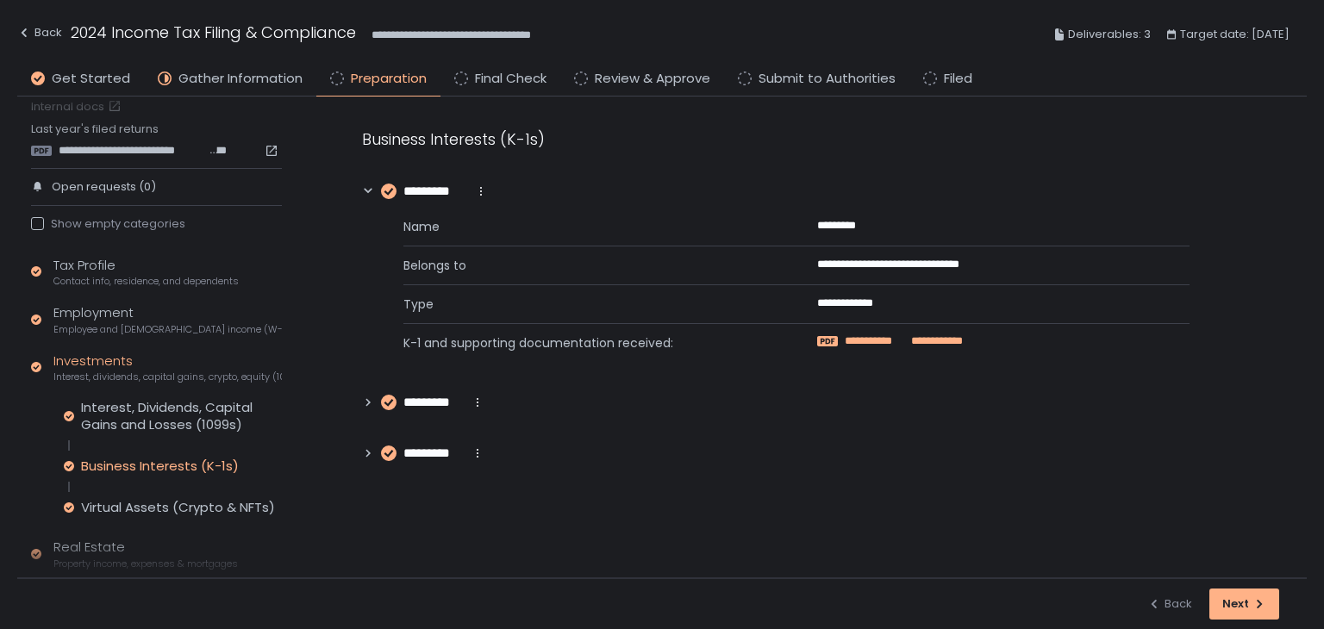
click at [958, 343] on span "**********" at bounding box center [935, 342] width 55 height 16
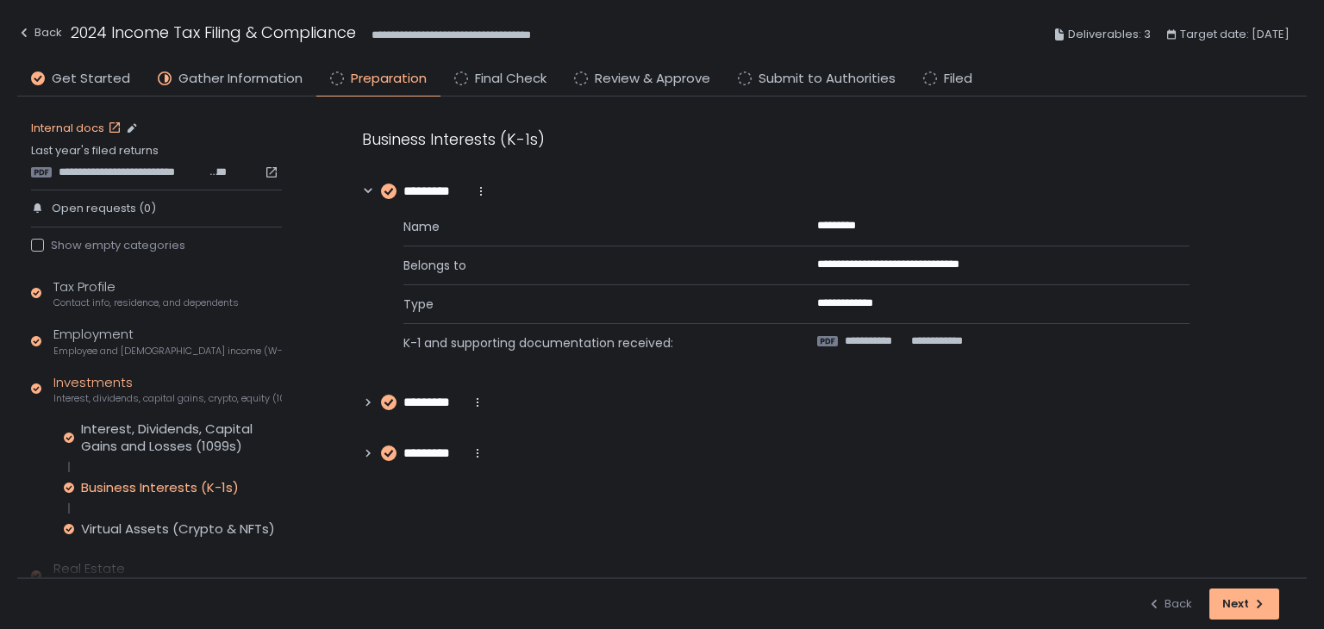
click at [78, 131] on link "Internal docs" at bounding box center [78, 129] width 94 height 16
